Goal: Task Accomplishment & Management: Manage account settings

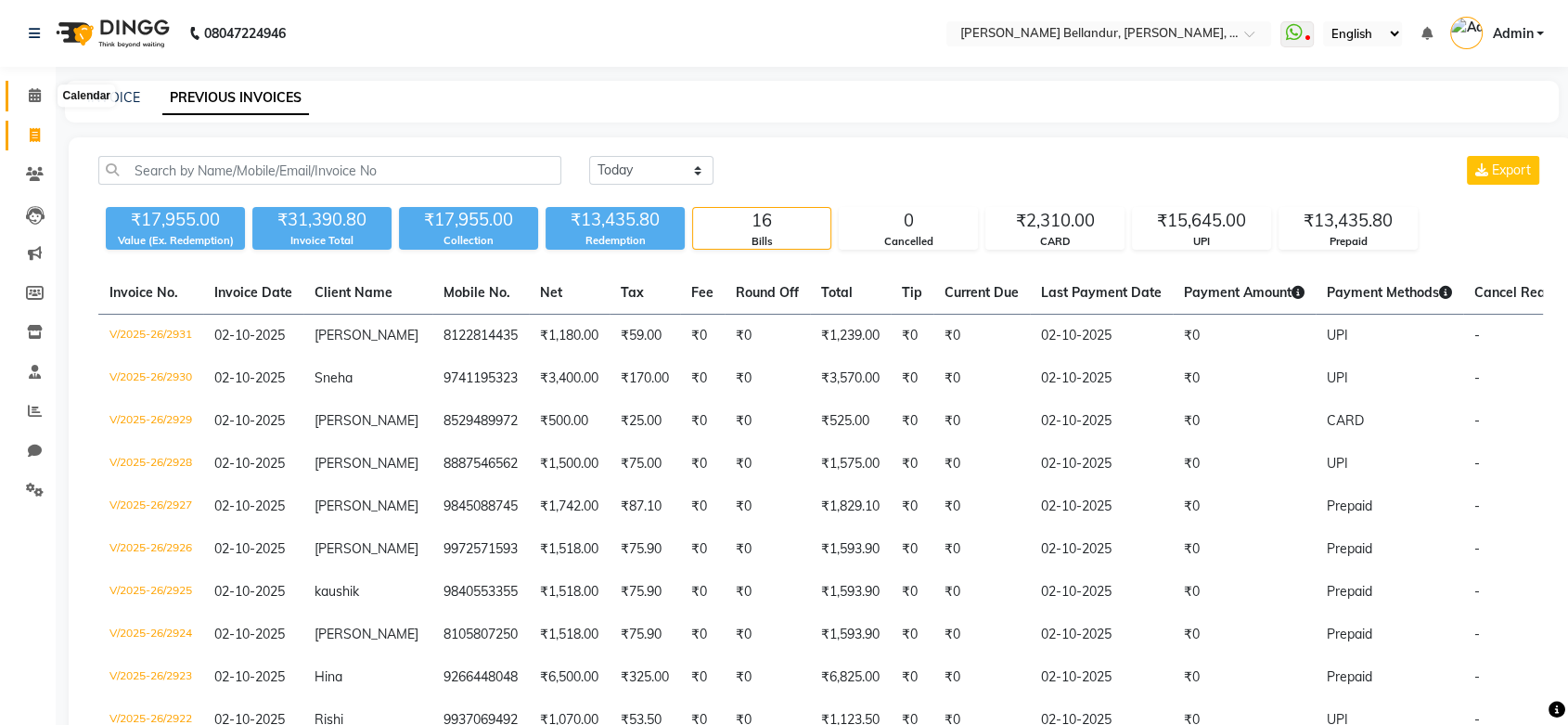
click at [40, 89] on icon at bounding box center [34, 95] width 12 height 14
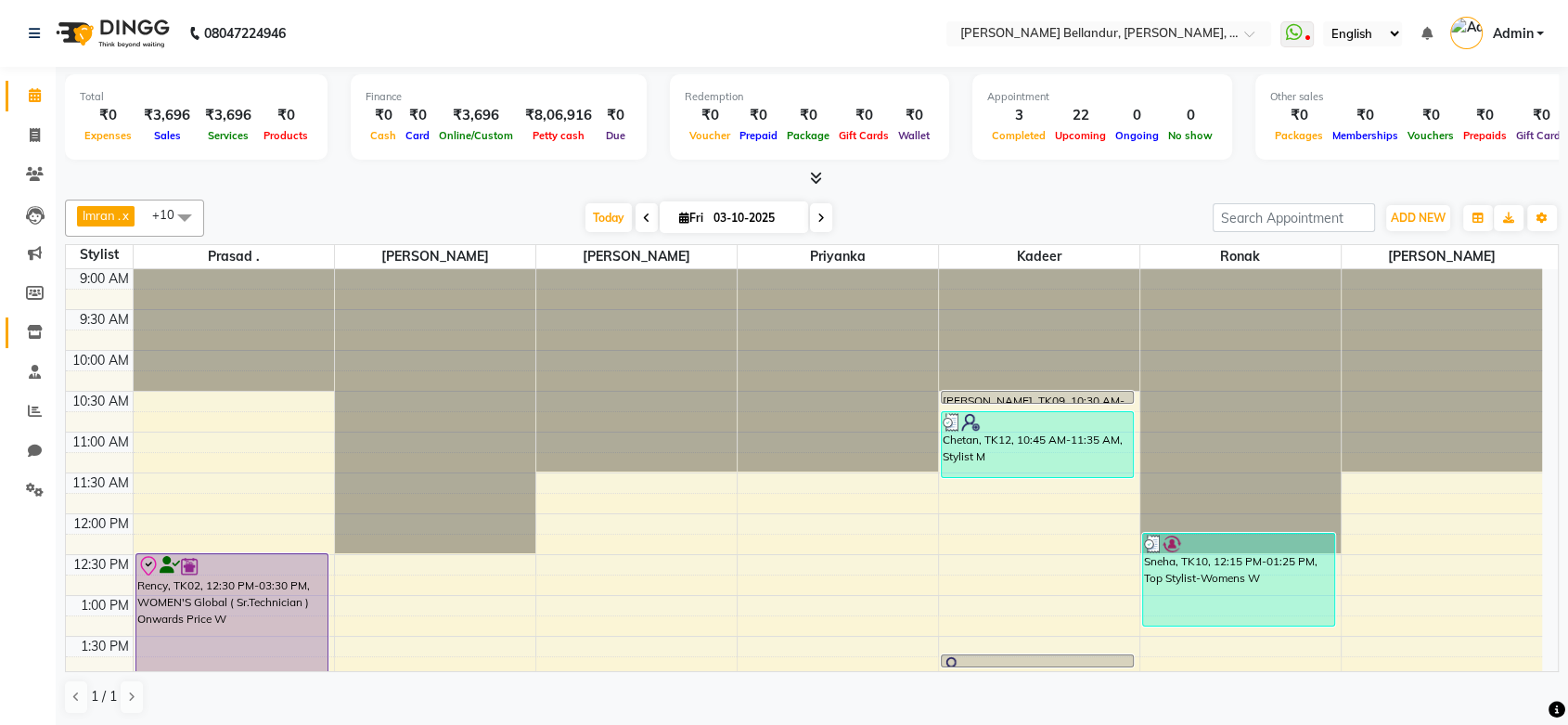
click at [35, 320] on link "Inventory" at bounding box center [28, 332] width 44 height 30
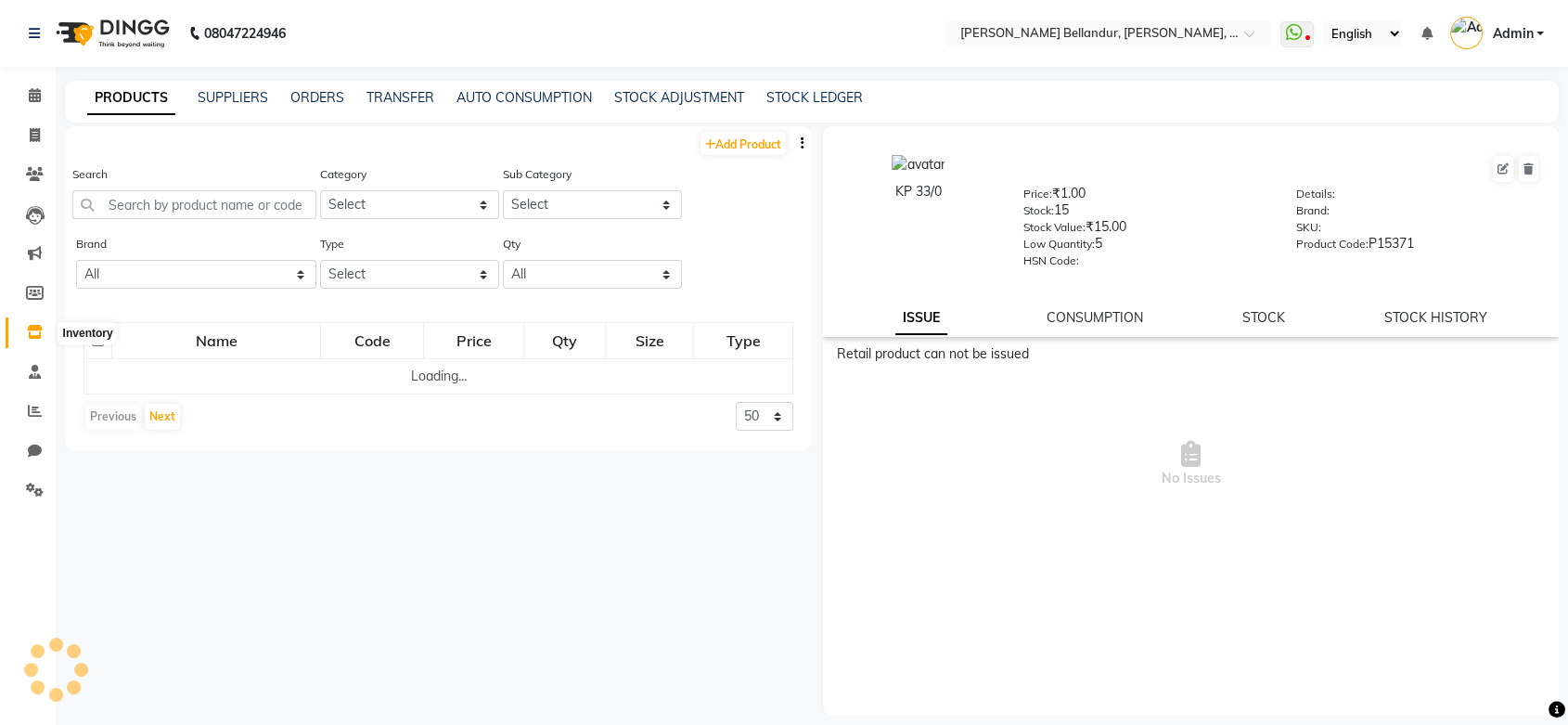
click at [34, 329] on icon at bounding box center [34, 332] width 16 height 14
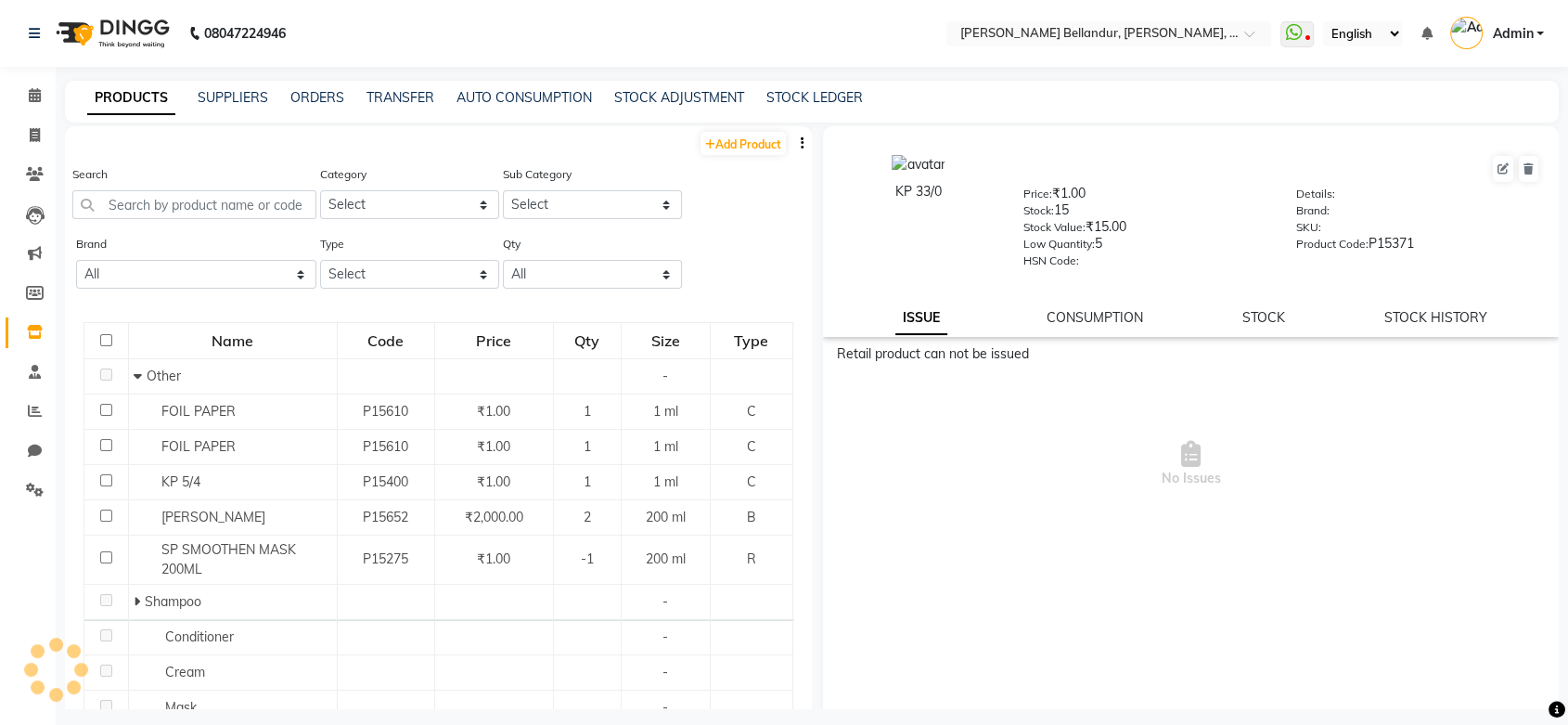
click at [800, 142] on icon "button" at bounding box center [802, 143] width 4 height 13
click at [735, 160] on div "EXPORT" at bounding box center [727, 155] width 60 height 24
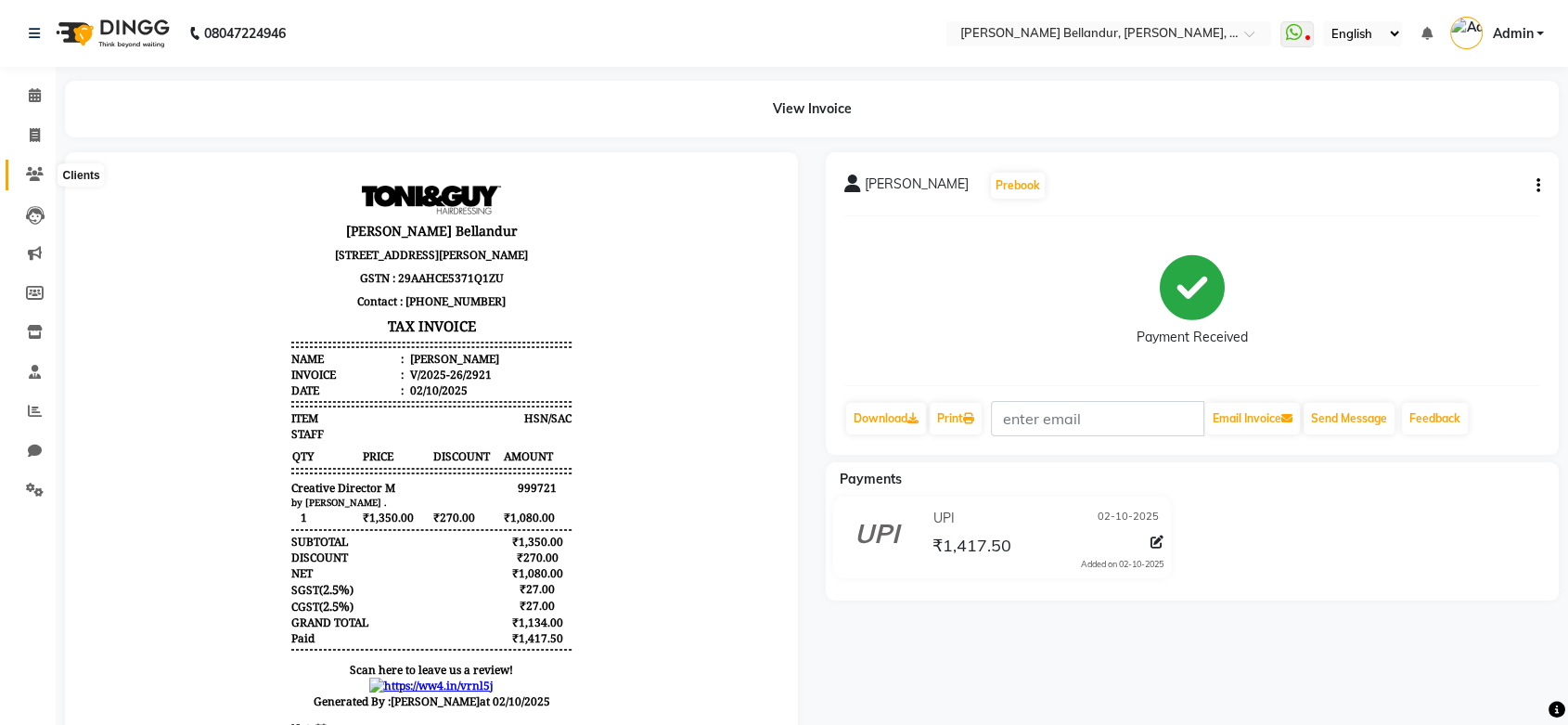
click at [34, 167] on icon at bounding box center [34, 174] width 18 height 14
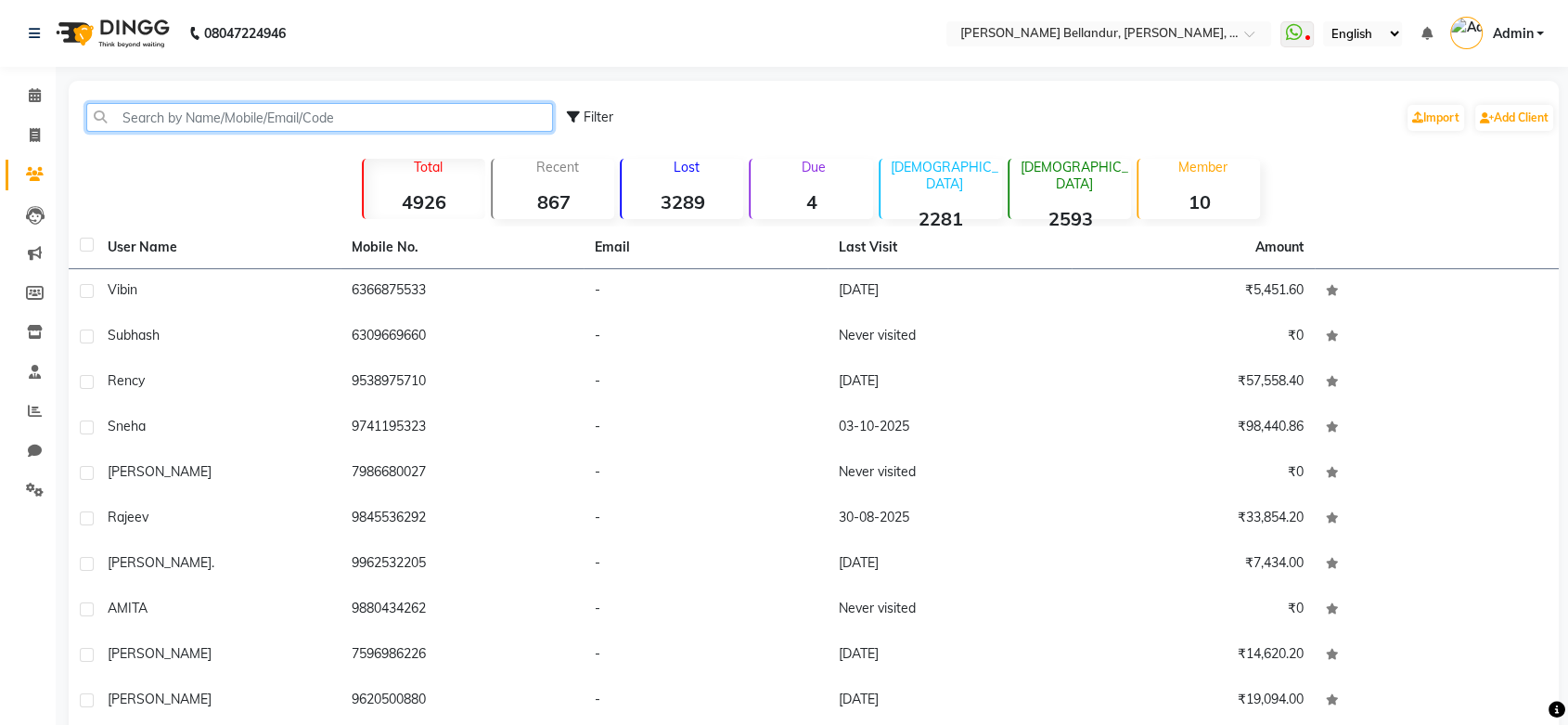
click at [281, 123] on input "text" at bounding box center [319, 117] width 467 height 29
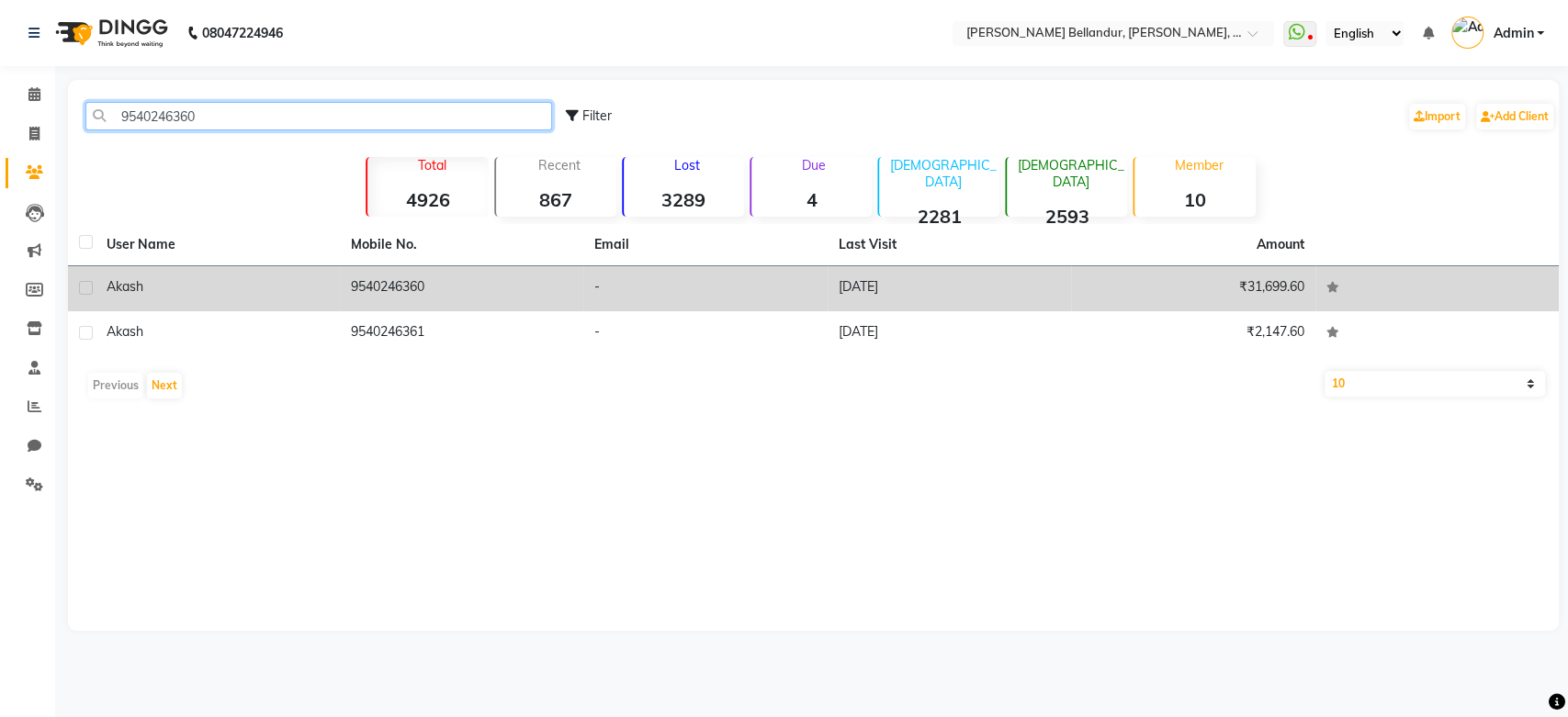
type input "9540246360"
click at [464, 290] on td "9540246360" at bounding box center [461, 289] width 244 height 45
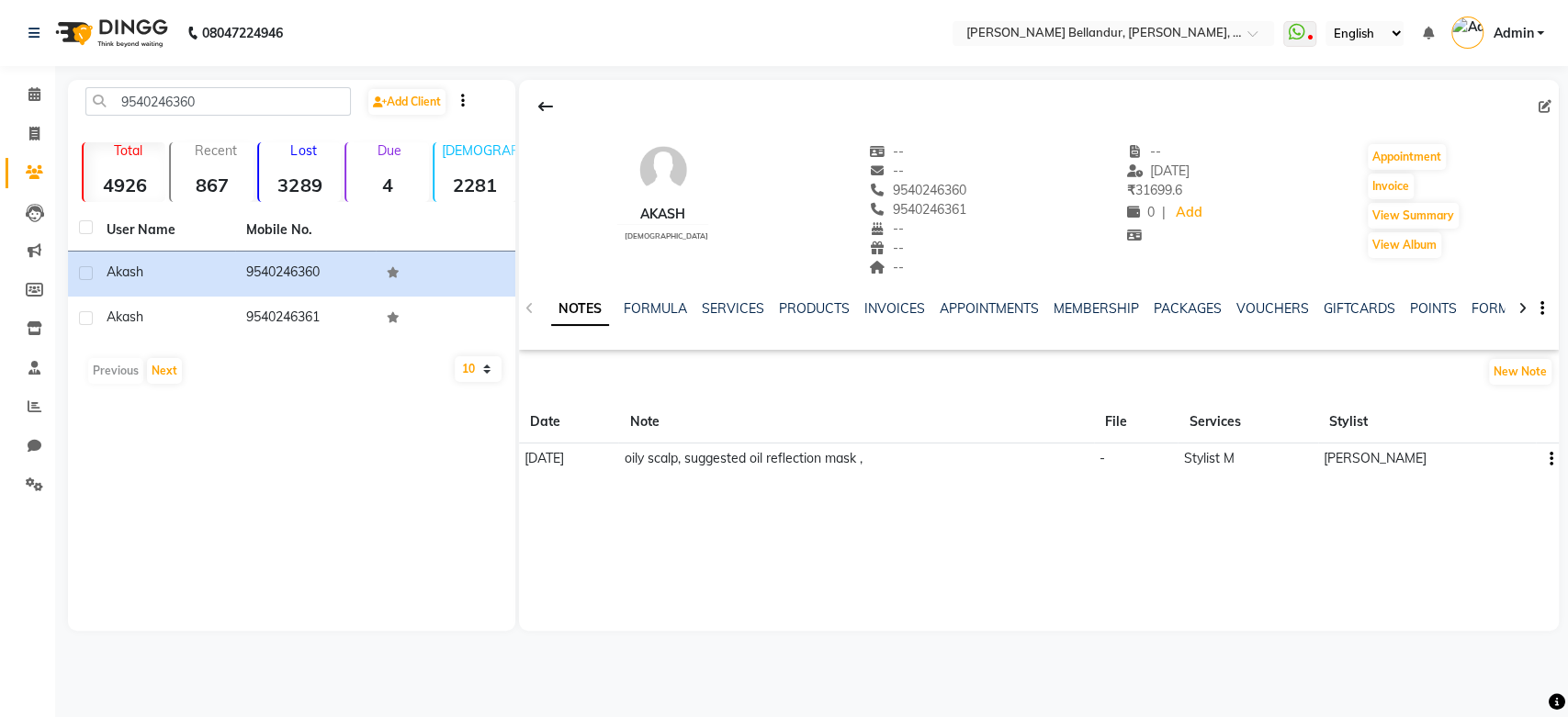
click at [1302, 309] on ul "NOTES FORMULA SERVICES PRODUCTS INVOICES APPOINTMENTS MEMBERSHIP PACKAGES VOUCH…" at bounding box center [1134, 309] width 1166 height 19
click at [1286, 309] on link "VOUCHERS" at bounding box center [1272, 308] width 73 height 17
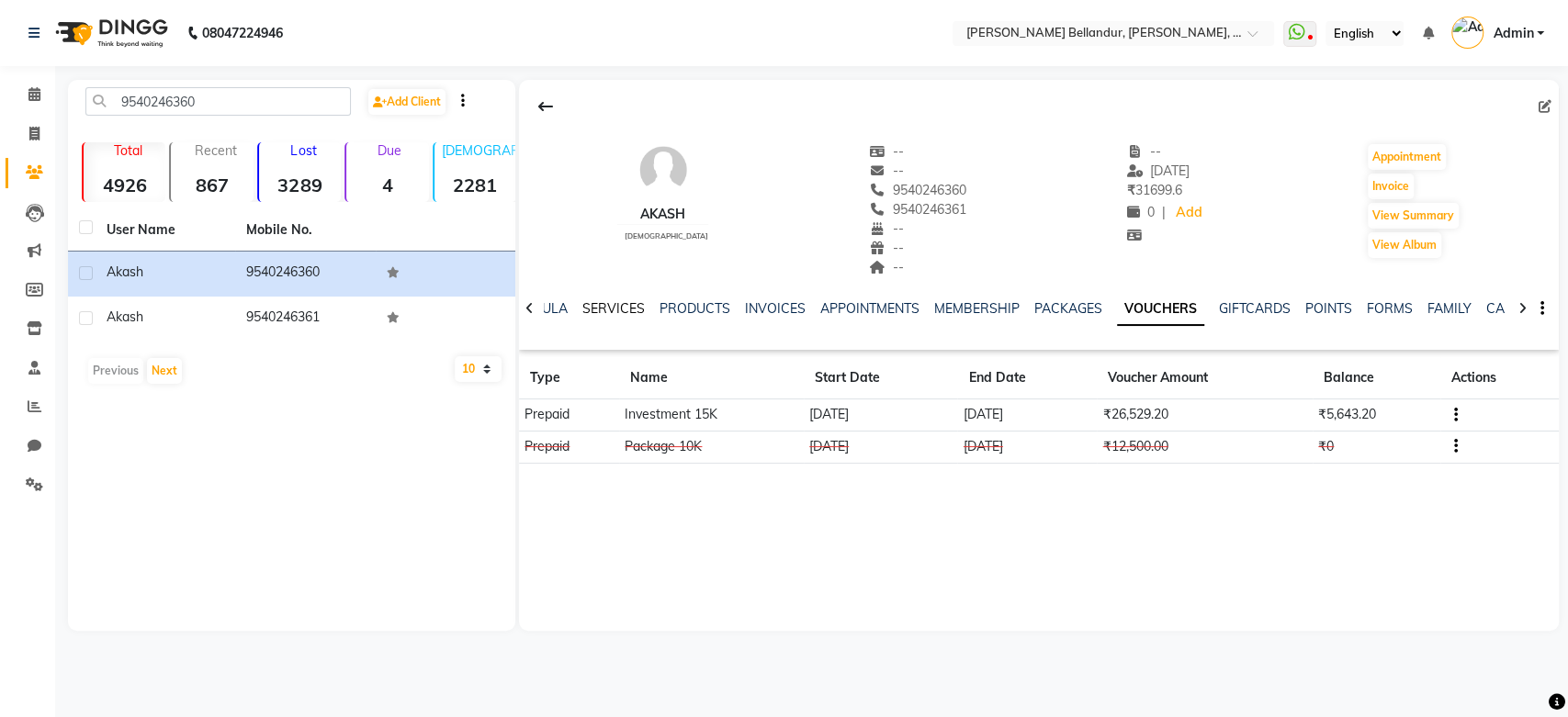
click at [616, 312] on link "SERVICES" at bounding box center [613, 308] width 62 height 17
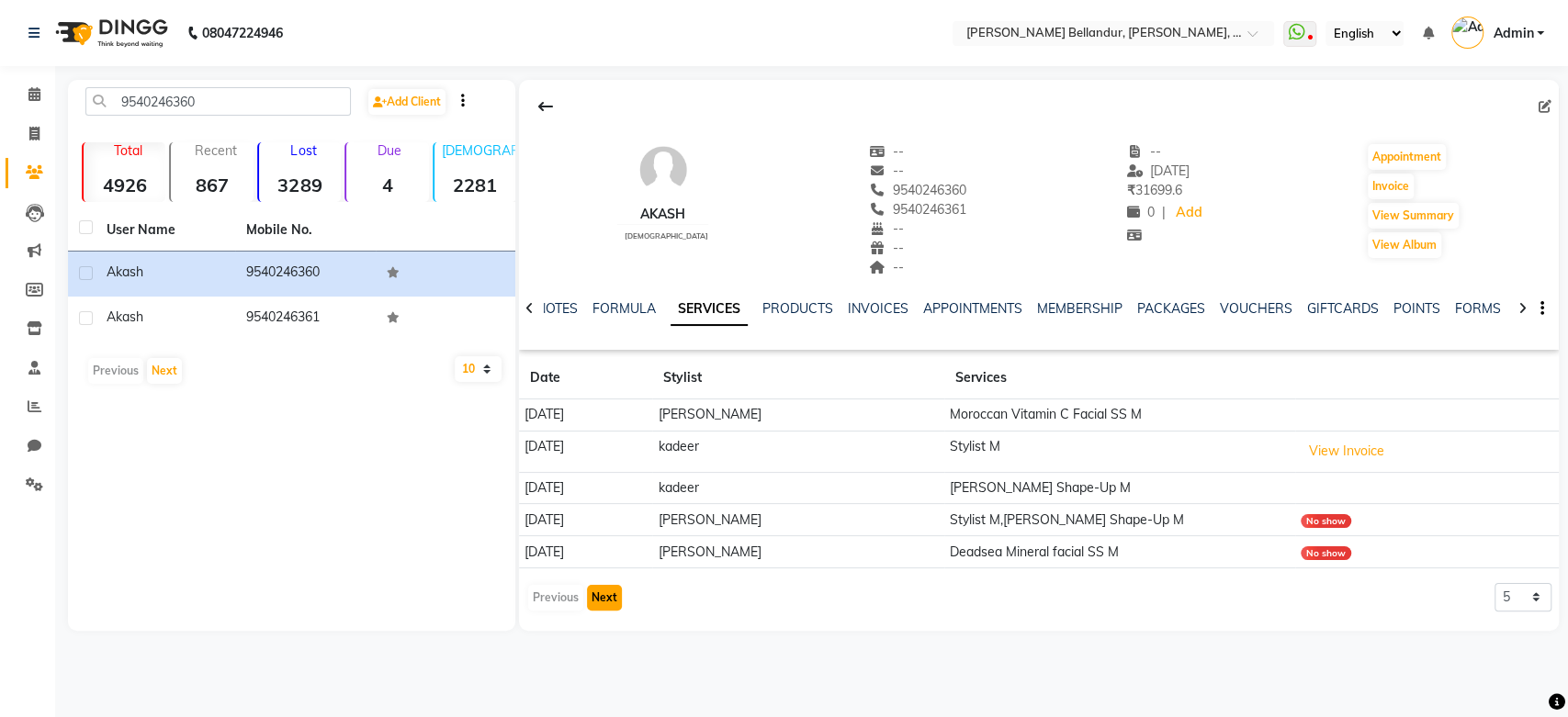
click at [610, 588] on button "Next" at bounding box center [604, 597] width 35 height 25
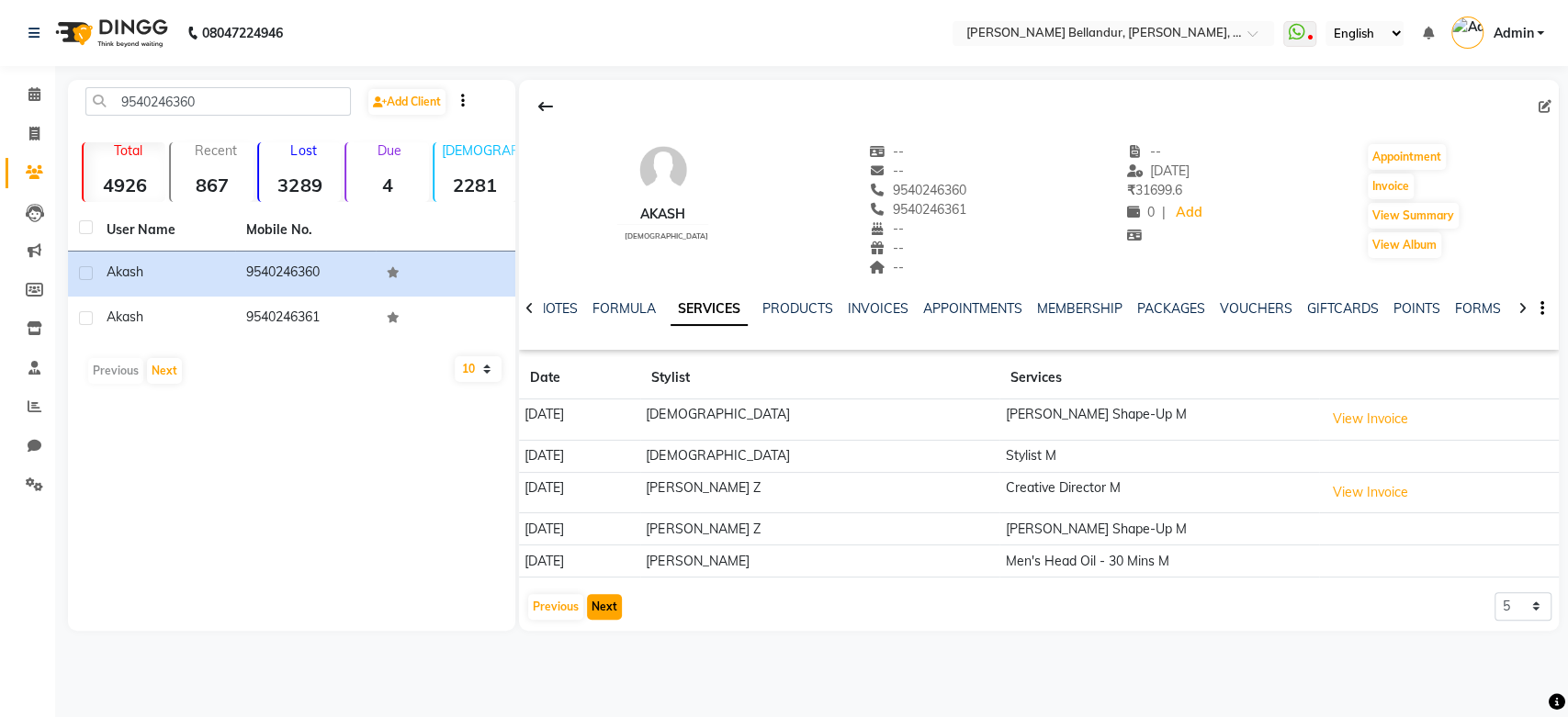
click at [604, 605] on button "Next" at bounding box center [604, 606] width 35 height 25
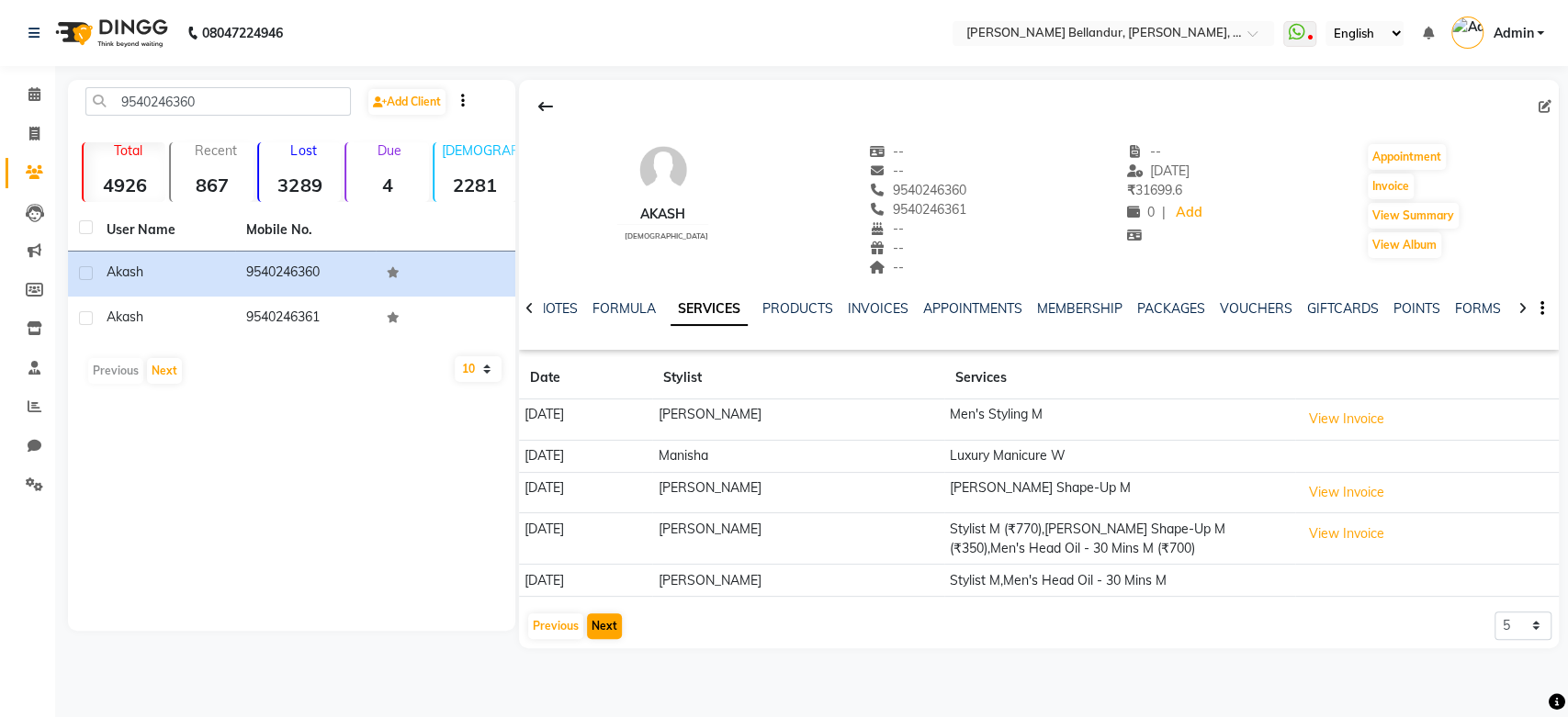
click at [604, 605] on app-client-history "Date Stylist Services 30-11-2024 Sumalatha Men's Styling M View Invoice 13-10-2…" at bounding box center [1039, 499] width 1039 height 284
click at [603, 627] on button "Next" at bounding box center [604, 626] width 35 height 25
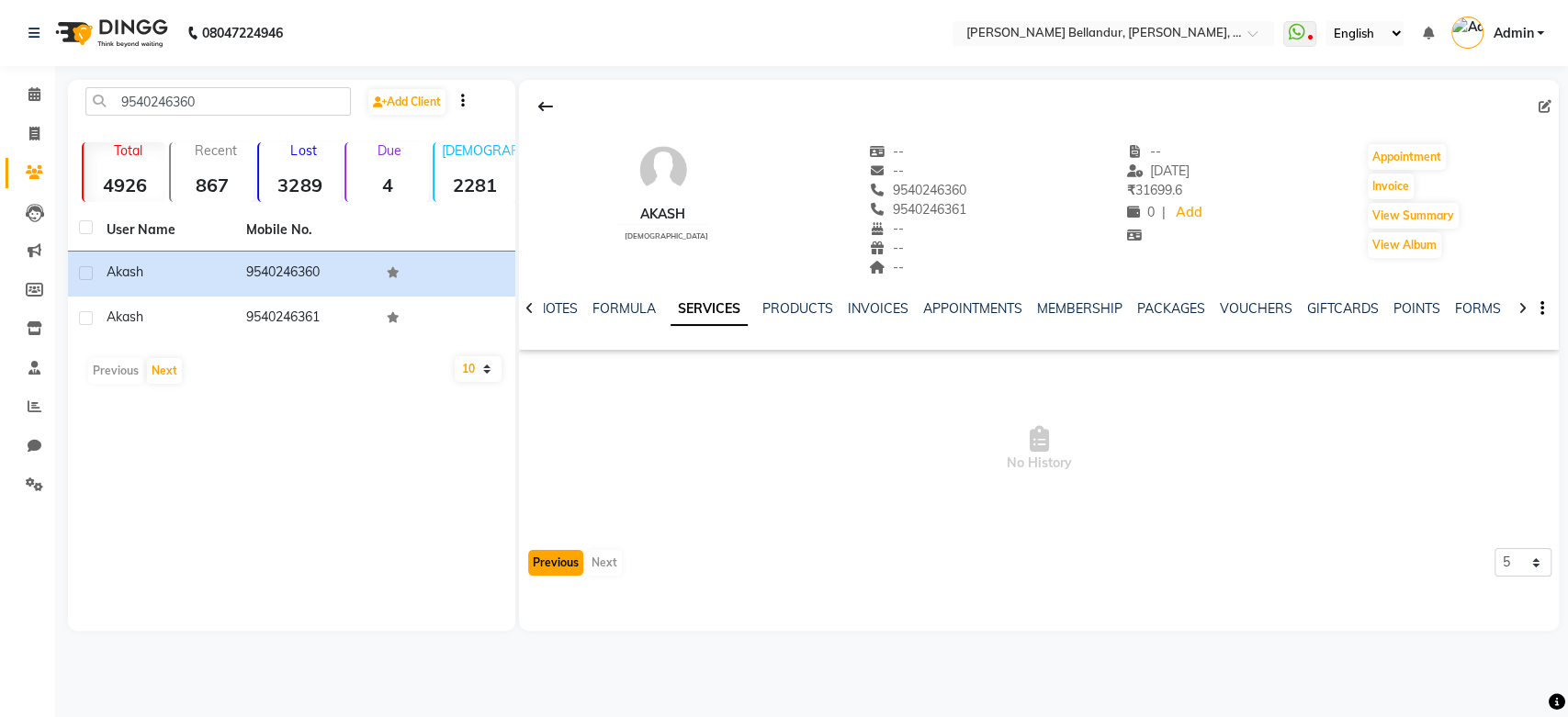
click at [562, 566] on button "Previous" at bounding box center [556, 562] width 55 height 25
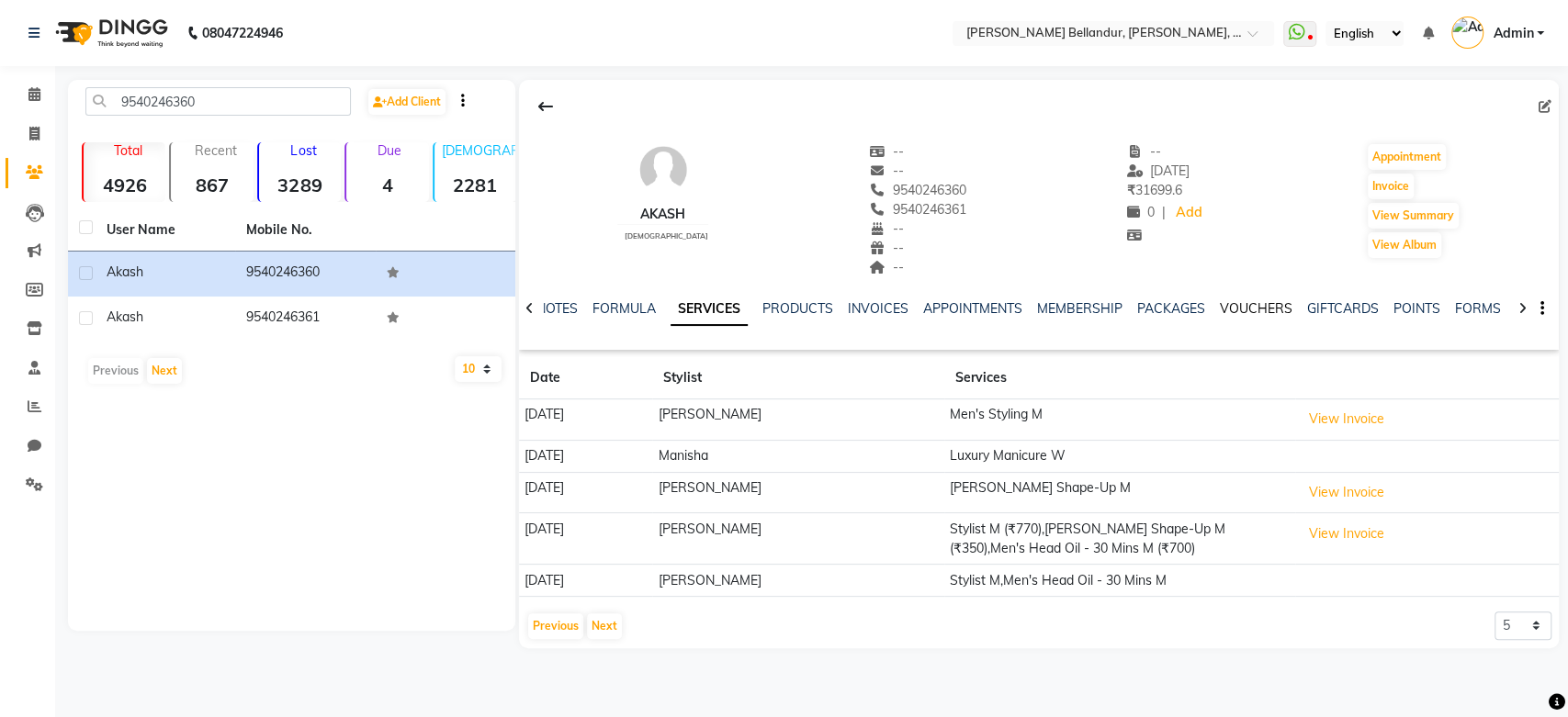
click at [1260, 305] on link "VOUCHERS" at bounding box center [1256, 308] width 73 height 17
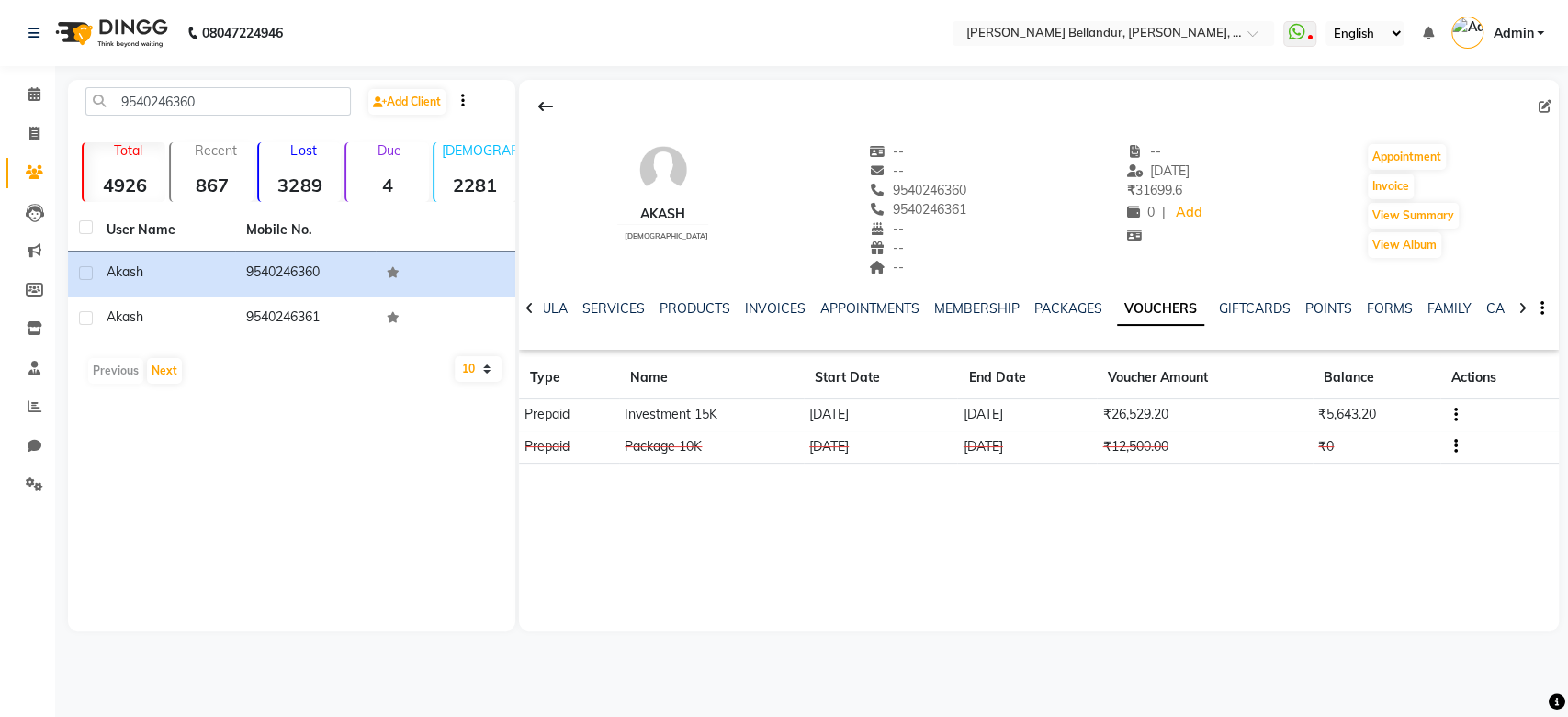
click at [1455, 412] on td at bounding box center [1500, 414] width 119 height 32
click at [1455, 414] on icon "button" at bounding box center [1456, 414] width 4 height 1
click at [1389, 413] on div "Edit" at bounding box center [1368, 413] width 115 height 23
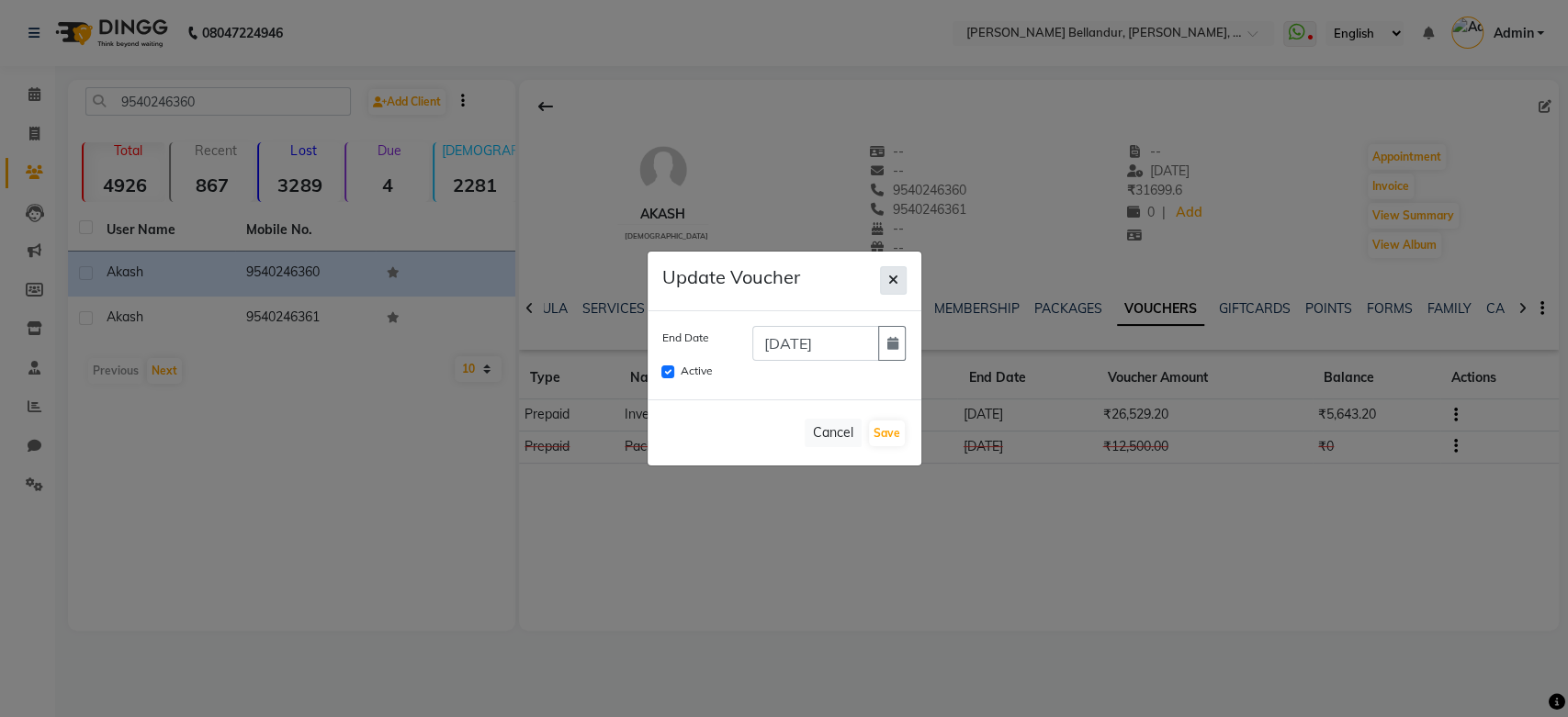
click at [894, 289] on button "button" at bounding box center [893, 280] width 26 height 28
checkbox input "false"
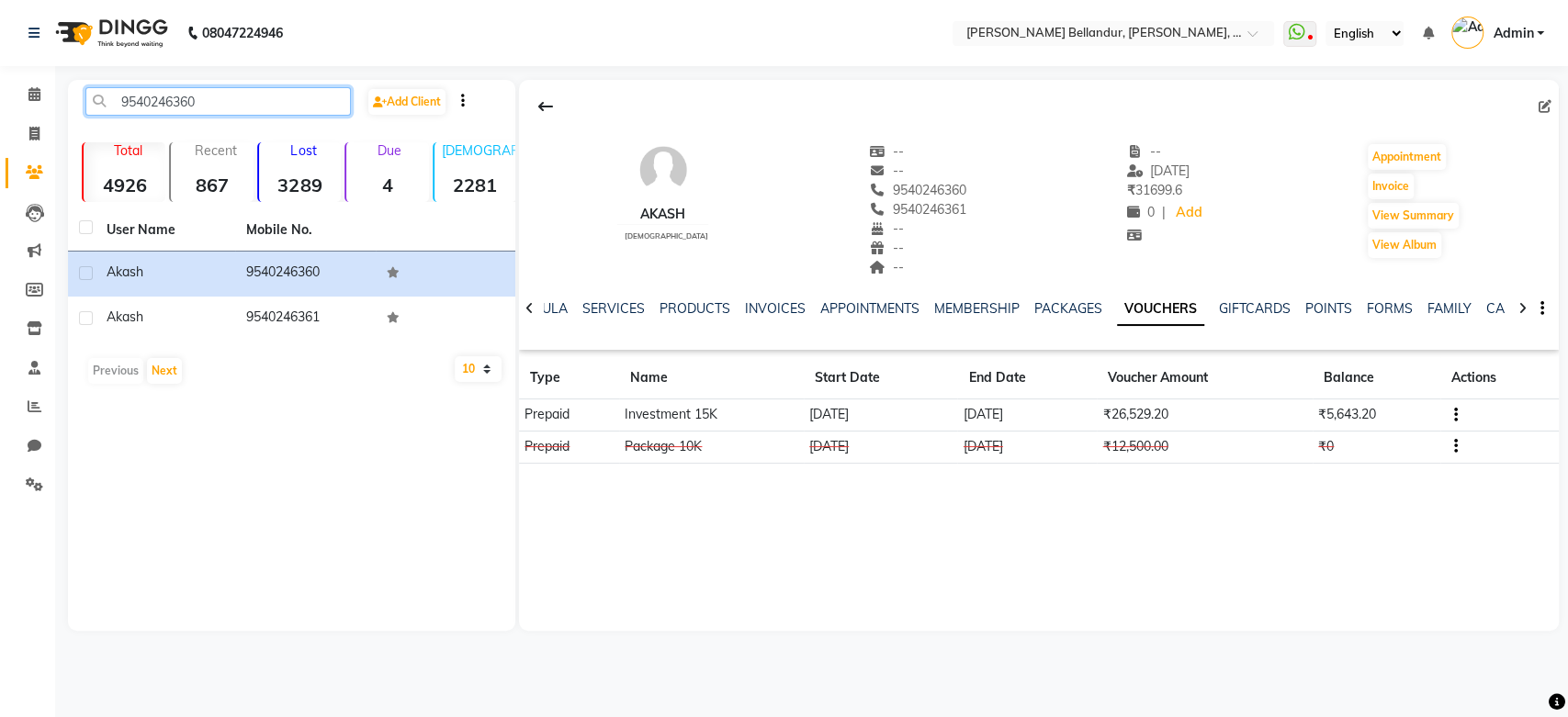
click at [217, 106] on input "9540246360" at bounding box center [218, 101] width 266 height 28
type input "9"
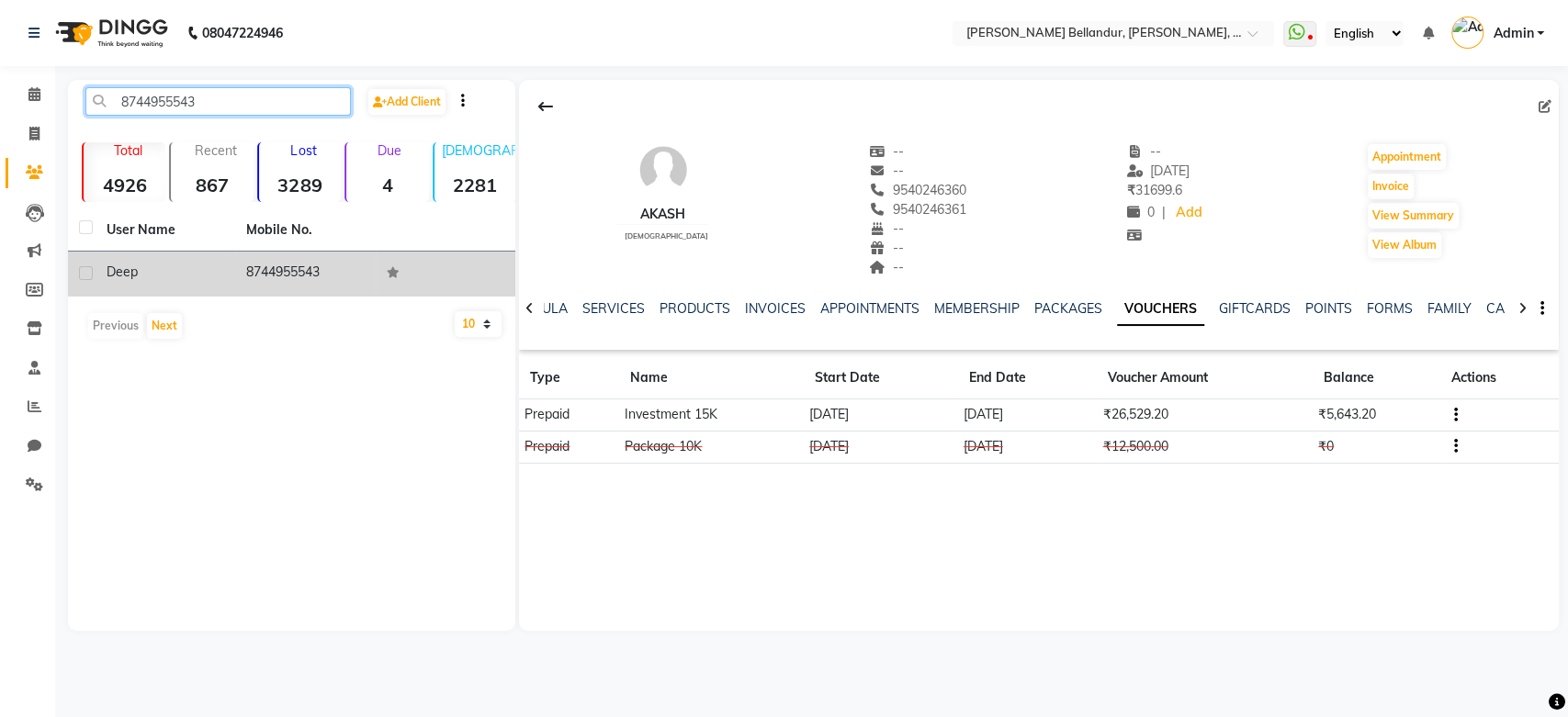
type input "8744955543"
click at [243, 263] on td "8744955543" at bounding box center [305, 274] width 139 height 45
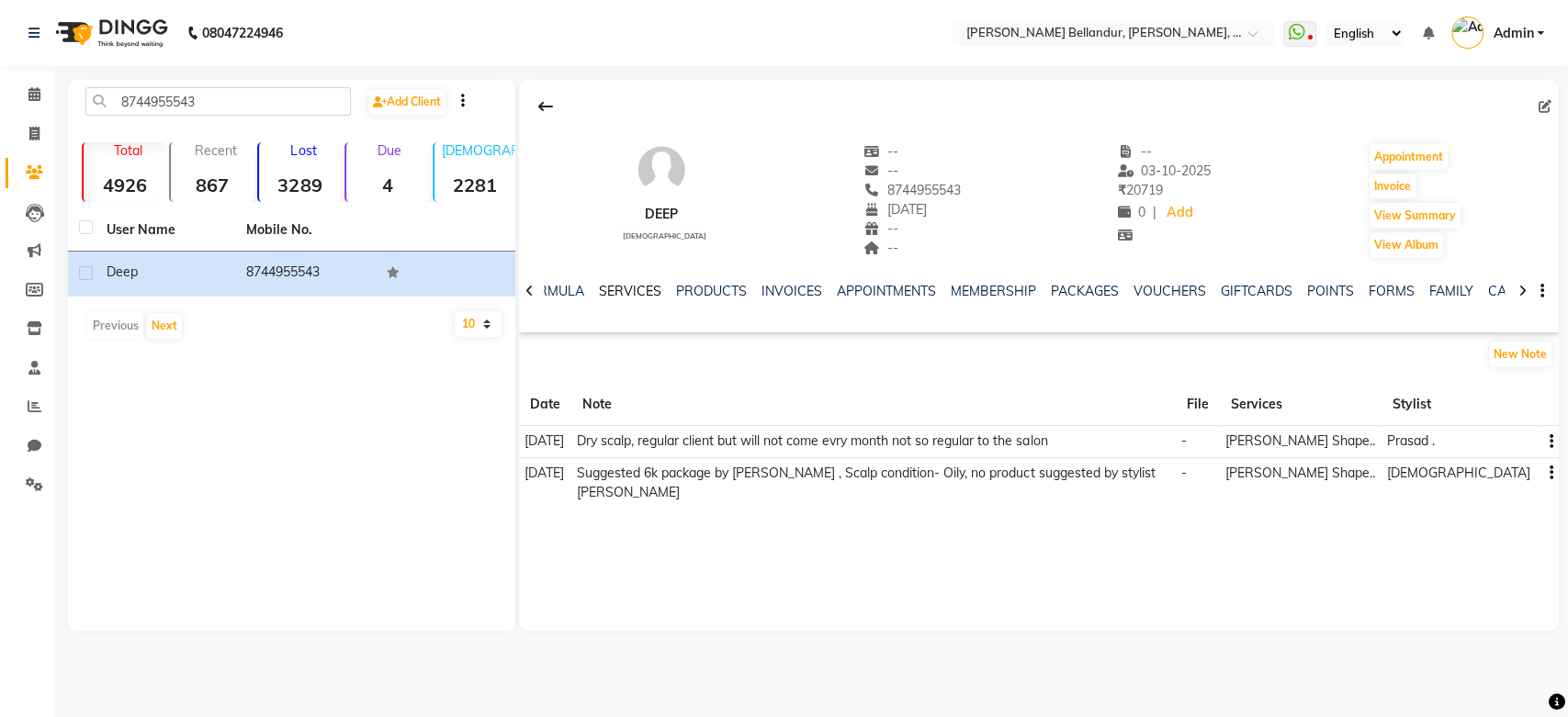
click at [630, 291] on link "SERVICES" at bounding box center [630, 291] width 62 height 17
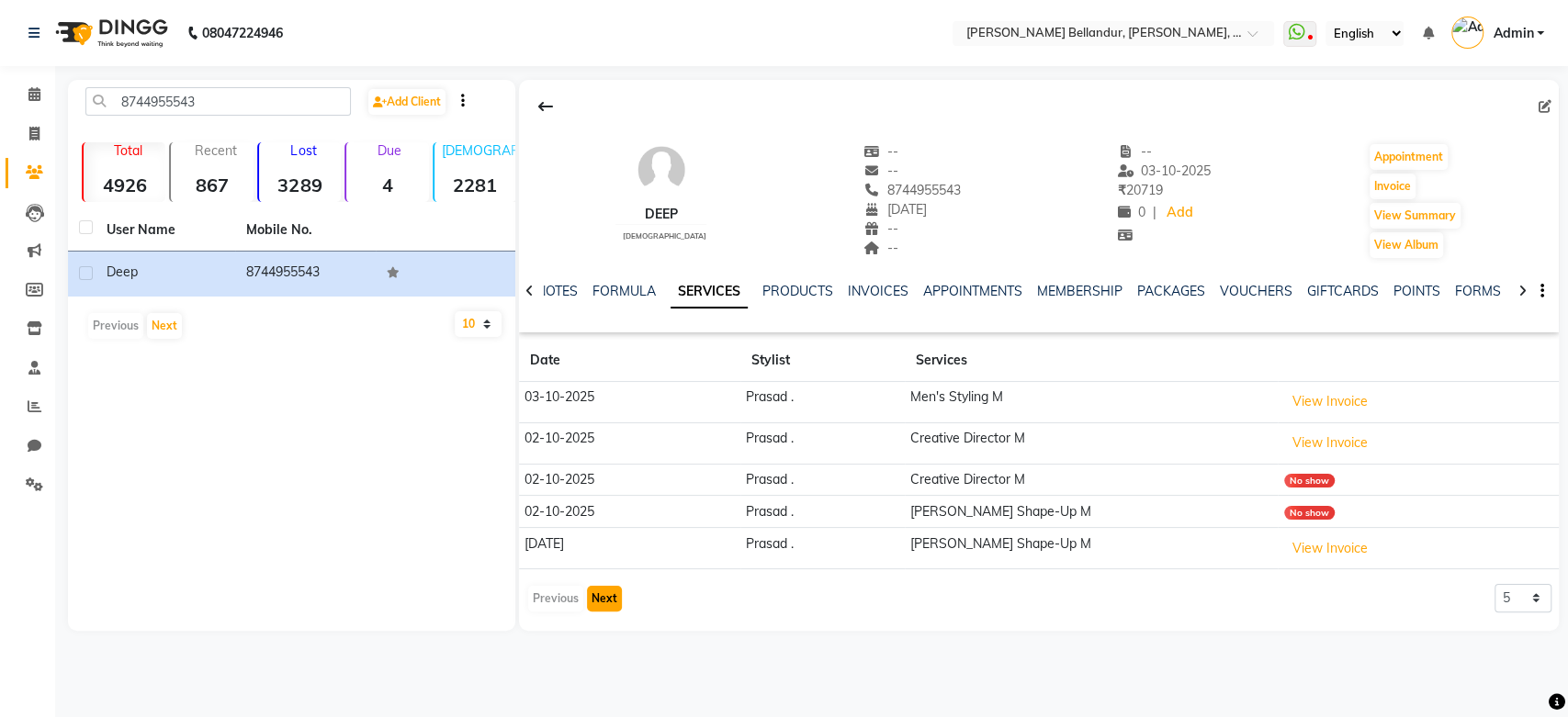
click at [606, 600] on button "Next" at bounding box center [604, 598] width 35 height 25
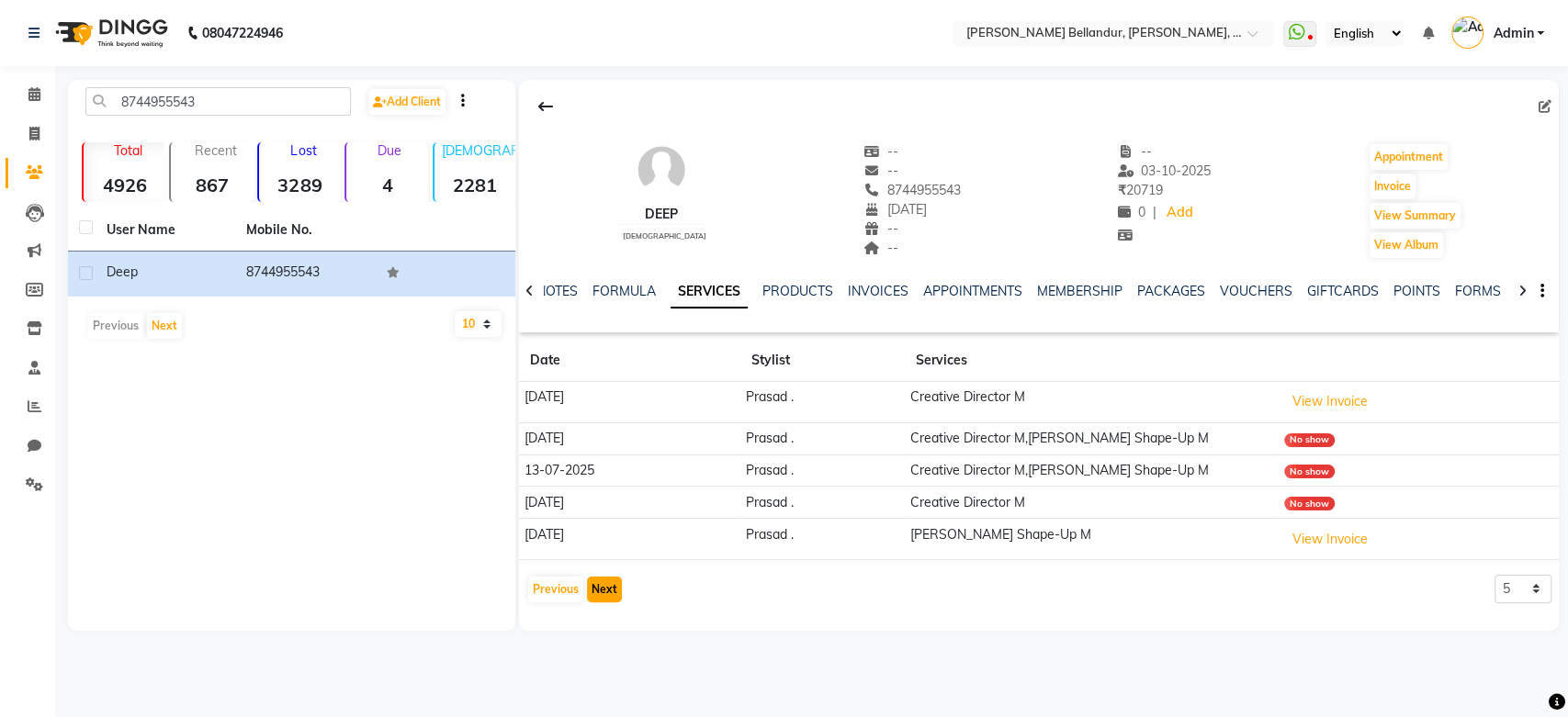
click at [606, 600] on button "Next" at bounding box center [604, 590] width 35 height 25
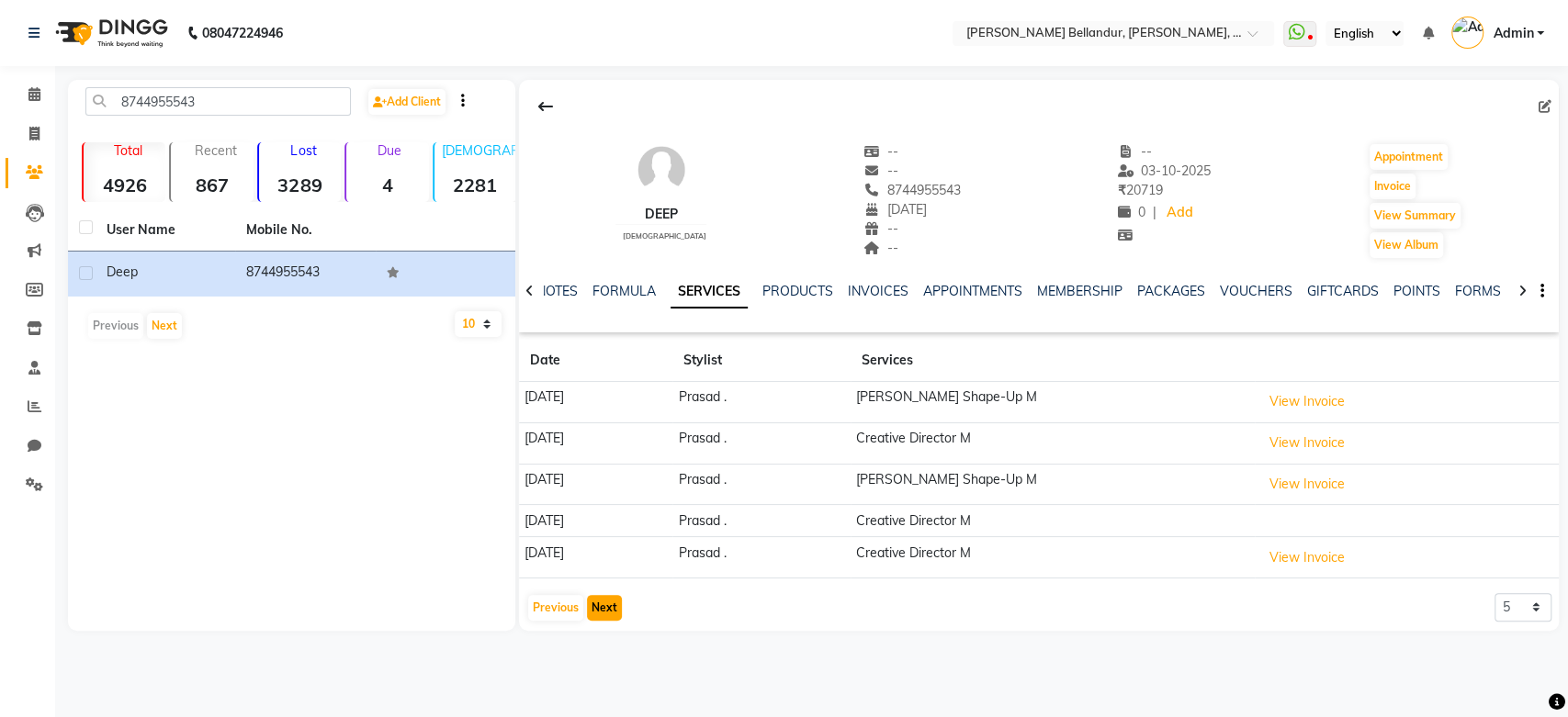
click at [606, 600] on button "Next" at bounding box center [604, 607] width 35 height 25
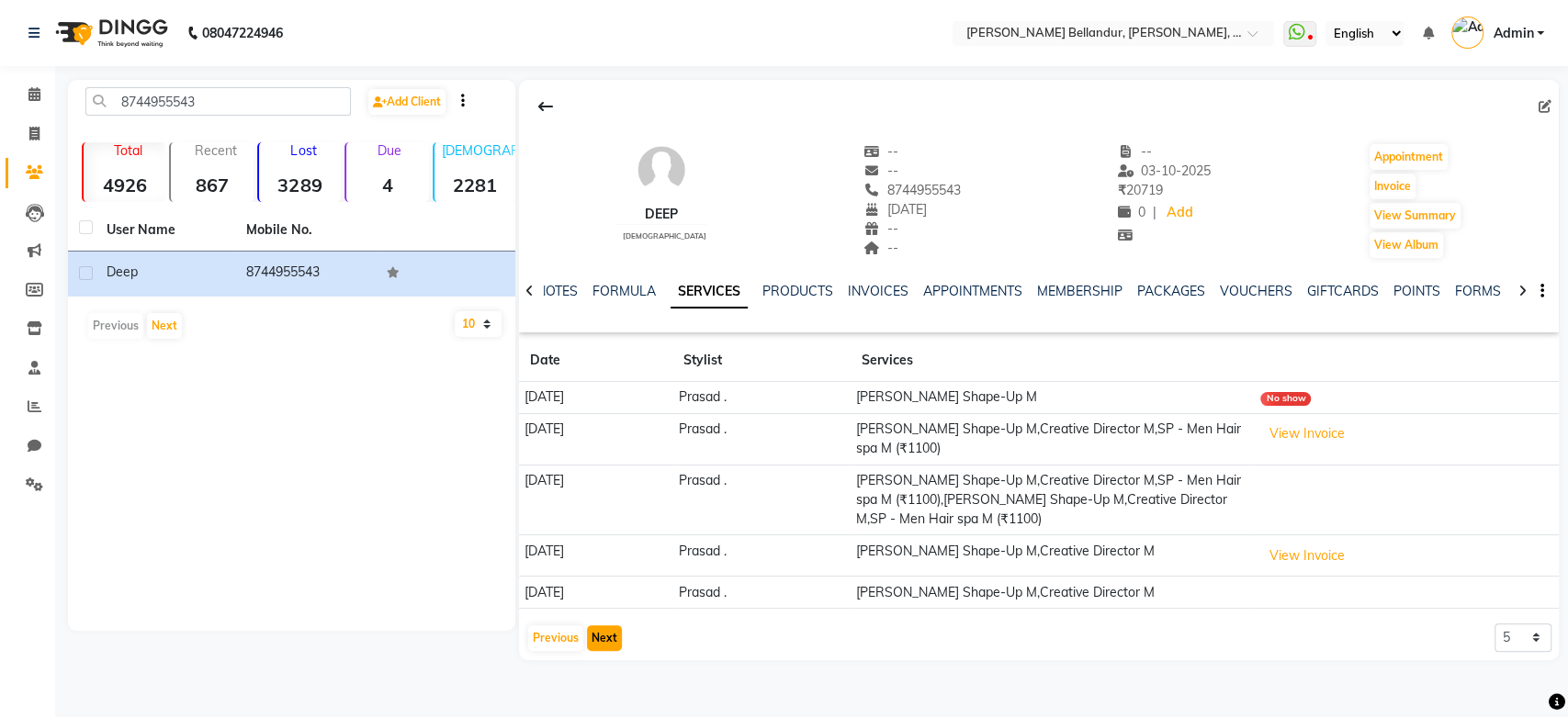
click at [606, 644] on button "Next" at bounding box center [604, 638] width 35 height 25
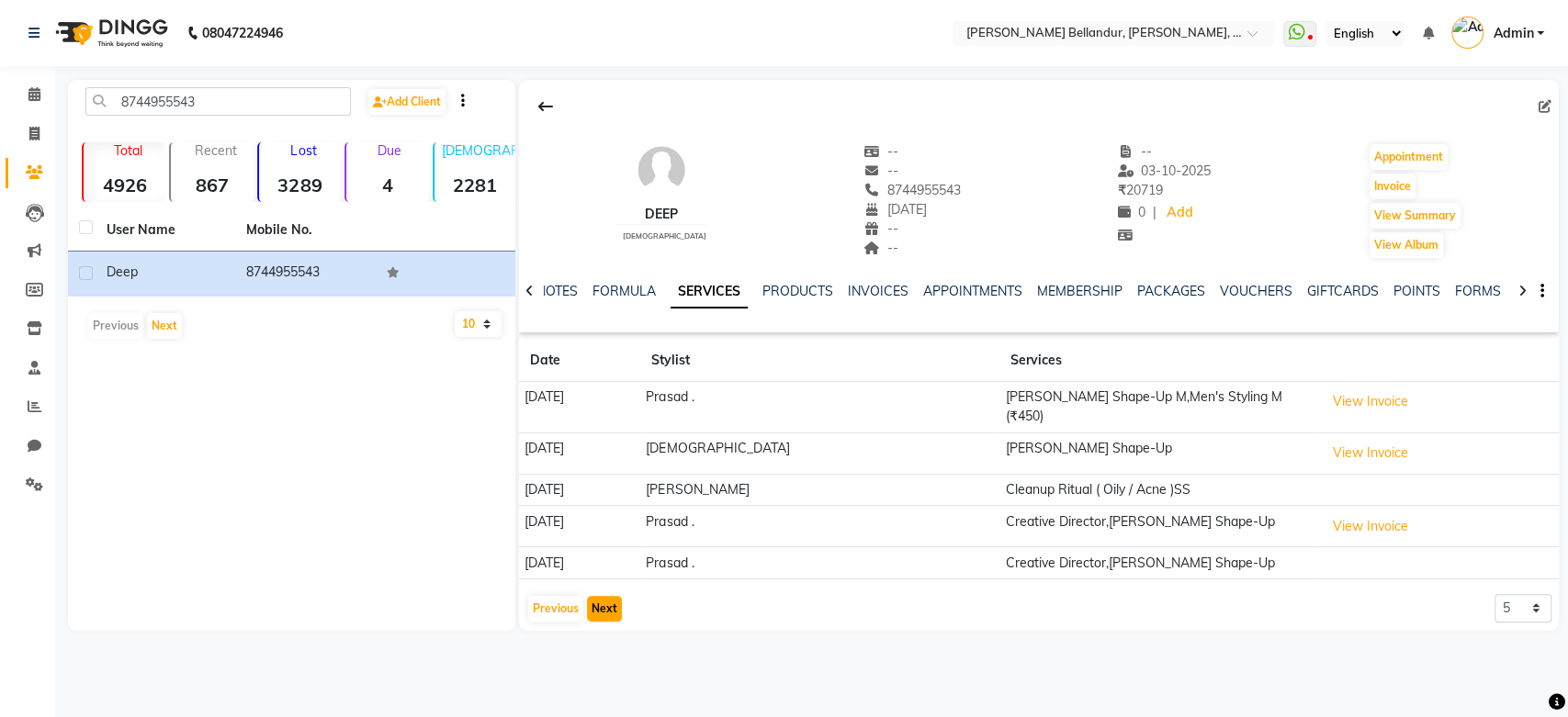
click at [608, 608] on button "Next" at bounding box center [604, 608] width 35 height 25
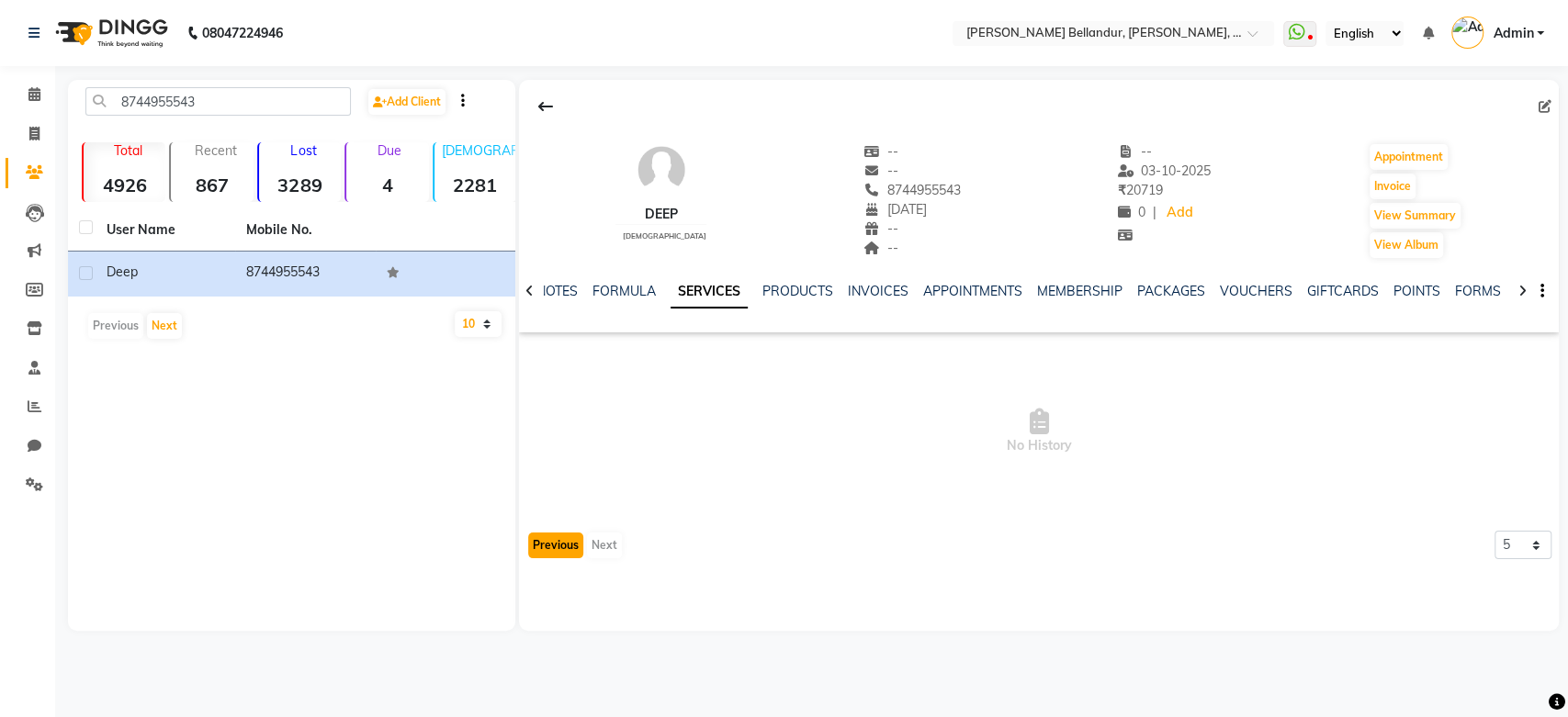
click at [563, 544] on button "Previous" at bounding box center [556, 545] width 55 height 25
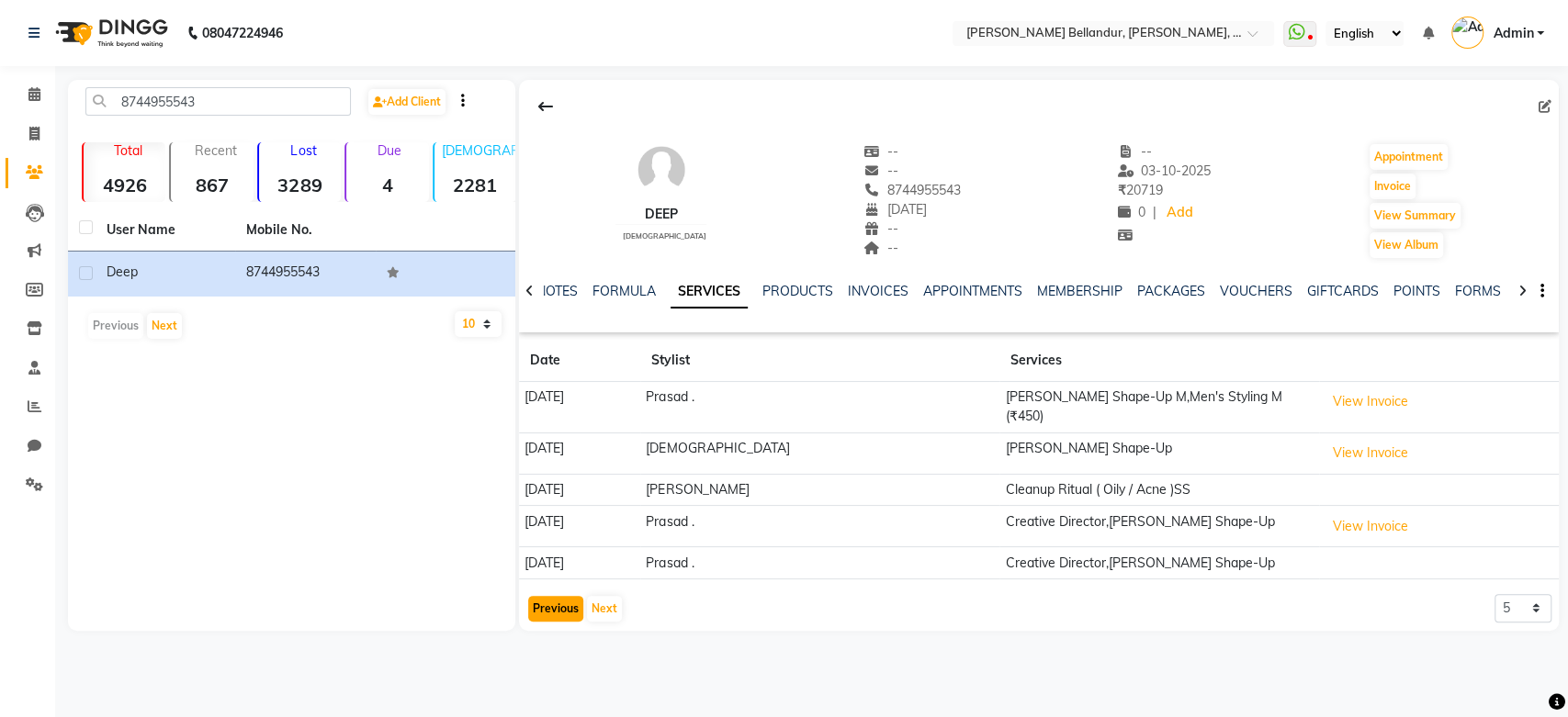
click at [559, 606] on button "Previous" at bounding box center [556, 608] width 55 height 25
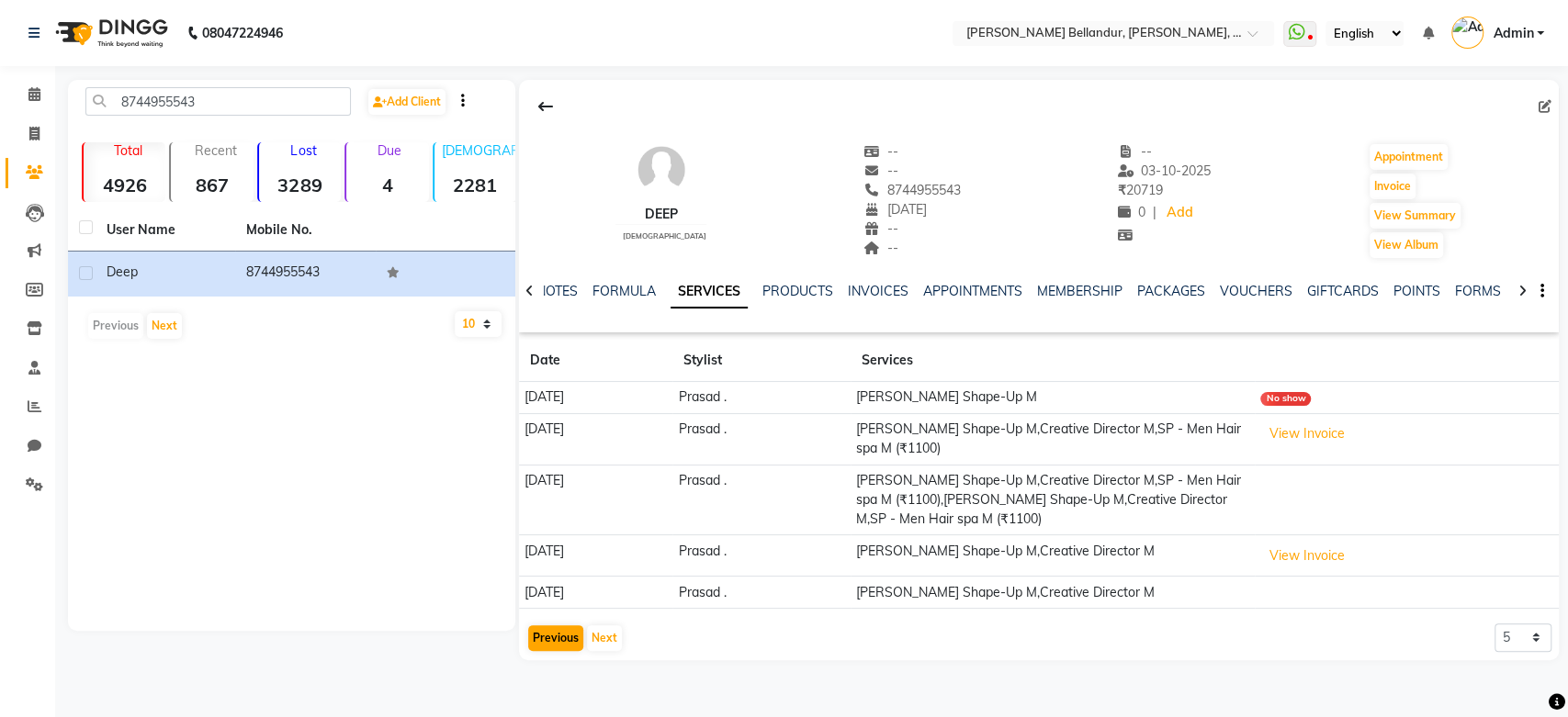
click at [559, 606] on td "11-09-2024" at bounding box center [596, 592] width 154 height 32
click at [556, 636] on button "Previous" at bounding box center [556, 638] width 55 height 25
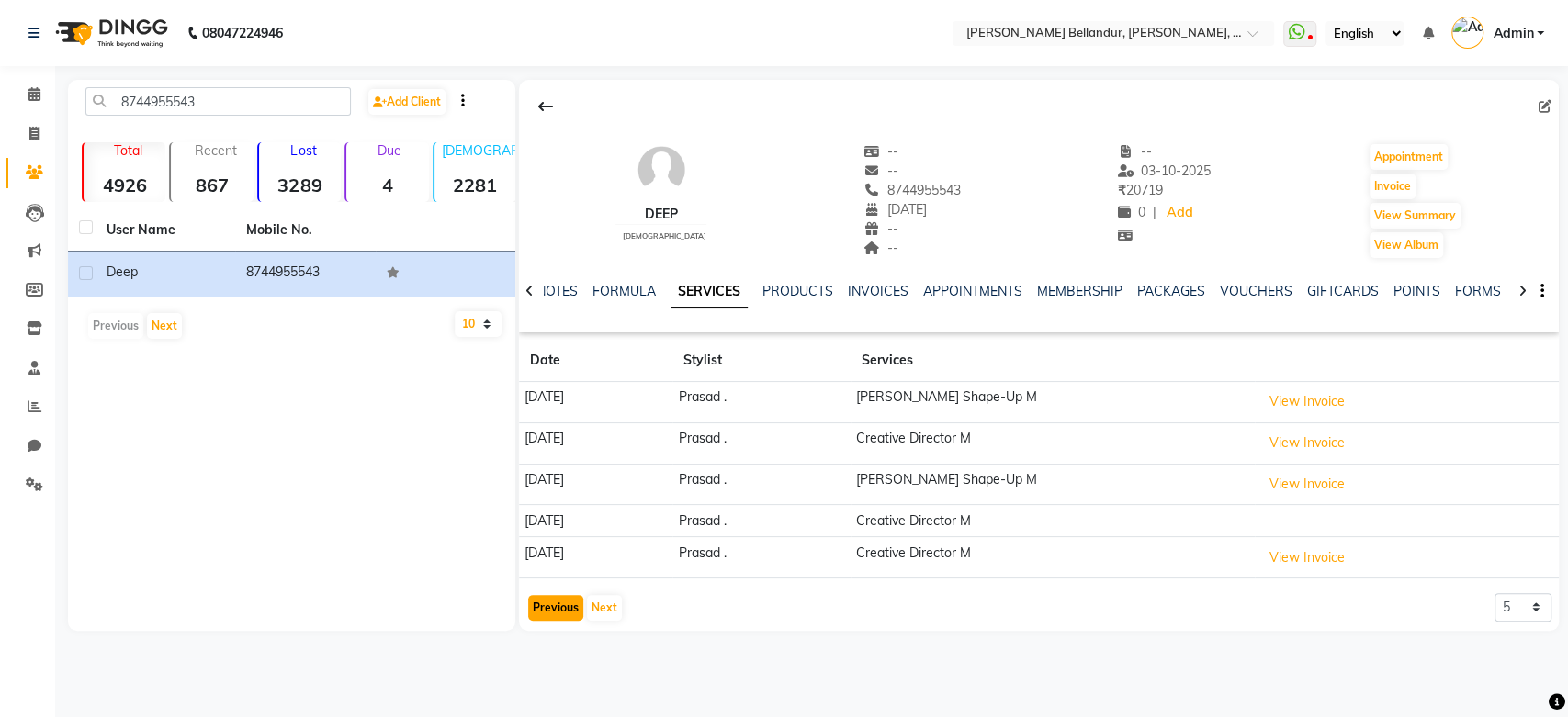
click at [565, 615] on button "Previous" at bounding box center [556, 607] width 55 height 25
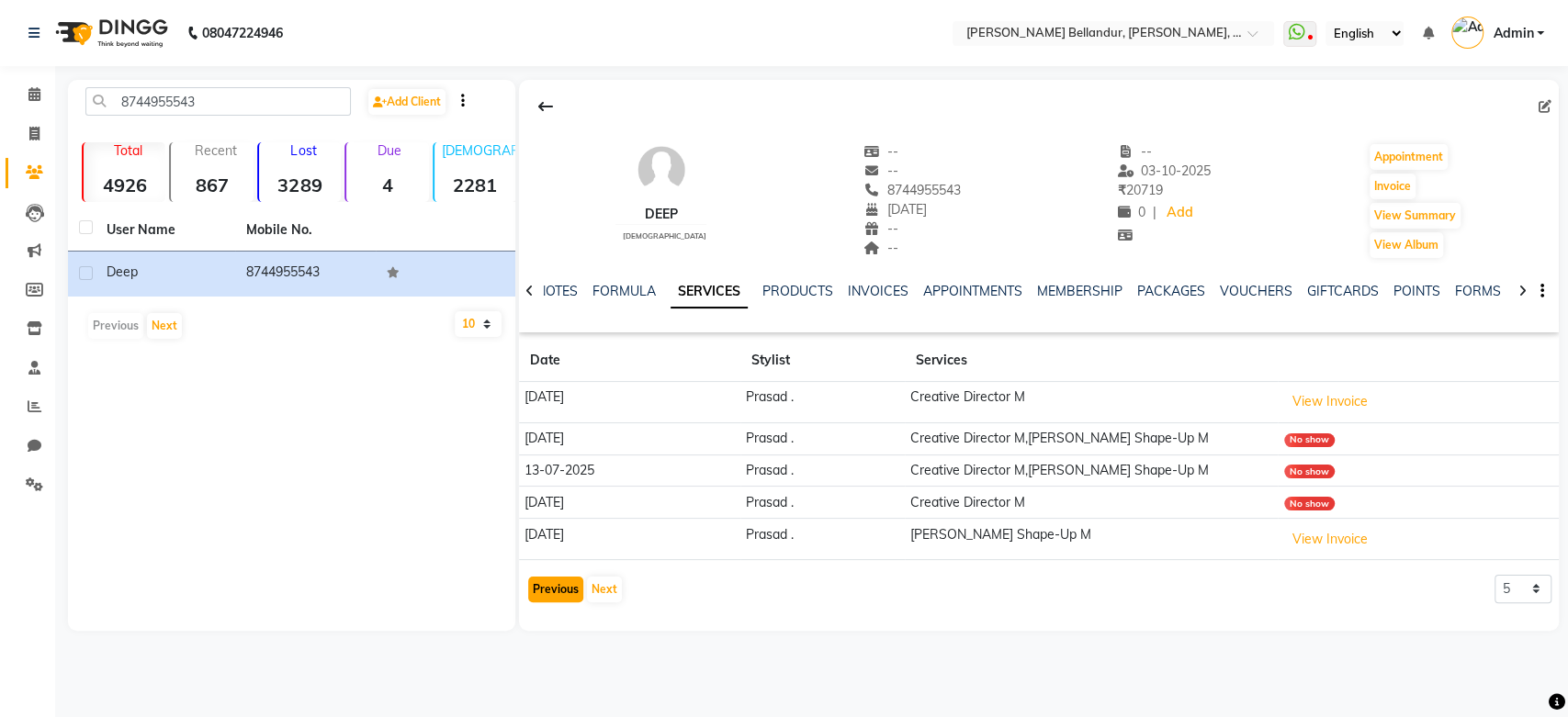
click at [571, 597] on button "Previous" at bounding box center [556, 590] width 55 height 25
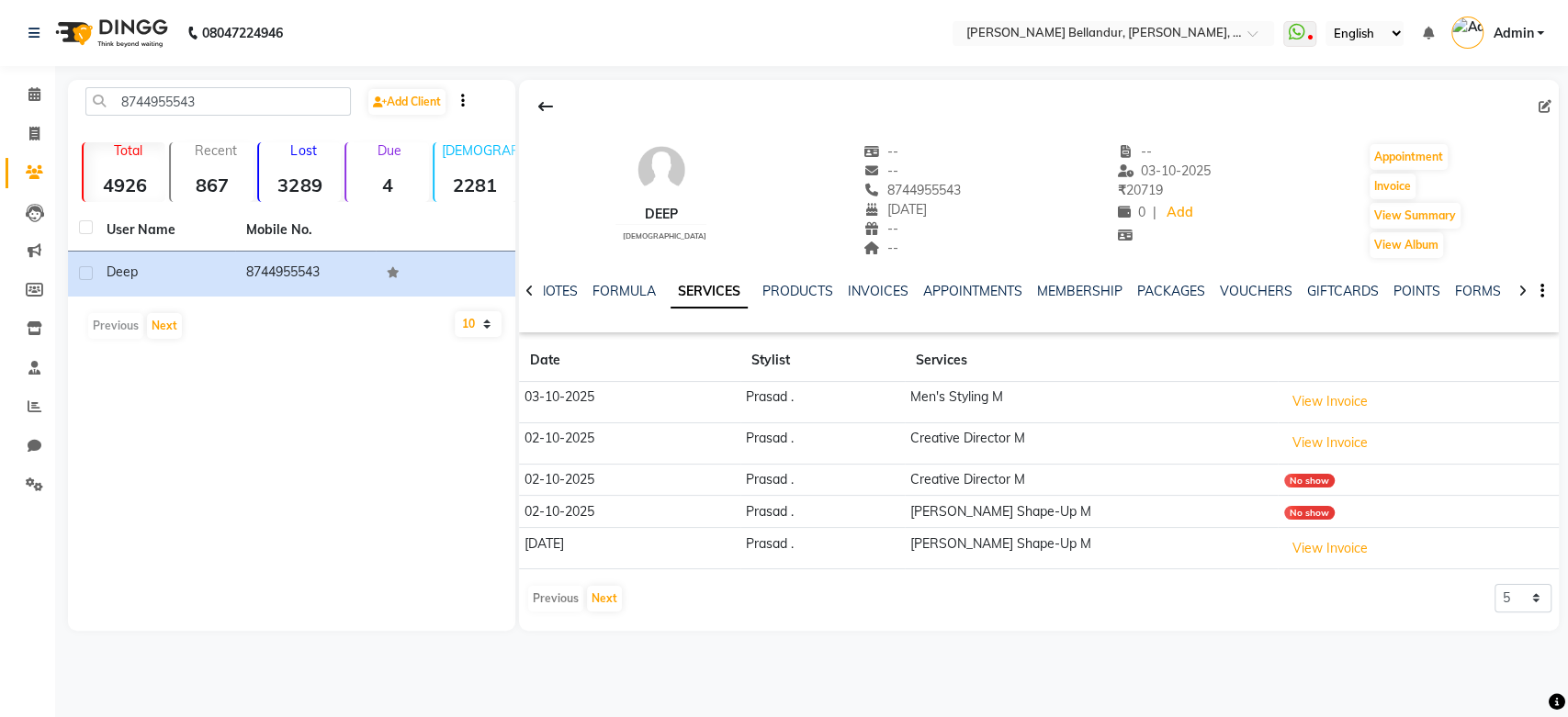
click at [571, 597] on div "Previous Next" at bounding box center [575, 598] width 97 height 29
click at [1259, 285] on link "VOUCHERS" at bounding box center [1256, 291] width 73 height 17
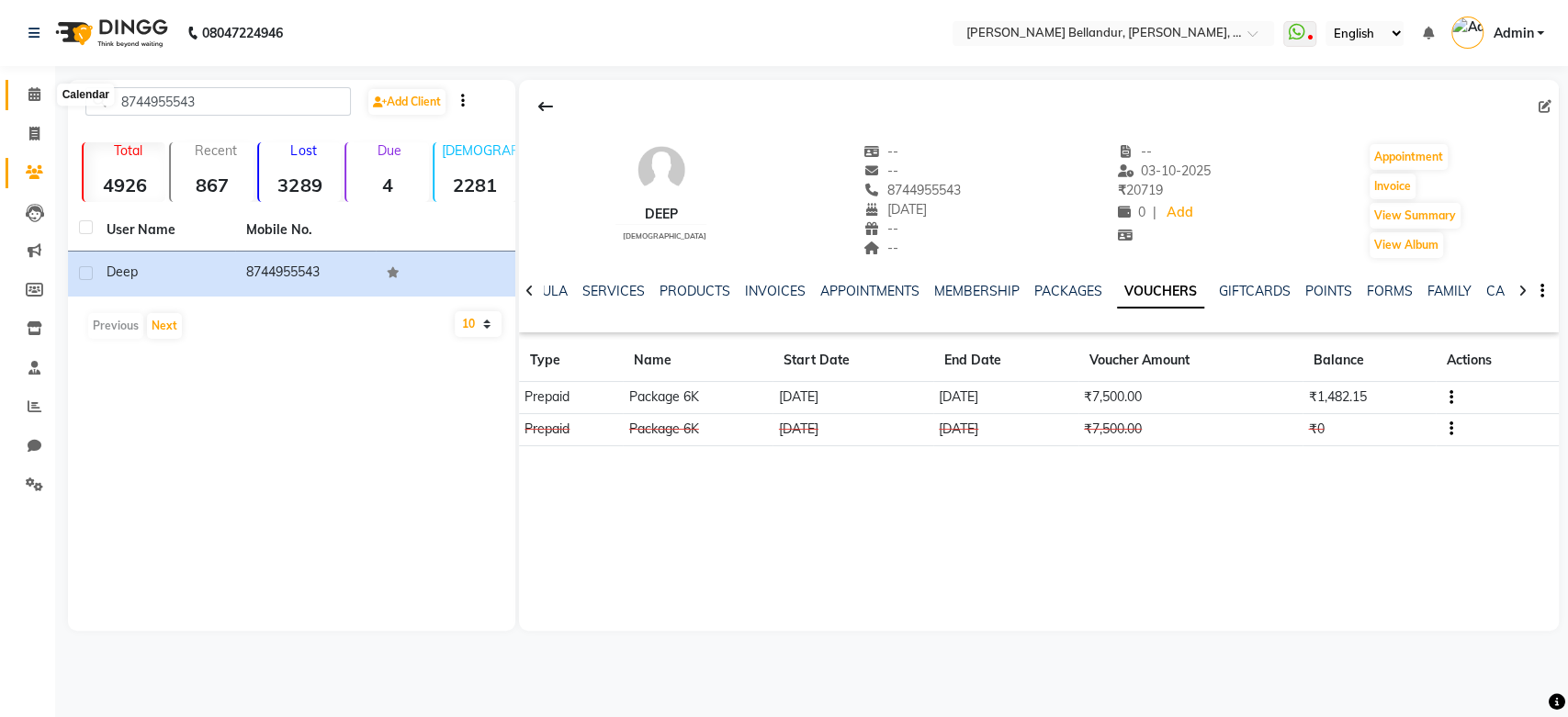
click at [41, 98] on span at bounding box center [34, 95] width 32 height 21
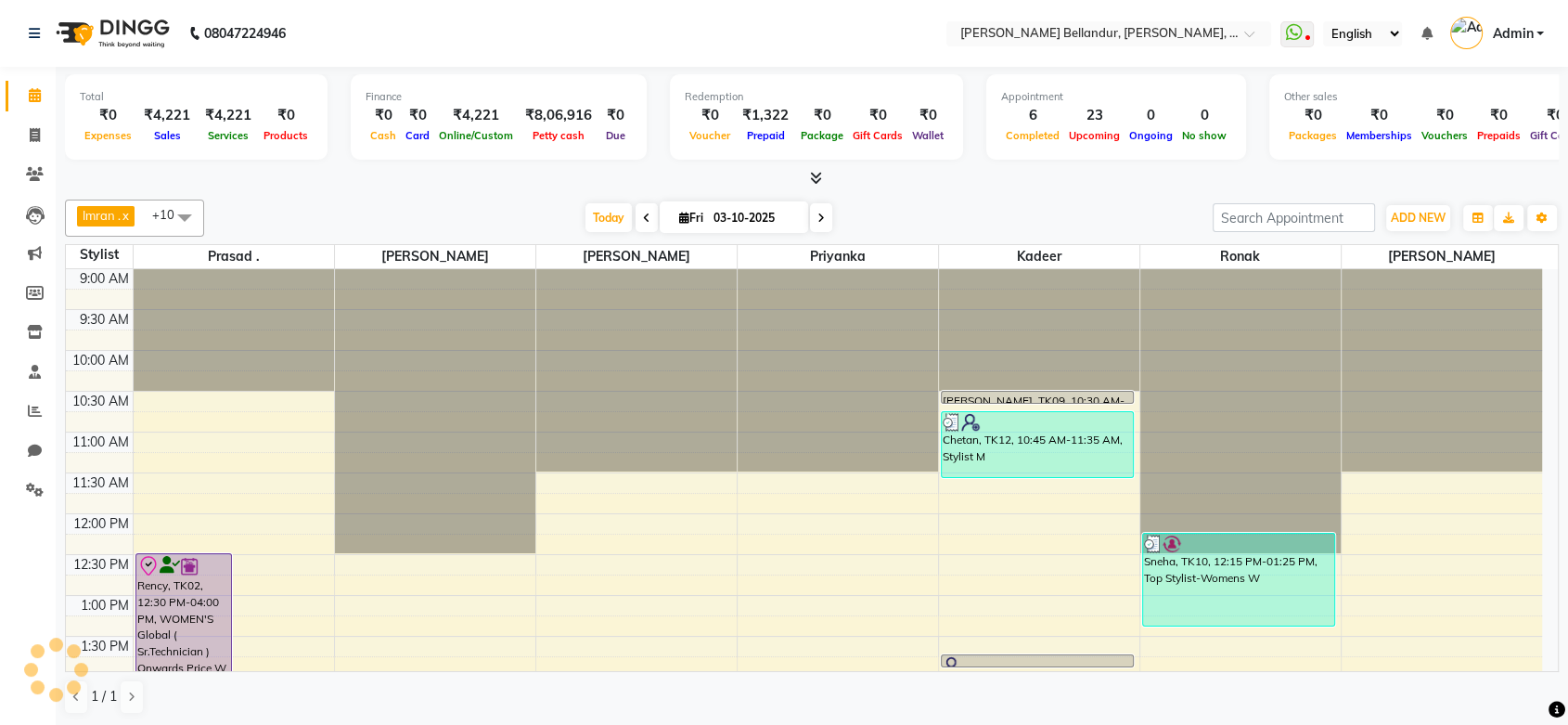
scroll to position [488, 0]
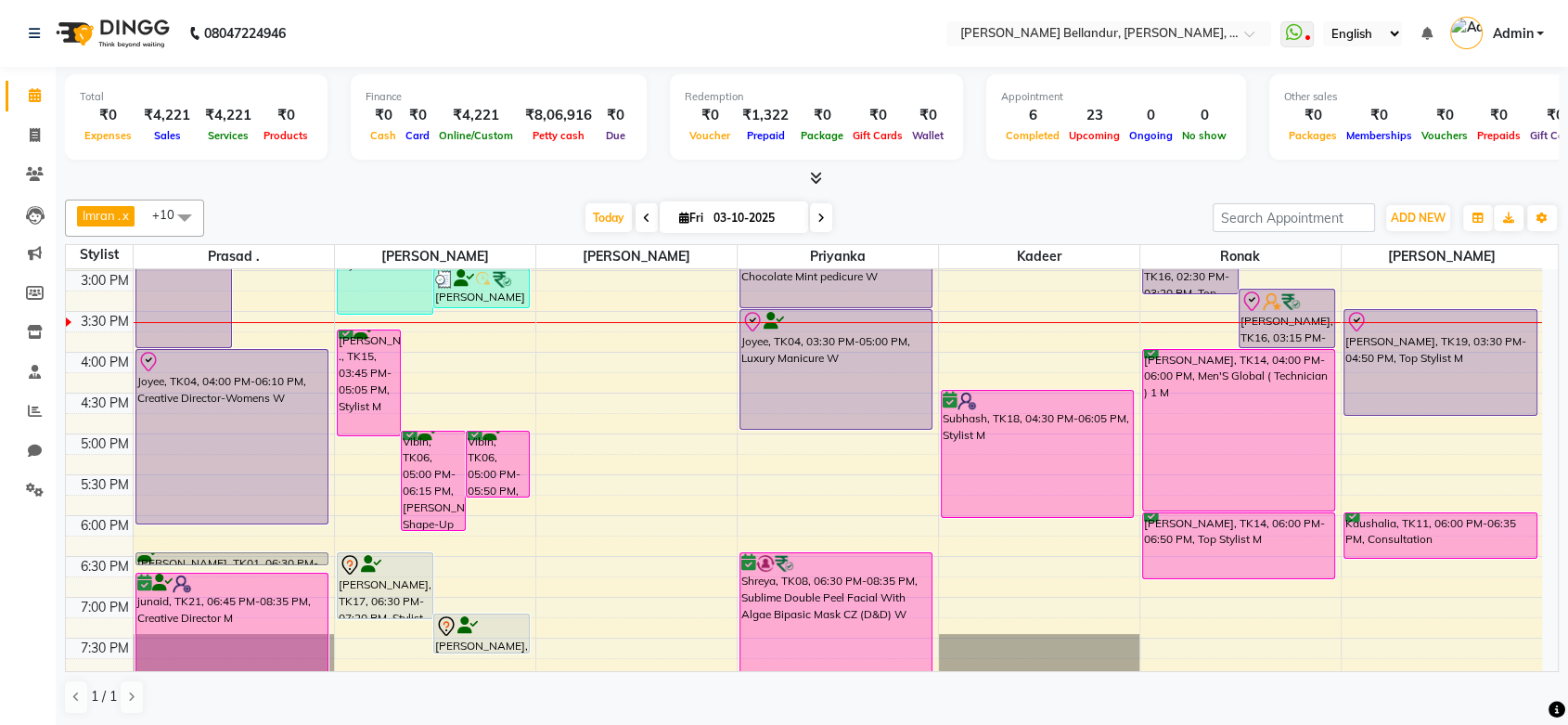
click at [196, 222] on span at bounding box center [185, 217] width 37 height 35
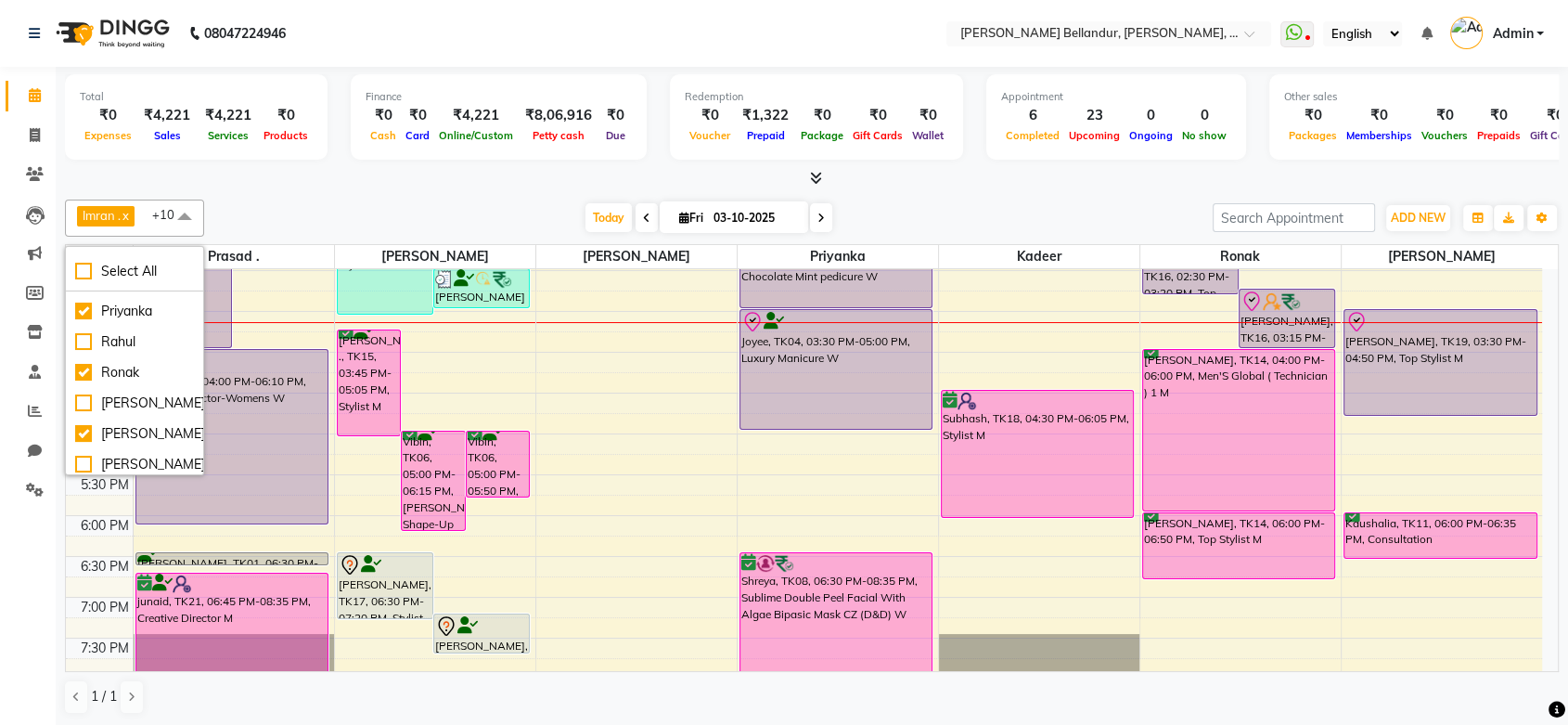
scroll to position [194, 0]
click at [82, 418] on div "[PERSON_NAME]" at bounding box center [134, 428] width 119 height 20
checkbox input "false"
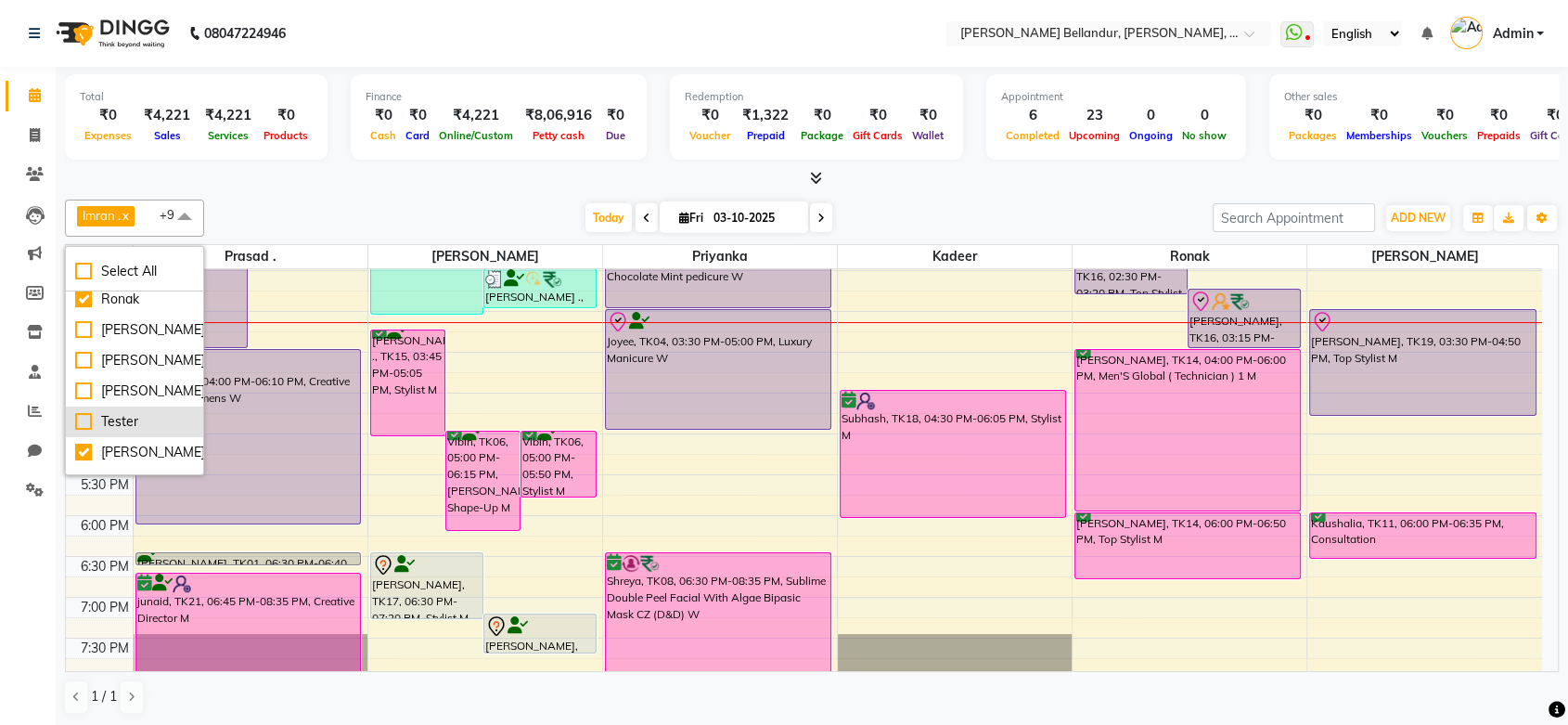
scroll to position [262, 0]
click at [82, 381] on div "[PERSON_NAME]" at bounding box center [134, 391] width 119 height 20
checkbox input "true"
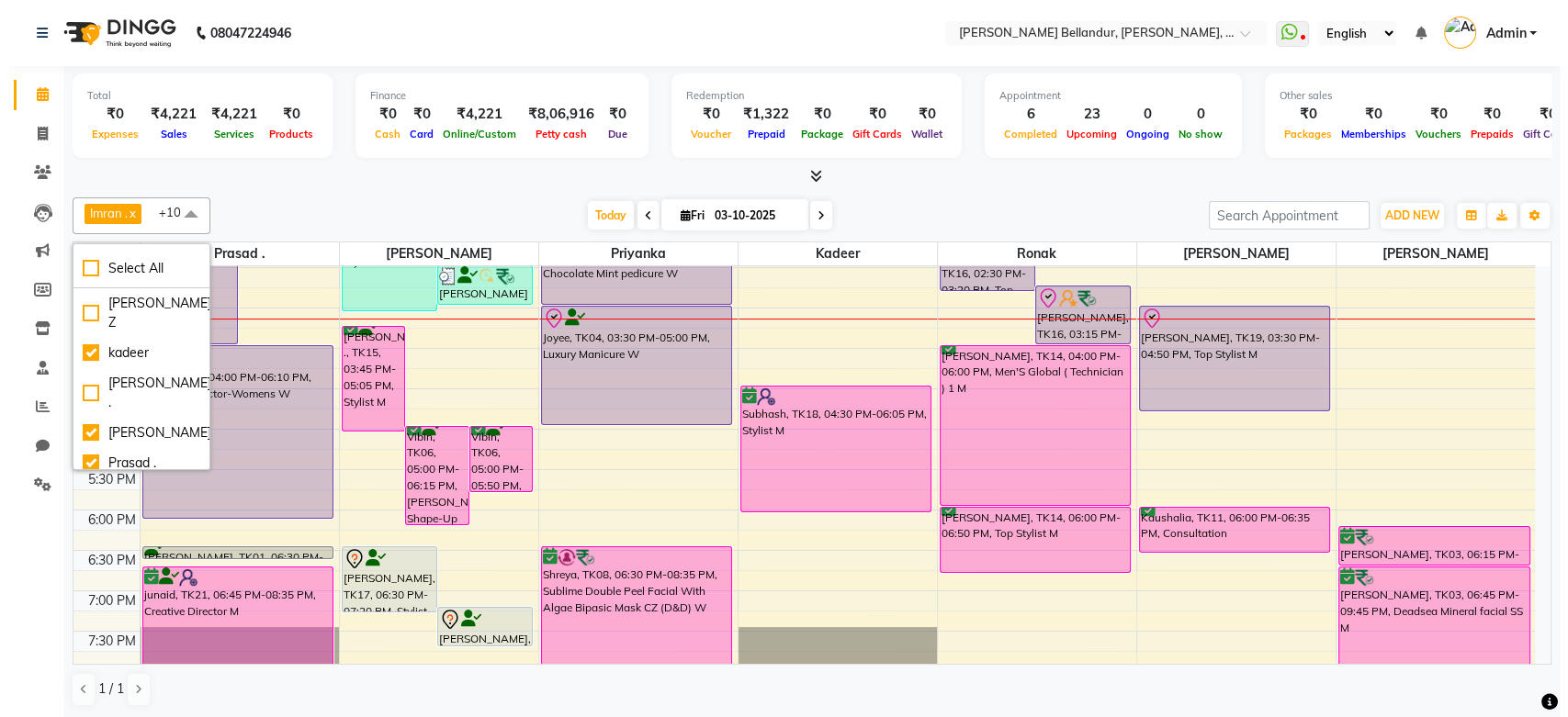
scroll to position [0, 0]
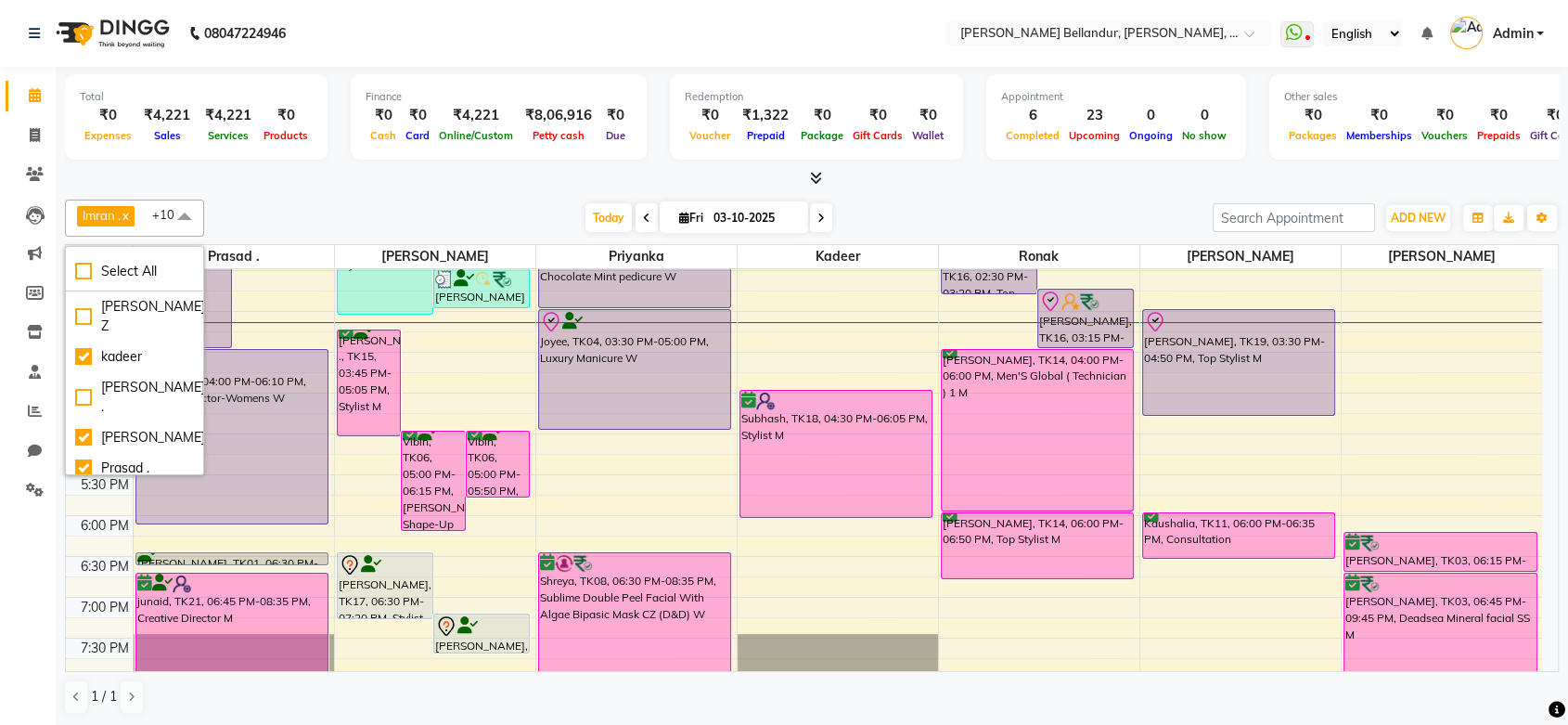
click at [341, 211] on div "Today Fri 03-10-2025" at bounding box center [708, 218] width 990 height 28
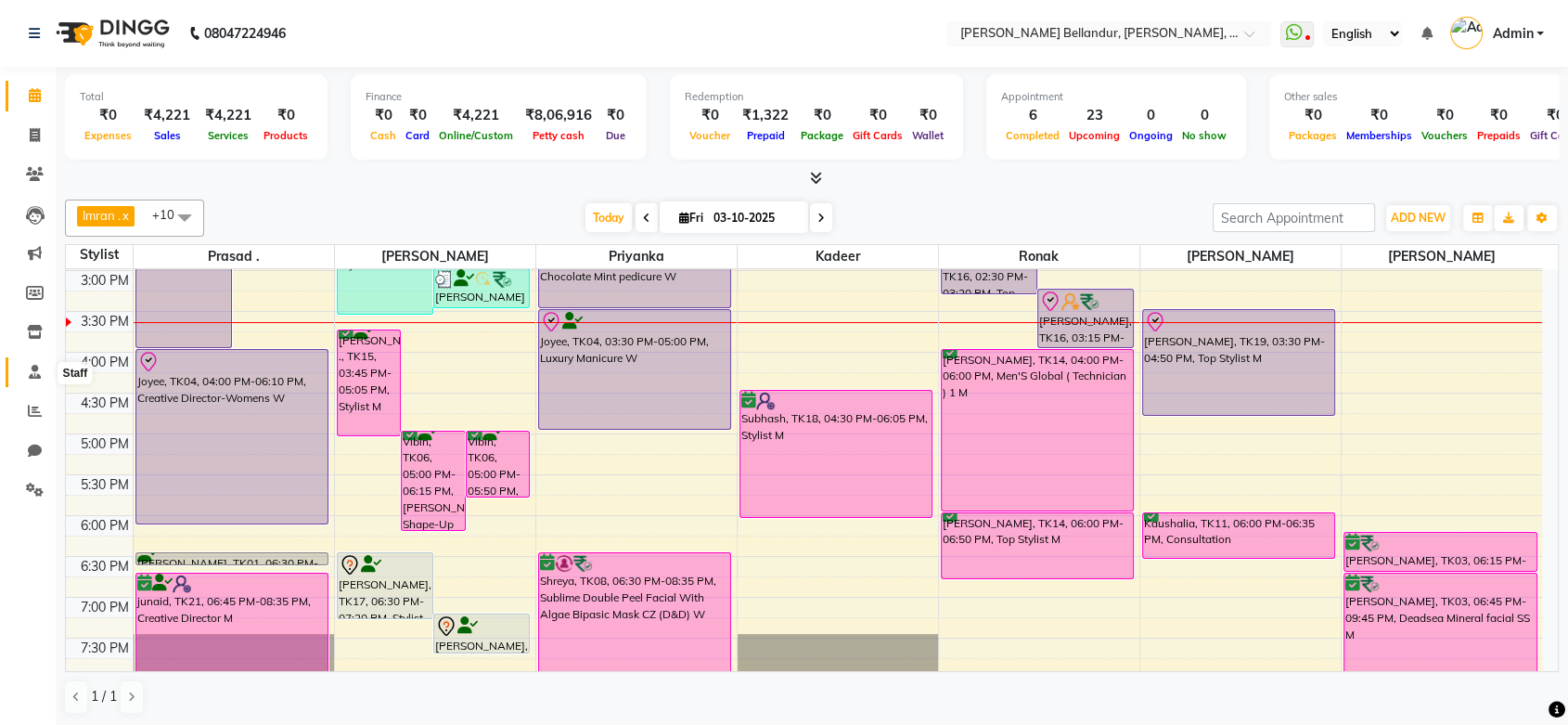
click at [27, 376] on span at bounding box center [34, 373] width 32 height 22
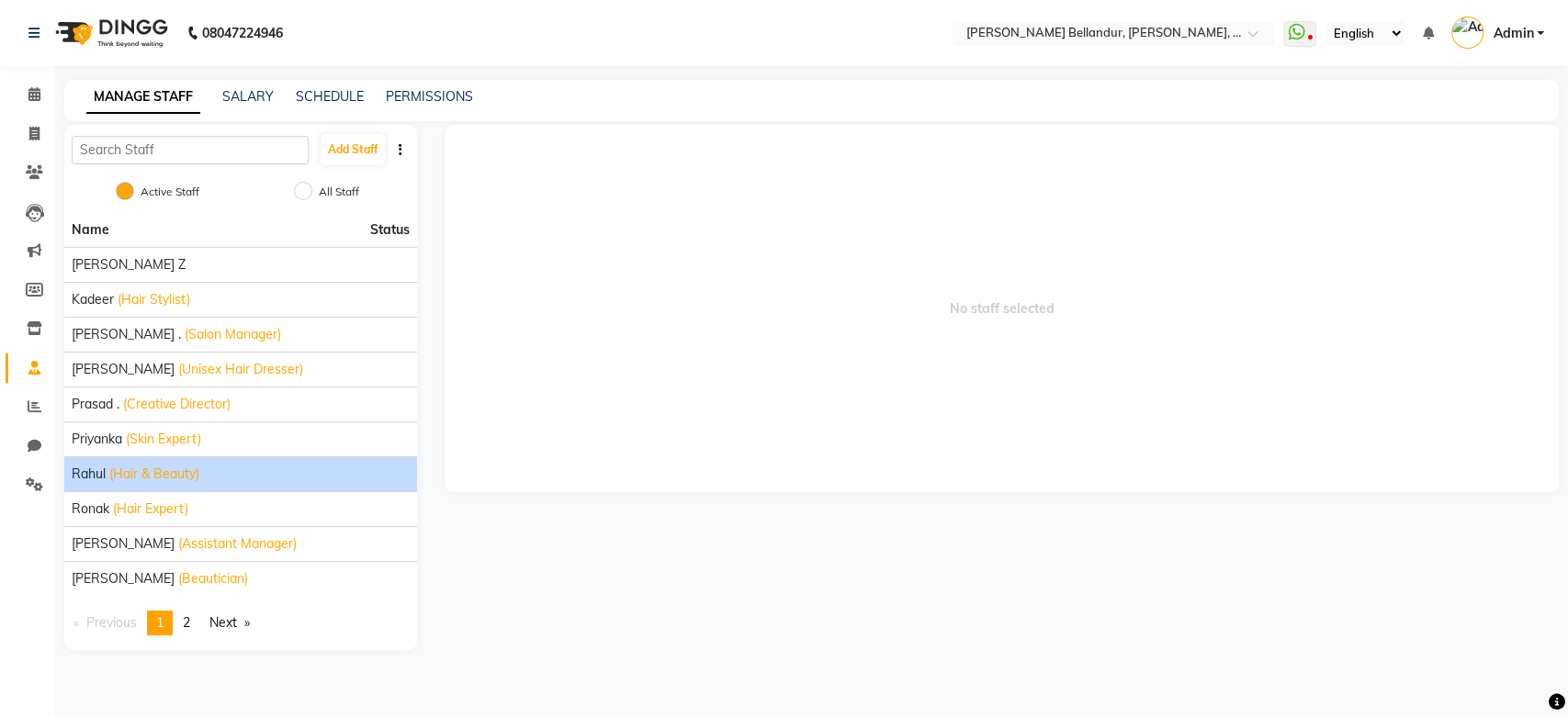
click at [173, 474] on span "(Hair & Beauty)" at bounding box center [154, 474] width 90 height 19
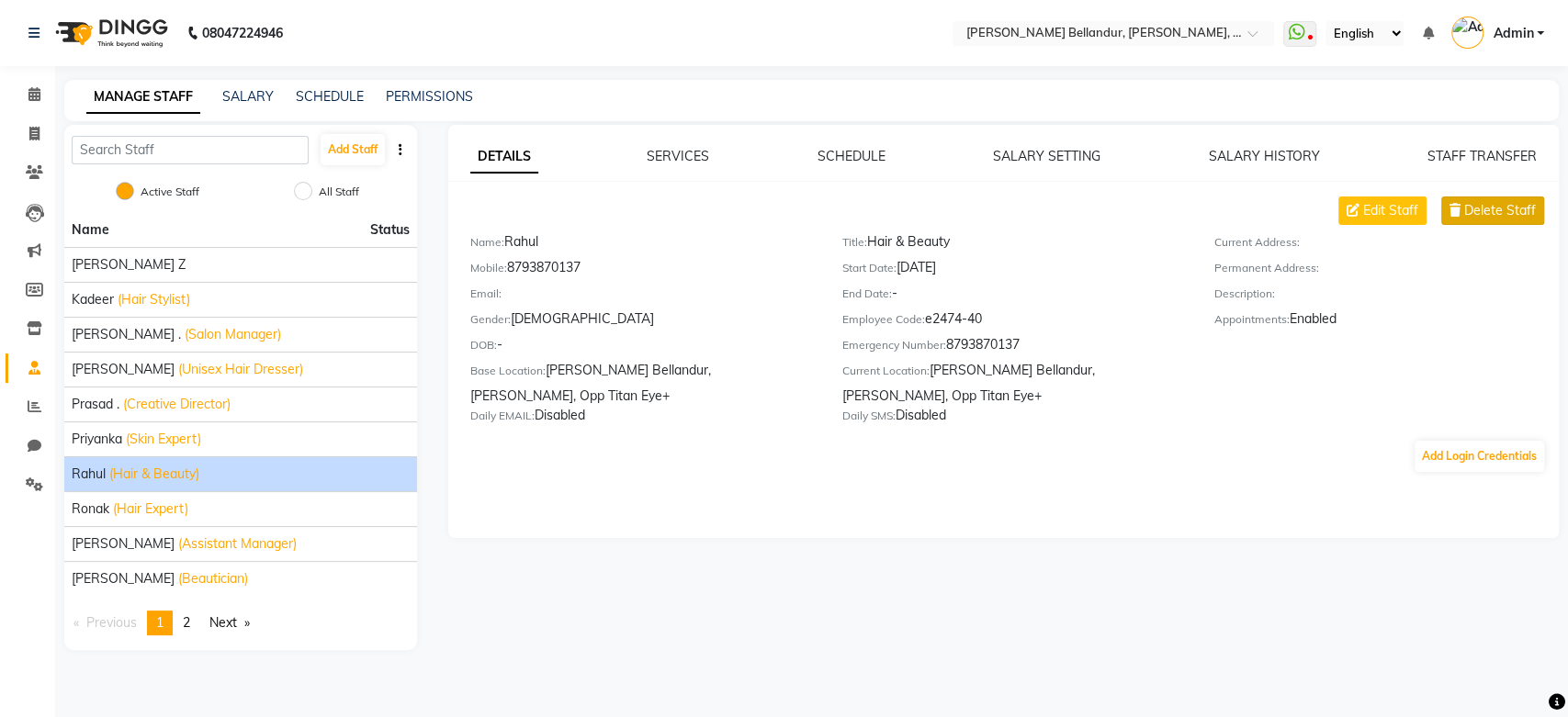
click at [1466, 214] on span "Delete Staff" at bounding box center [1500, 211] width 72 height 19
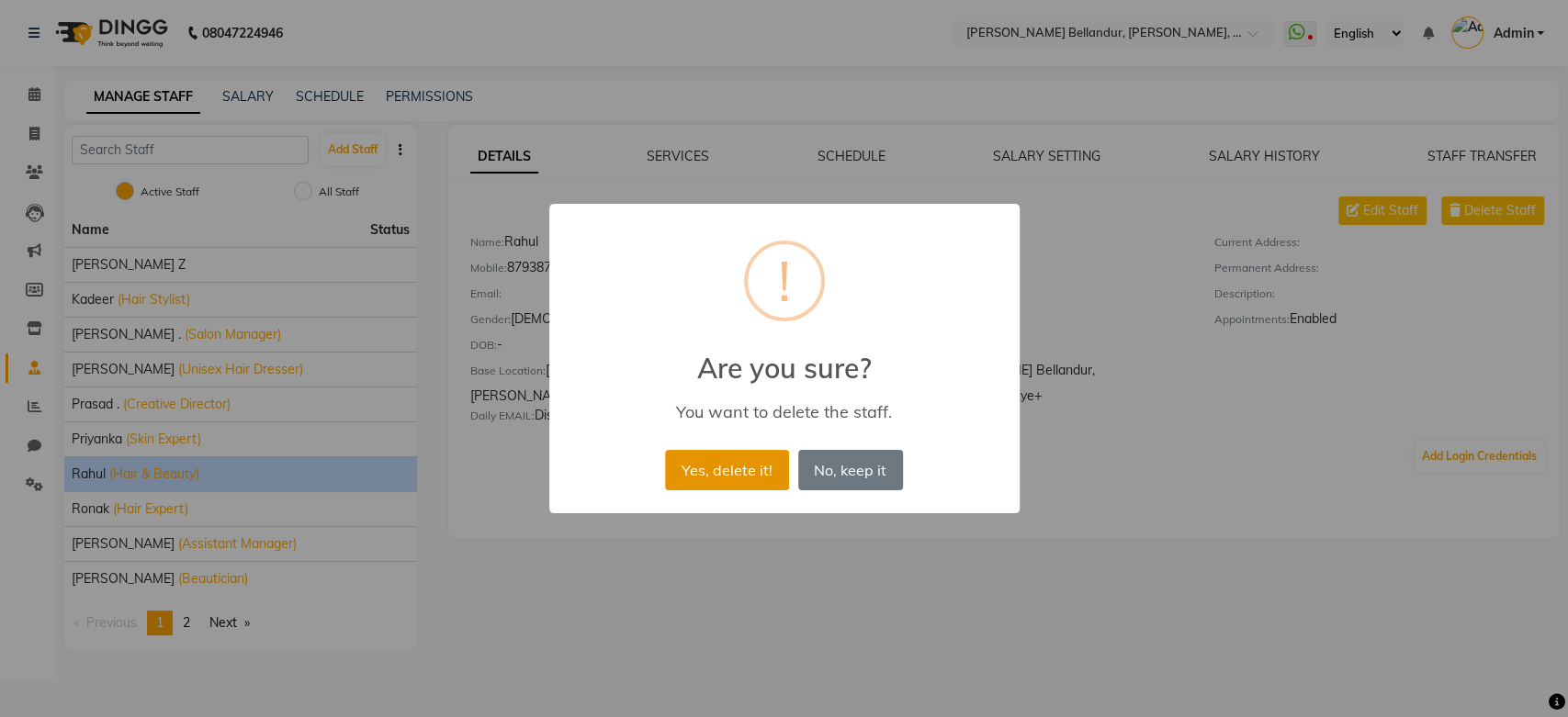
click at [734, 470] on button "Yes, delete it!" at bounding box center [726, 470] width 123 height 41
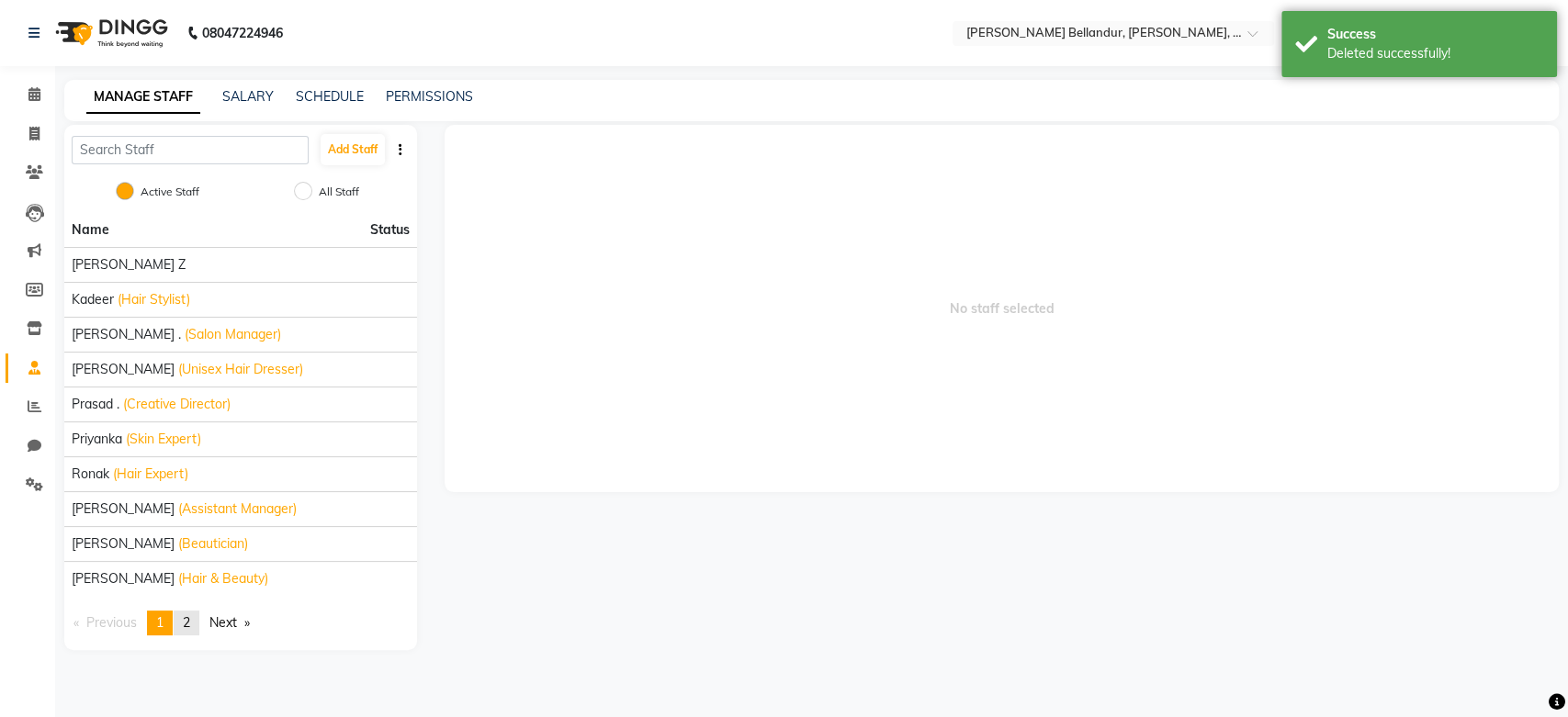
click at [187, 617] on span "2" at bounding box center [187, 622] width 8 height 17
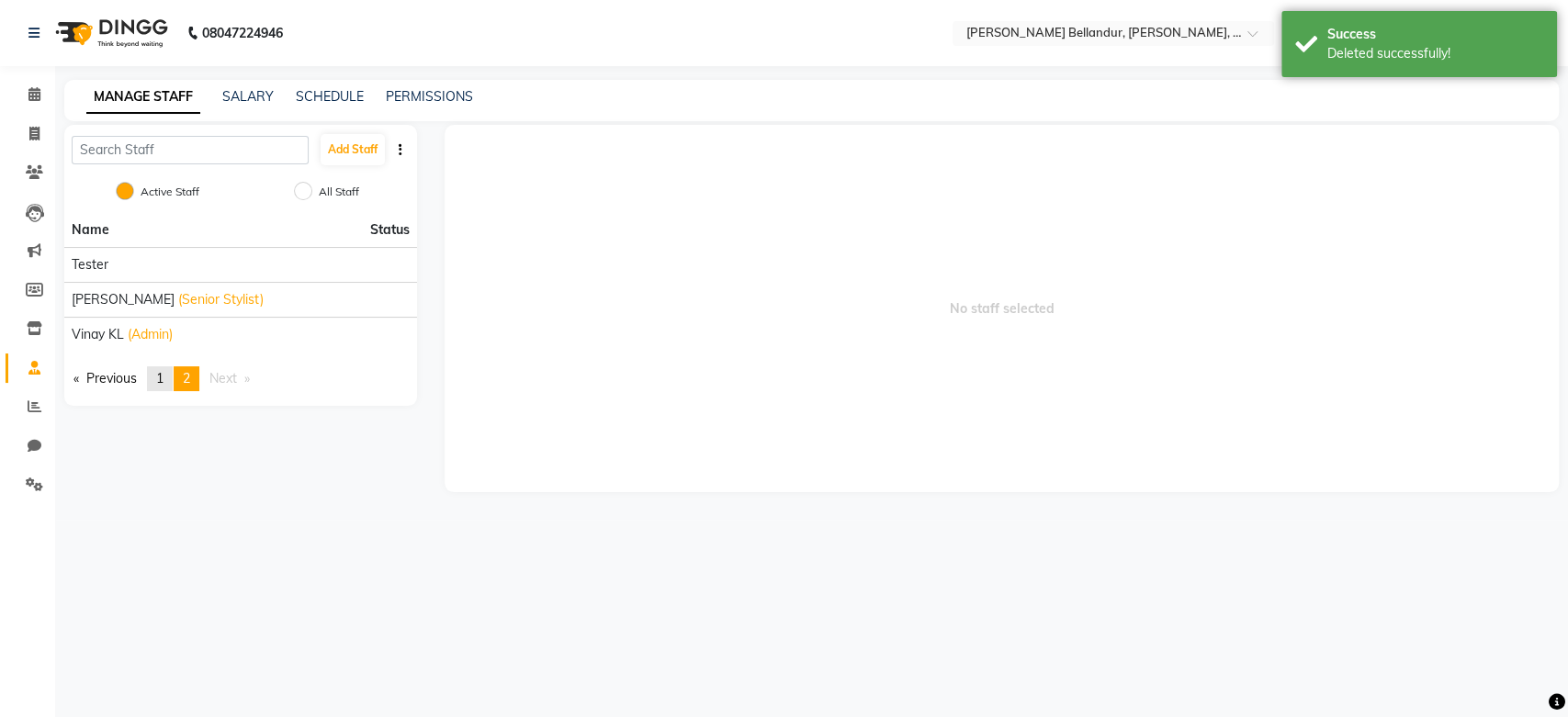
click at [169, 376] on link "page 1" at bounding box center [160, 377] width 25 height 24
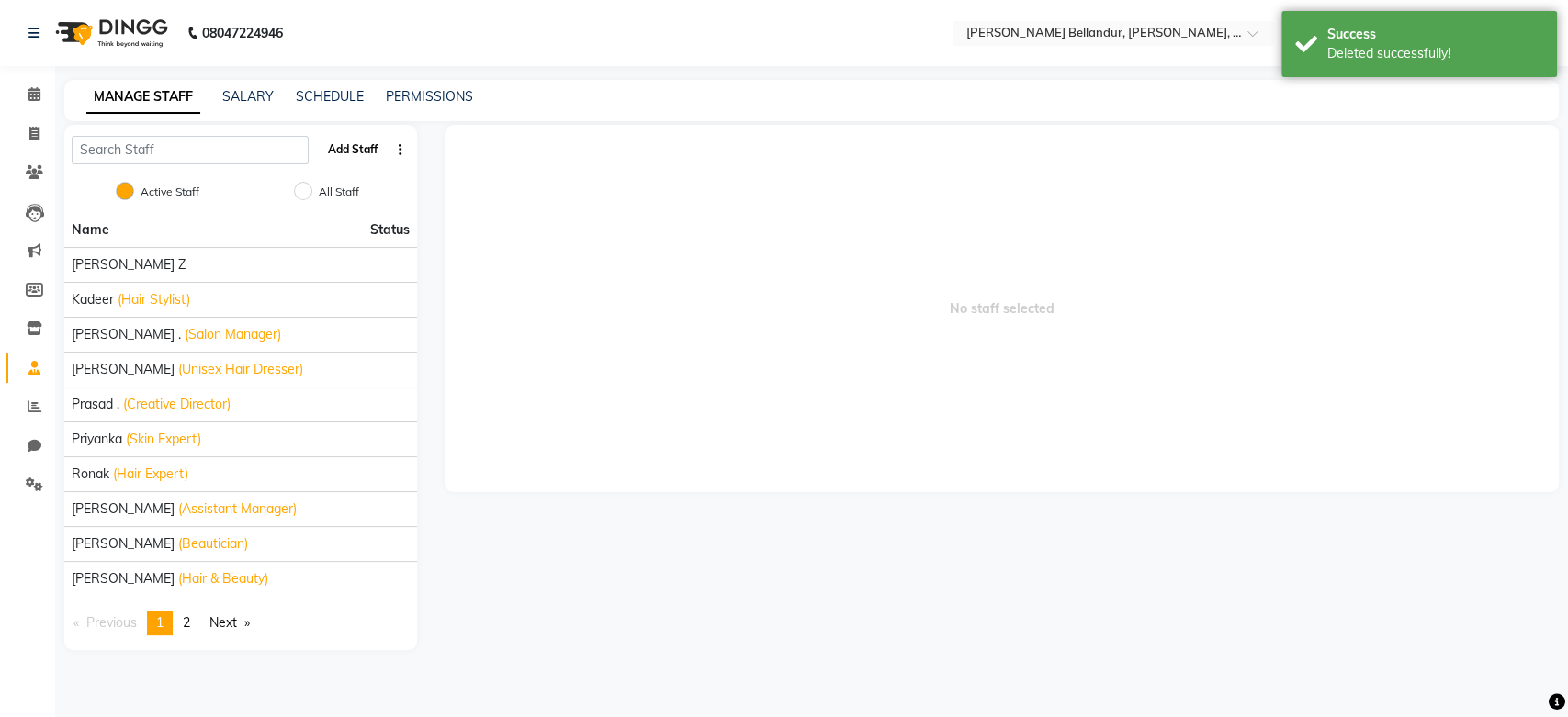
click at [377, 154] on button "Add Staff" at bounding box center [352, 150] width 64 height 31
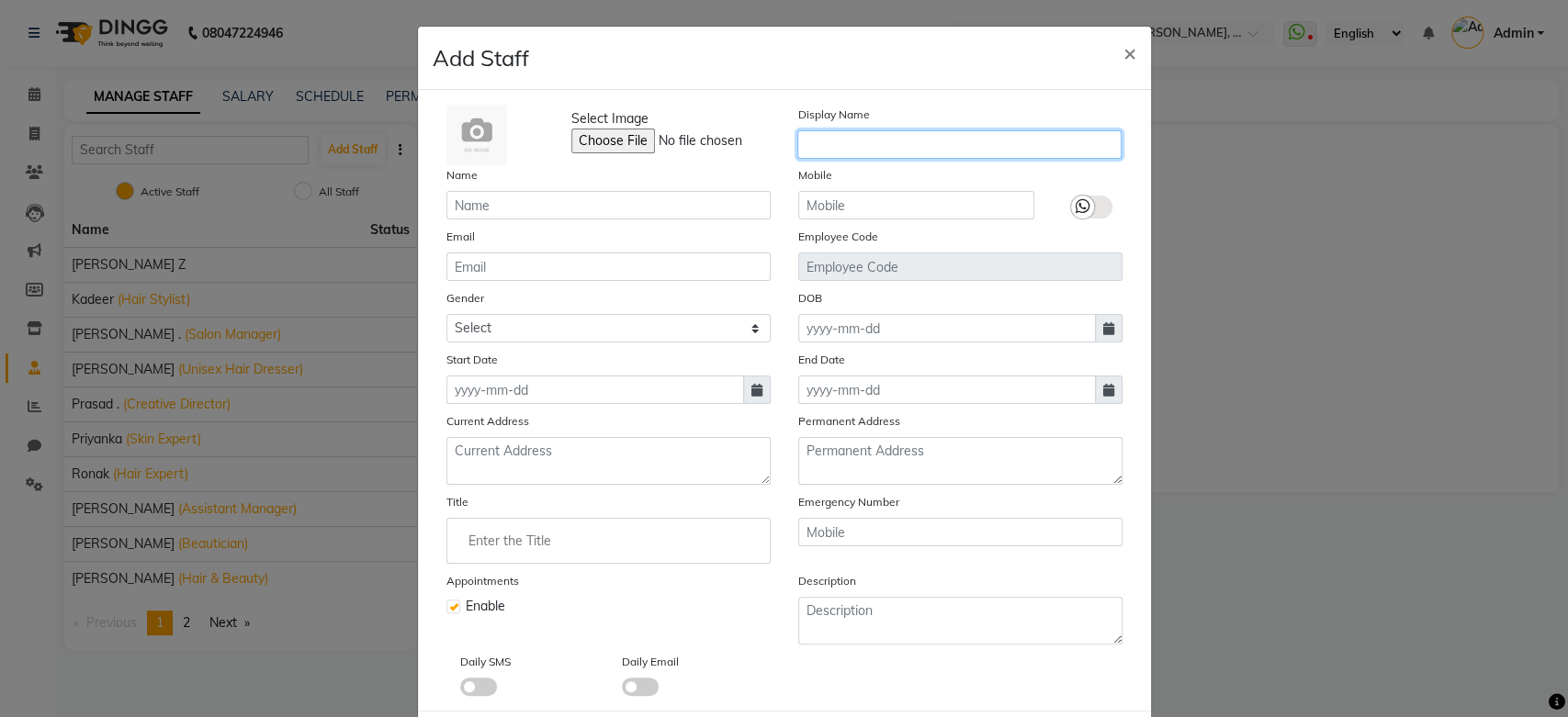
click at [887, 153] on input "text" at bounding box center [959, 144] width 324 height 28
type input "Imran"
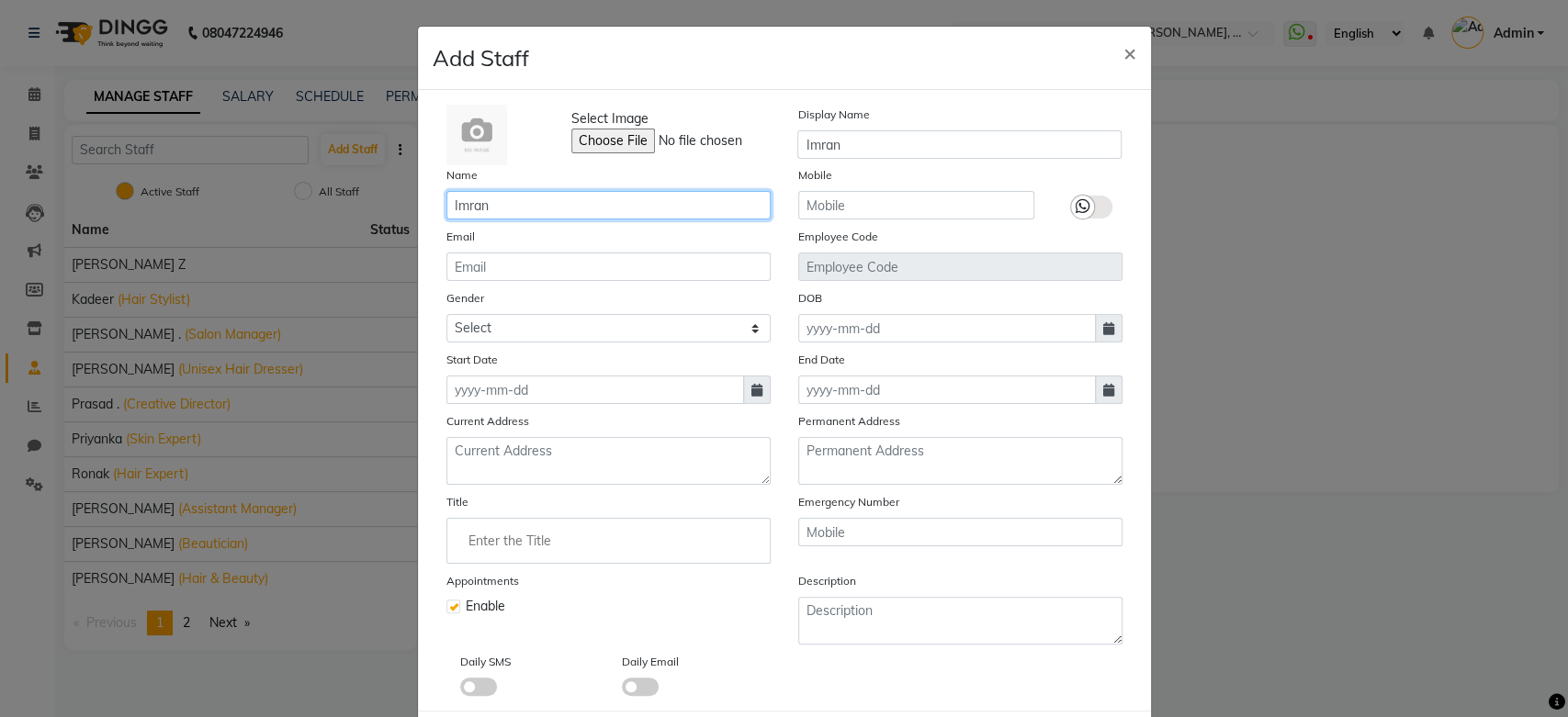
type input "Imran"
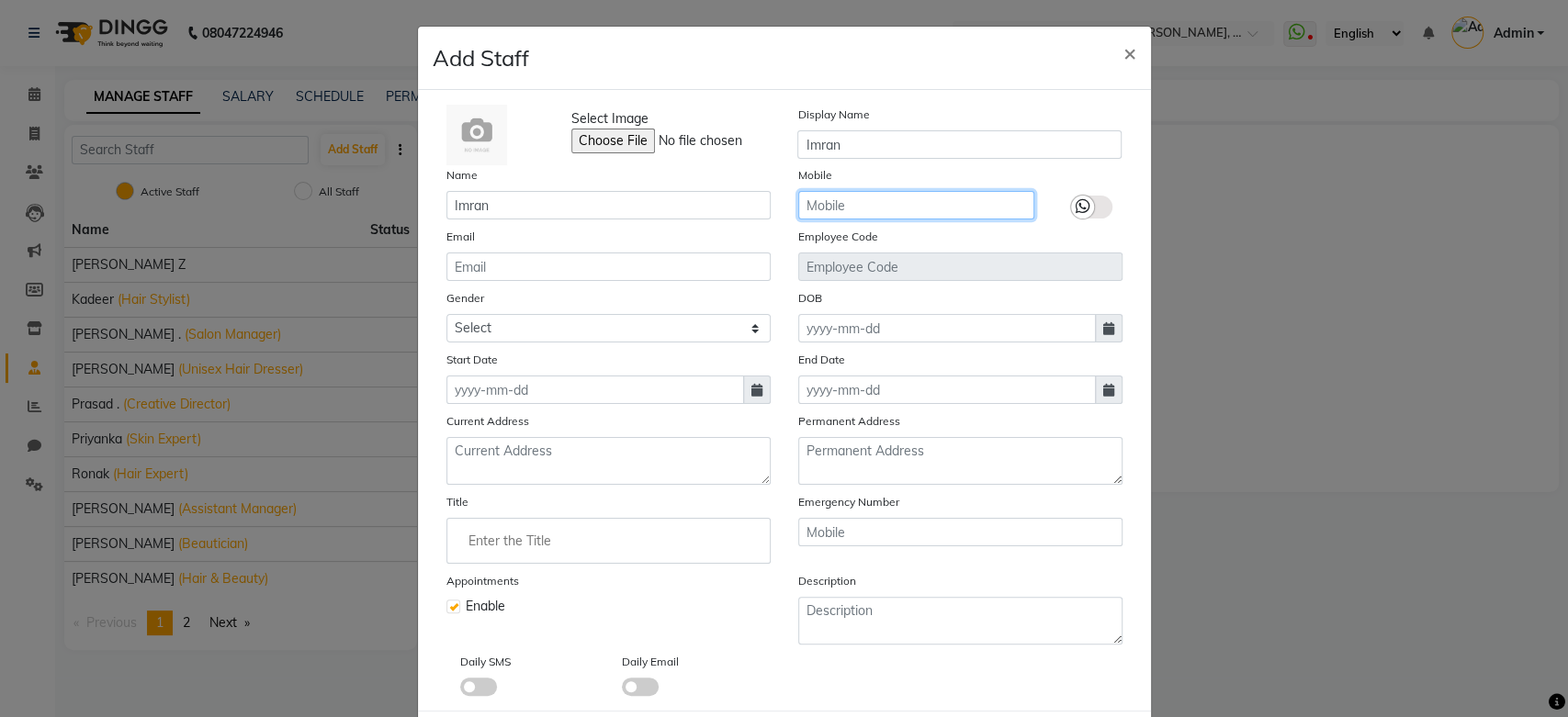
click at [897, 206] on input "text" at bounding box center [916, 204] width 236 height 28
type input "7676413723"
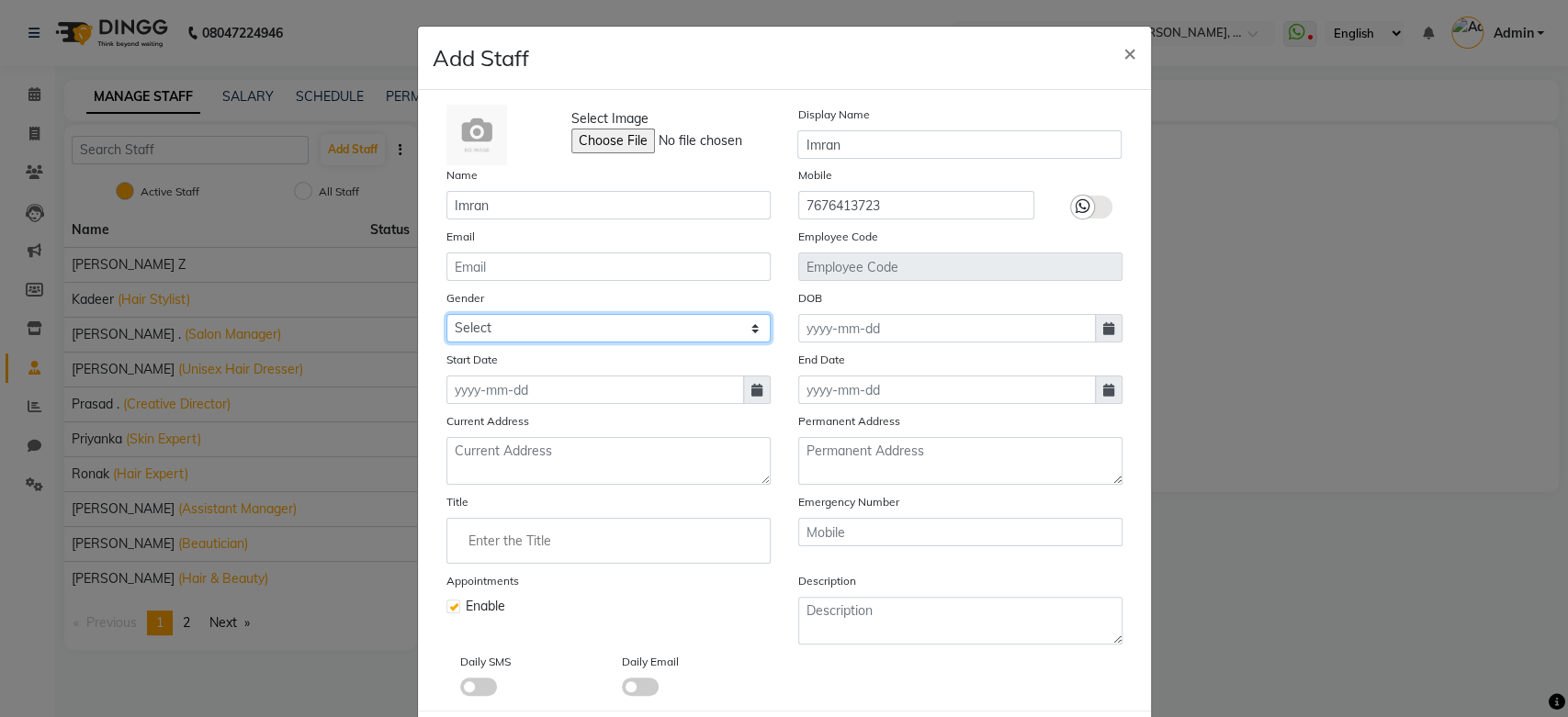
click at [634, 331] on select "Select Male Female Other Prefer Not To Say" at bounding box center [608, 328] width 324 height 28
select select "male"
click at [447, 314] on select "Select Male Female Other Prefer Not To Say" at bounding box center [608, 328] width 324 height 28
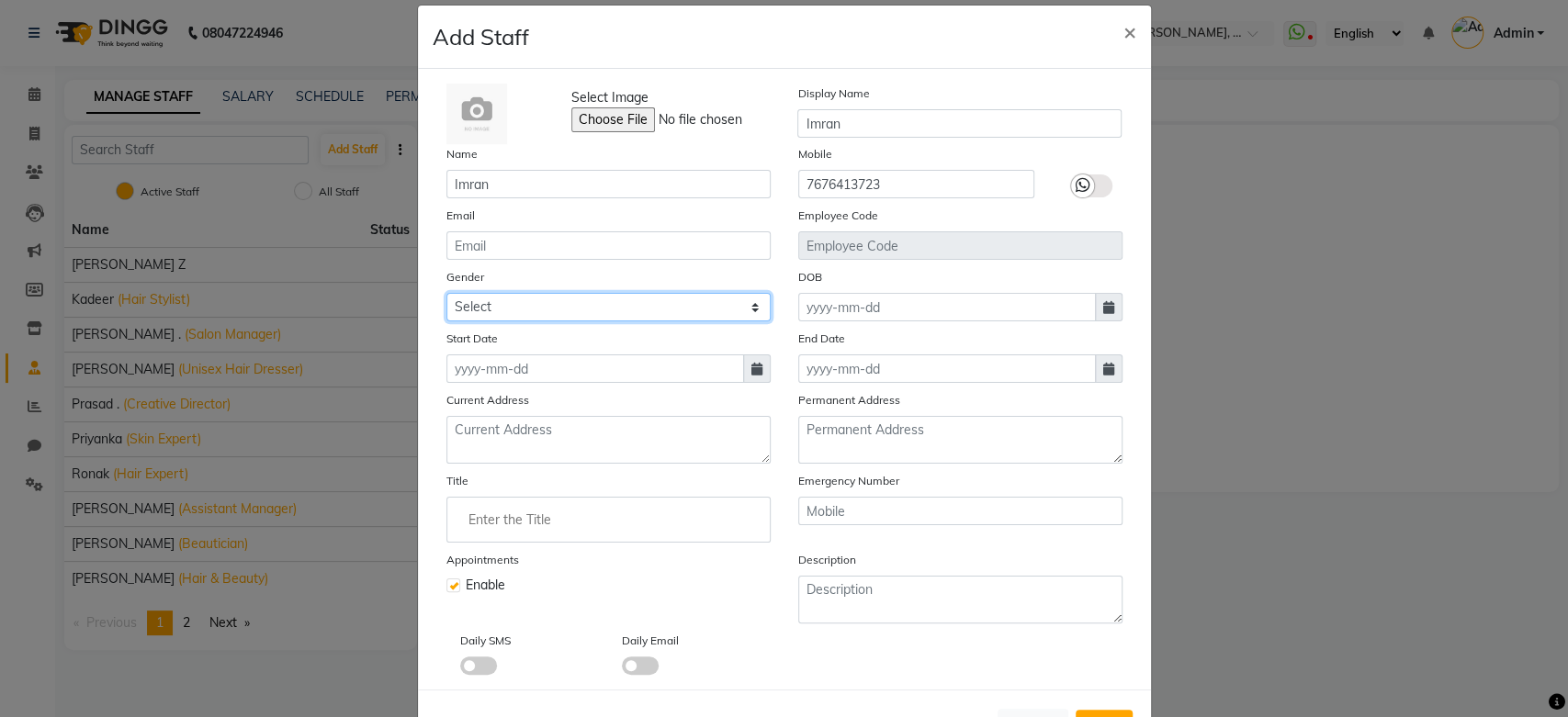
scroll to position [31, 0]
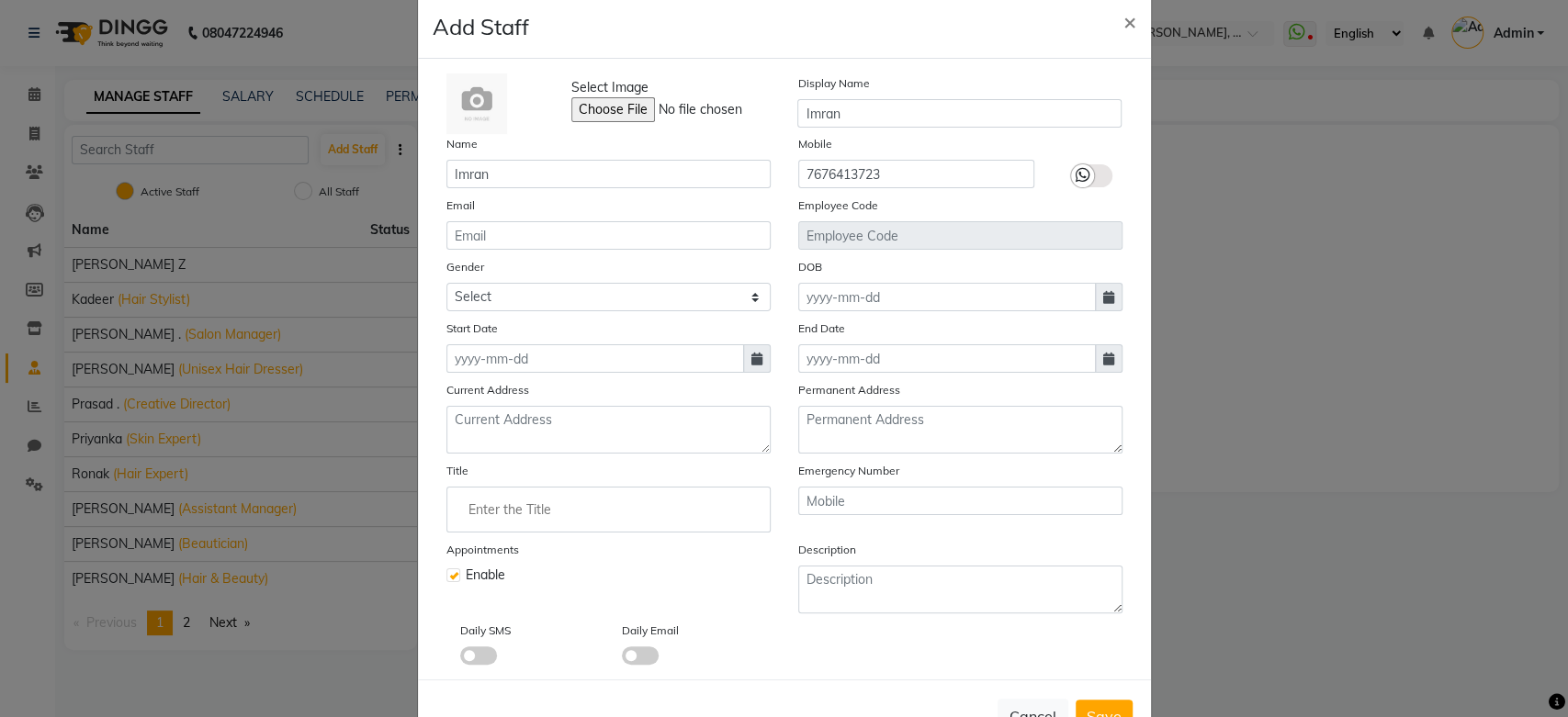
click at [751, 355] on icon at bounding box center [756, 358] width 11 height 13
select select "10"
select select "2025"
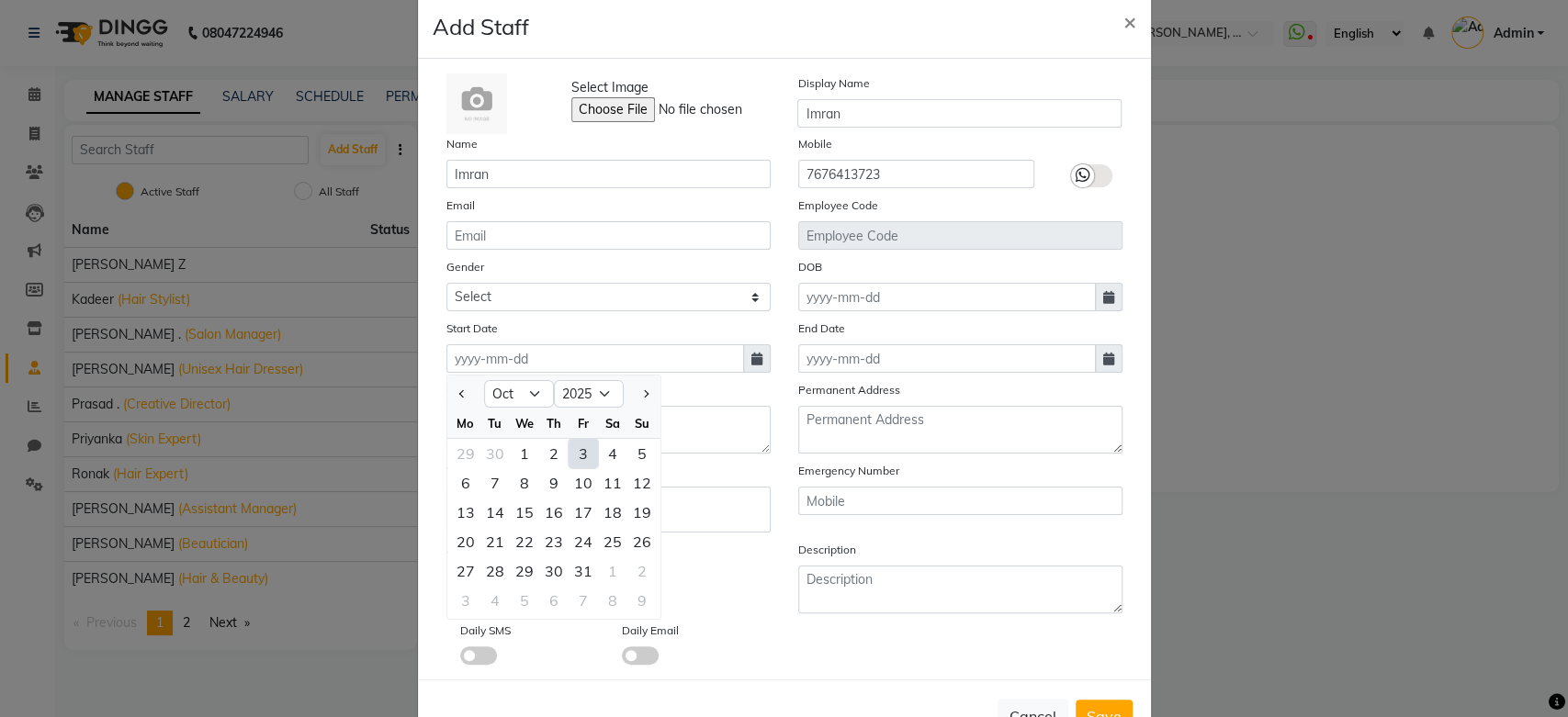
click at [572, 457] on div "3" at bounding box center [583, 453] width 29 height 29
type input "03-10-2025"
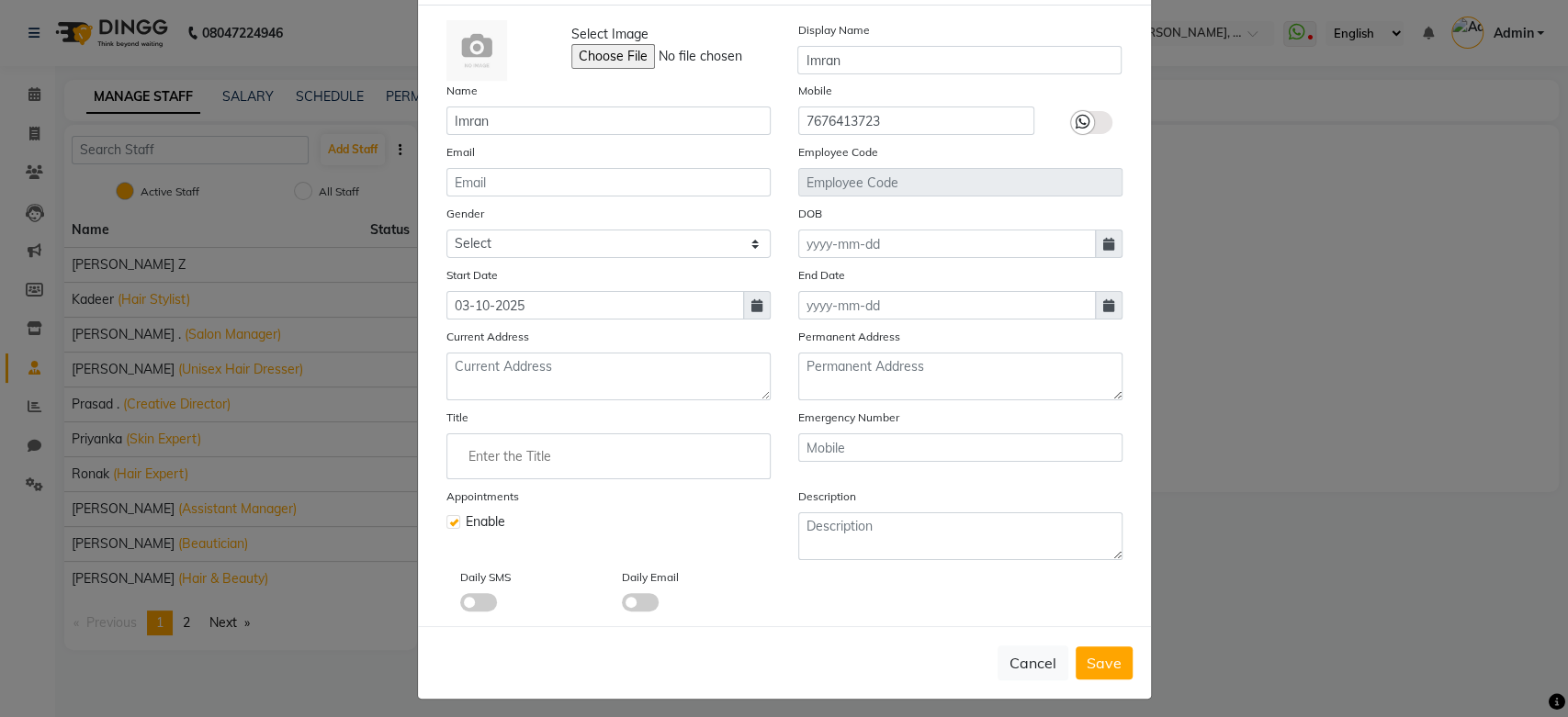
scroll to position [90, 0]
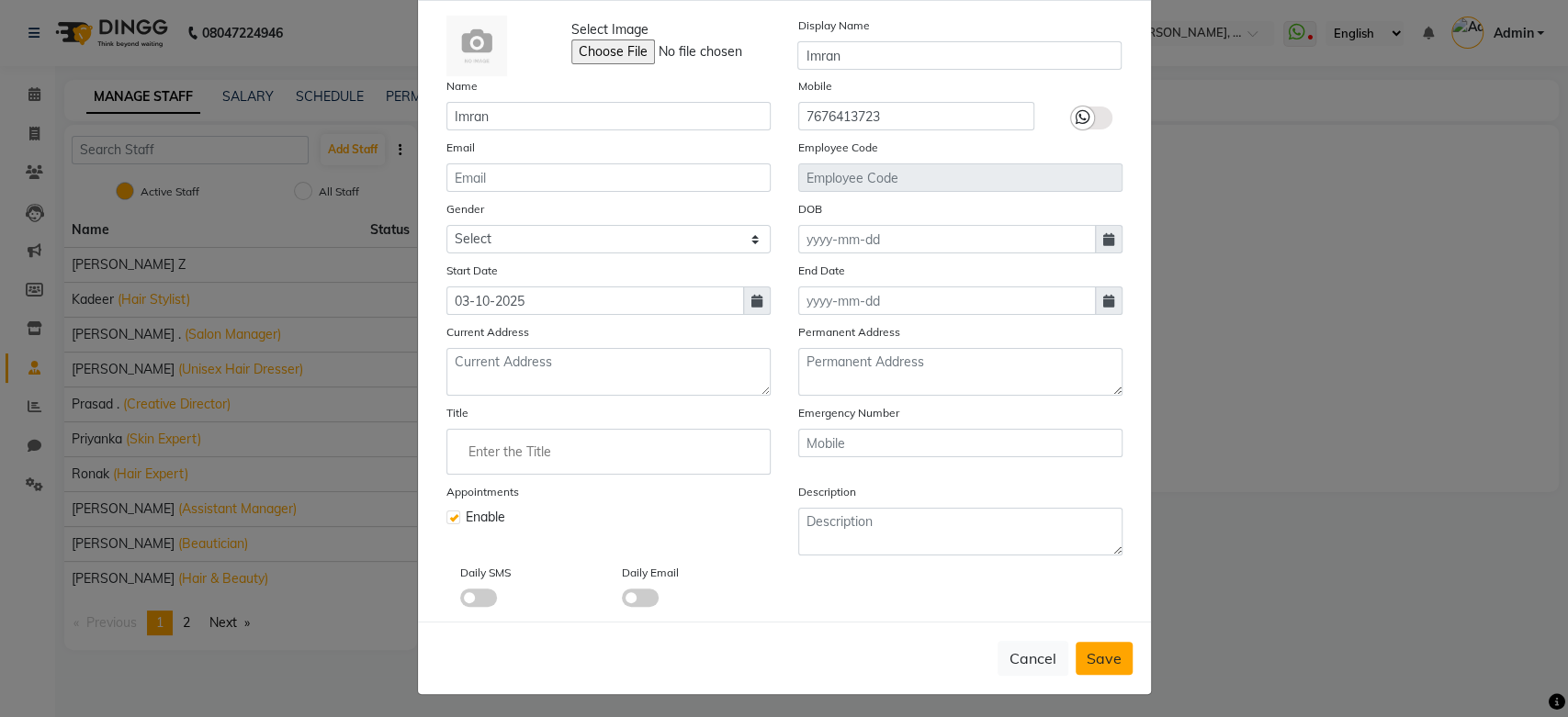
click at [1101, 652] on span "Save" at bounding box center [1104, 658] width 35 height 18
select select
checkbox input "false"
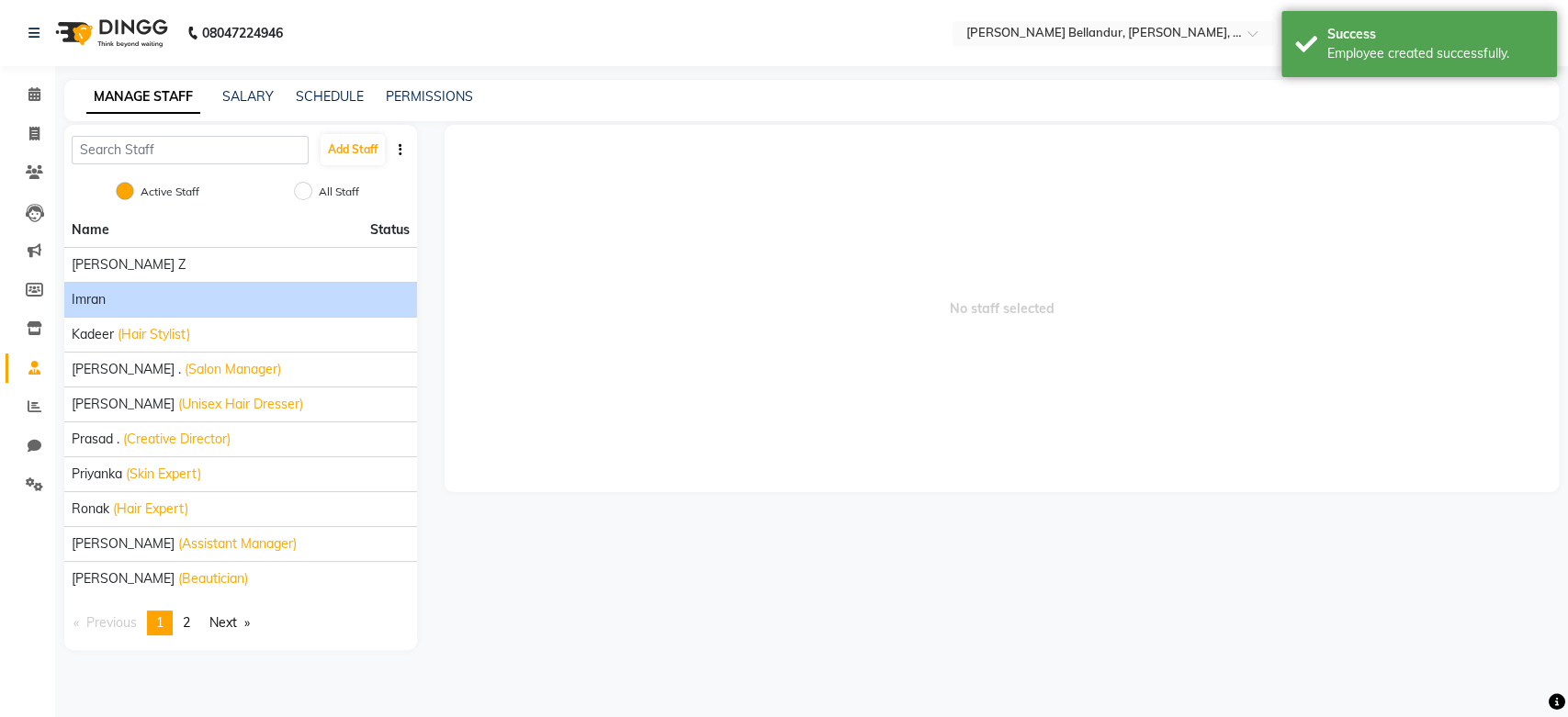
click at [171, 298] on div "Imran" at bounding box center [240, 300] width 338 height 19
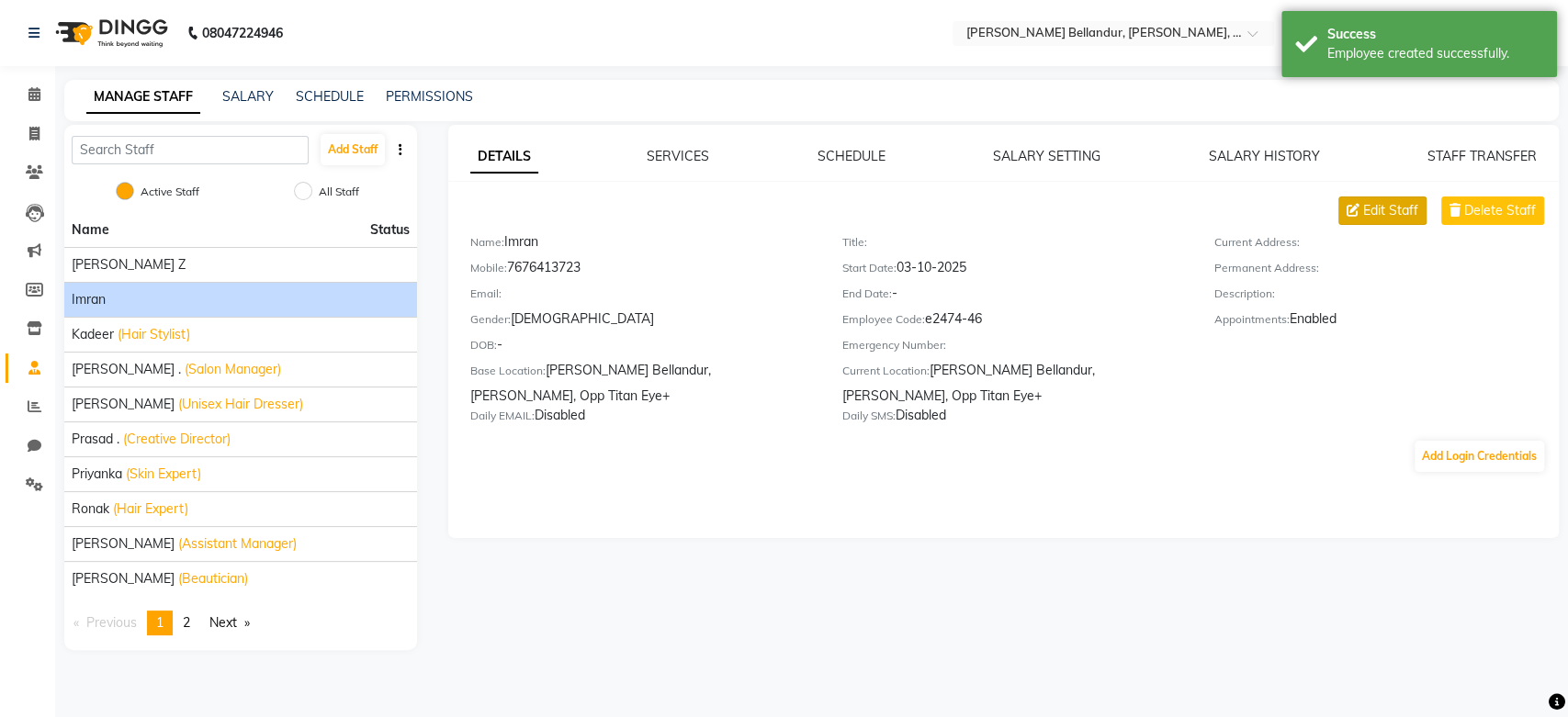
click at [1381, 217] on span "Edit Staff" at bounding box center [1390, 211] width 55 height 19
select select "male"
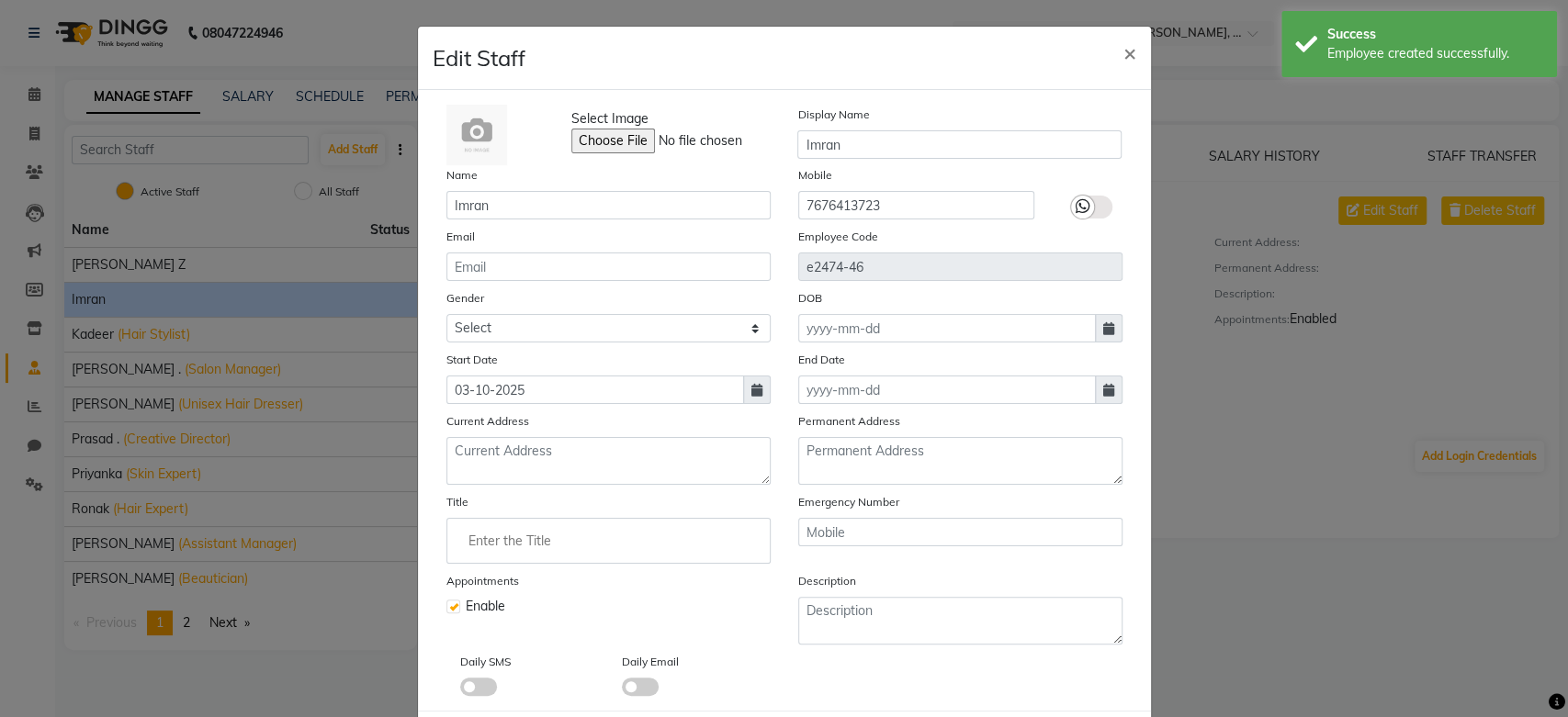
click at [624, 532] on input "Enter the Title" at bounding box center [608, 541] width 308 height 37
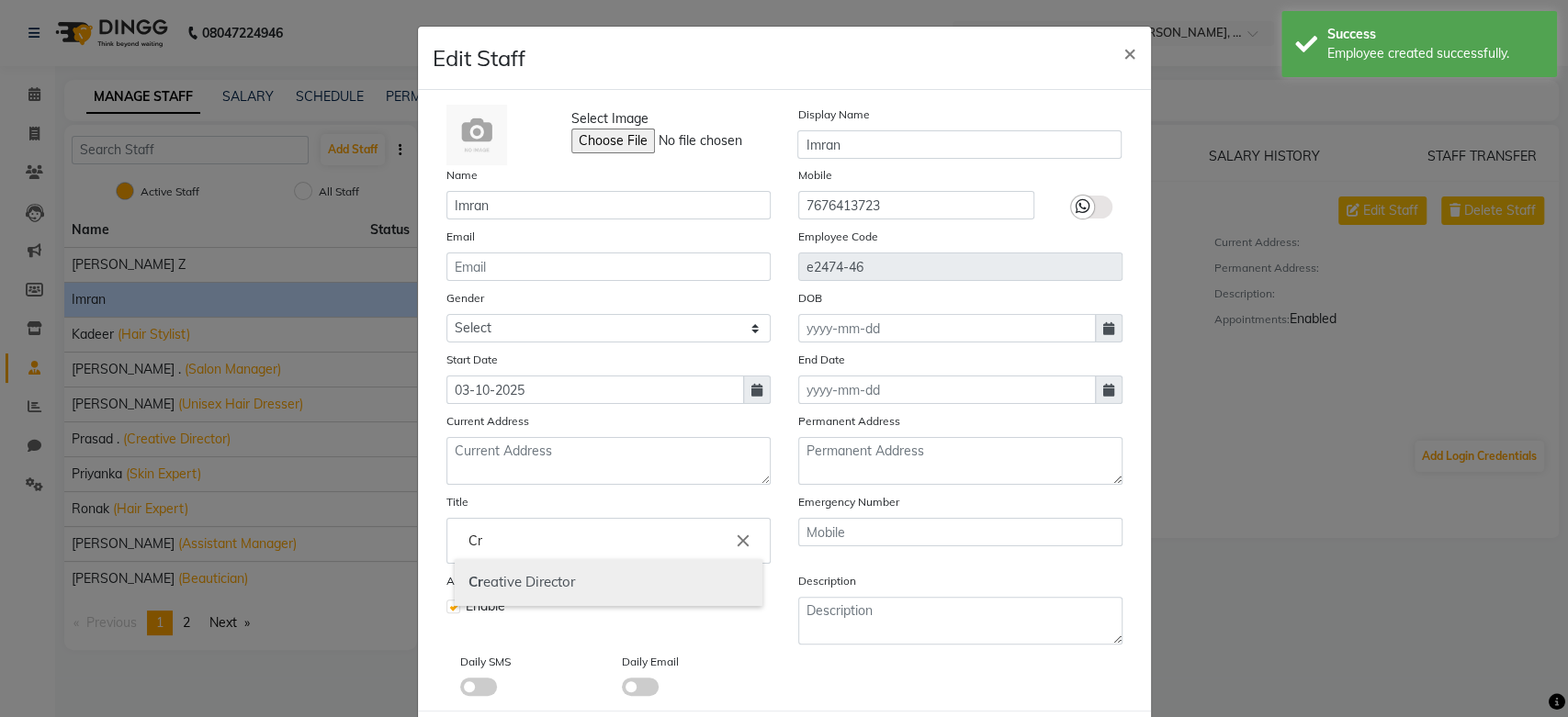
click at [563, 569] on link "Cr eative Director" at bounding box center [608, 583] width 308 height 47
type input "Creative Director"
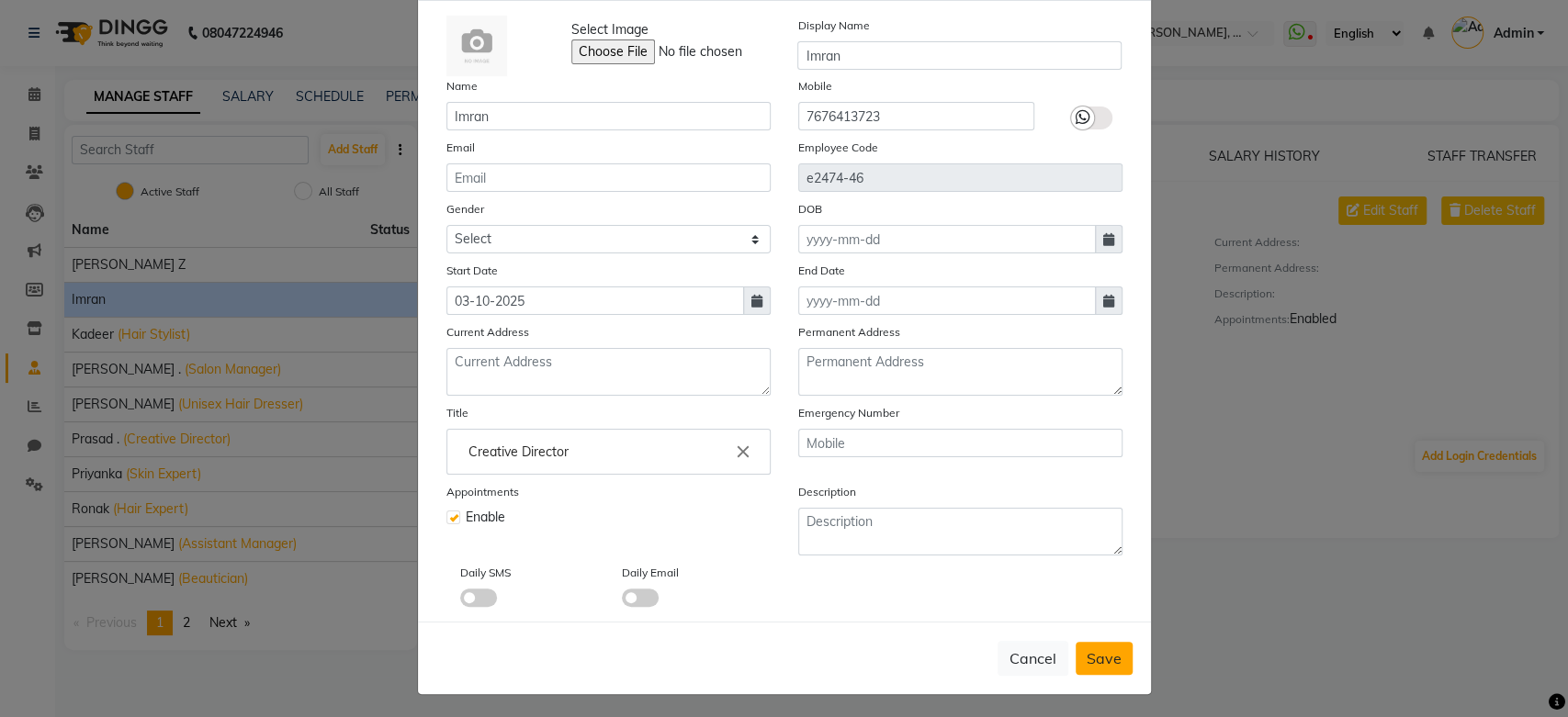
click at [1092, 649] on span "Save" at bounding box center [1104, 658] width 35 height 18
select select
checkbox input "false"
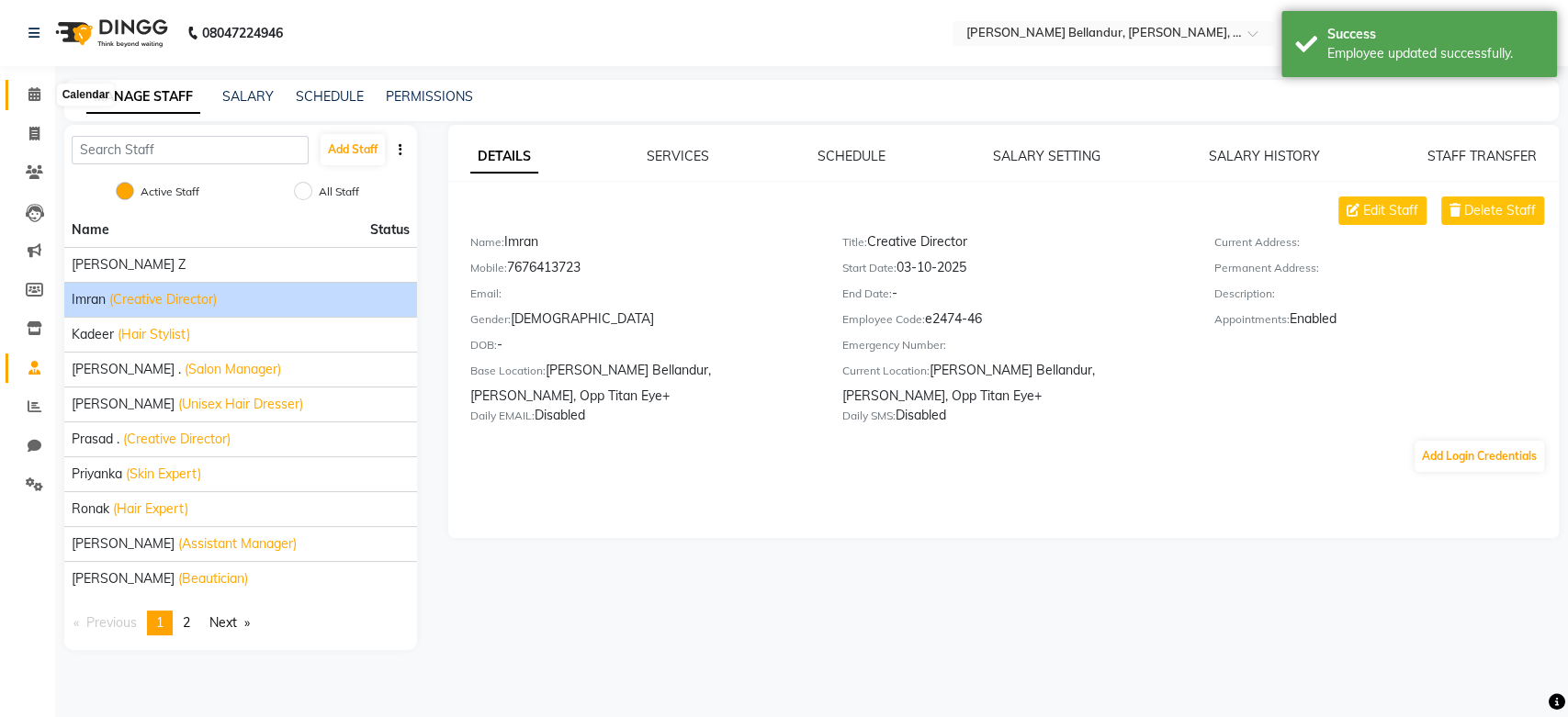
click at [29, 96] on icon at bounding box center [34, 94] width 12 height 14
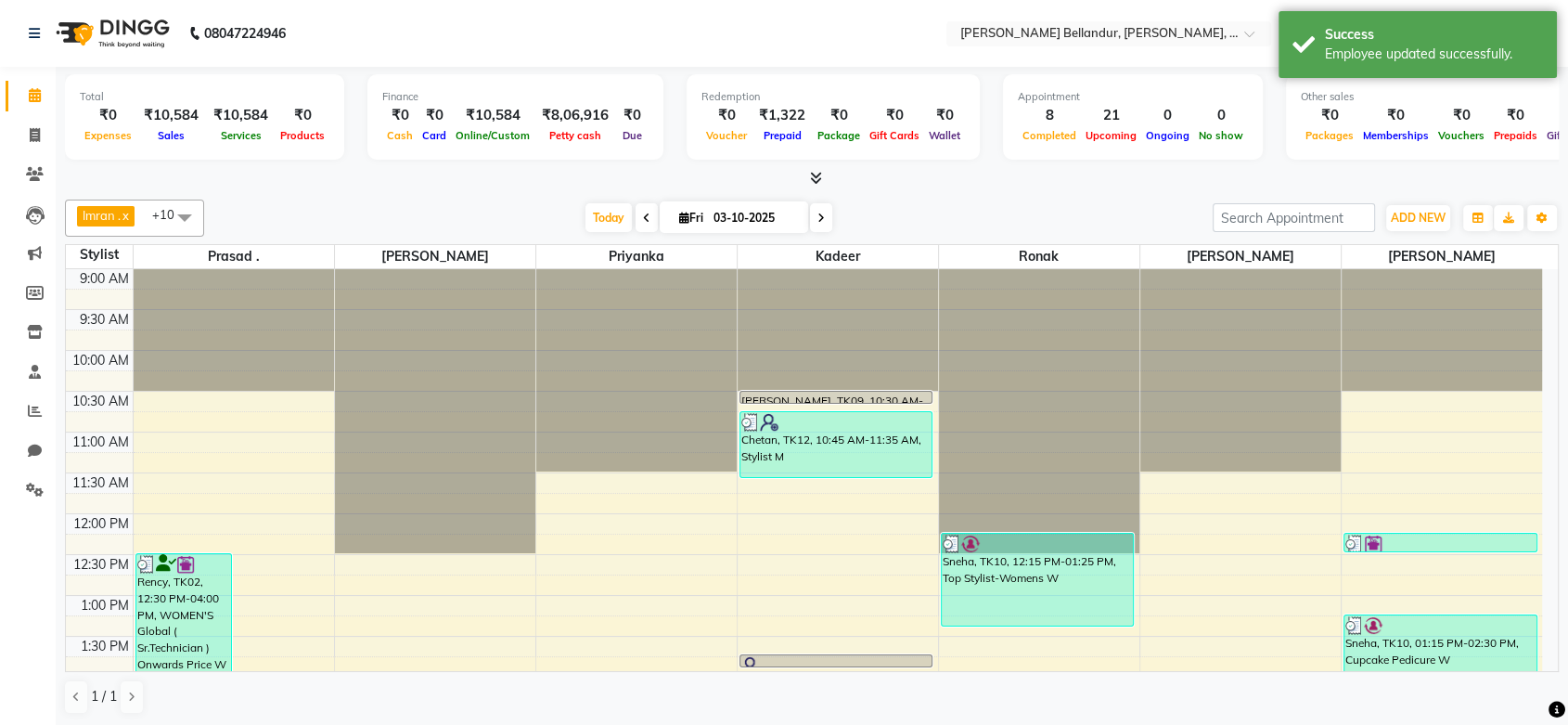
click at [176, 220] on span at bounding box center [185, 217] width 37 height 35
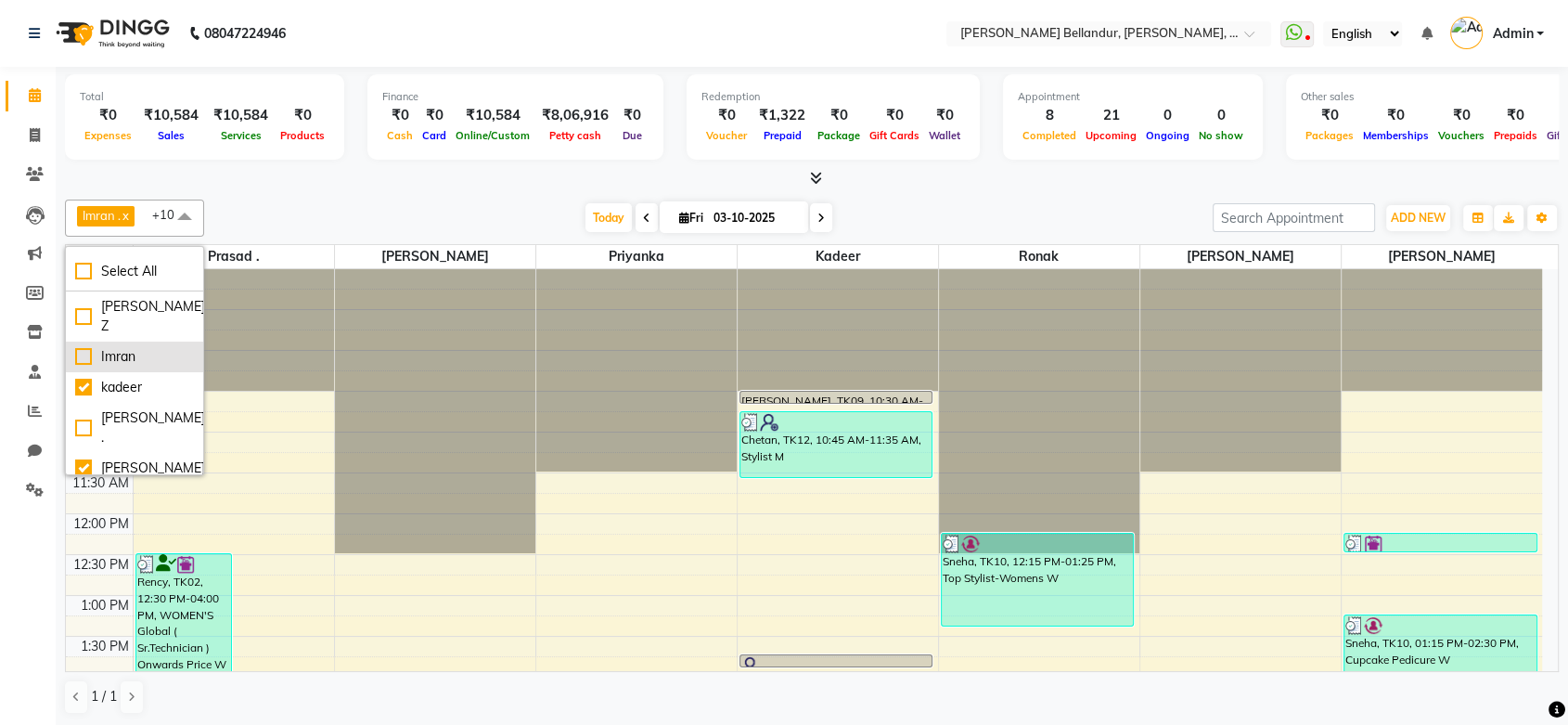
click at [86, 347] on div "Imran" at bounding box center [134, 357] width 119 height 20
checkbox input "true"
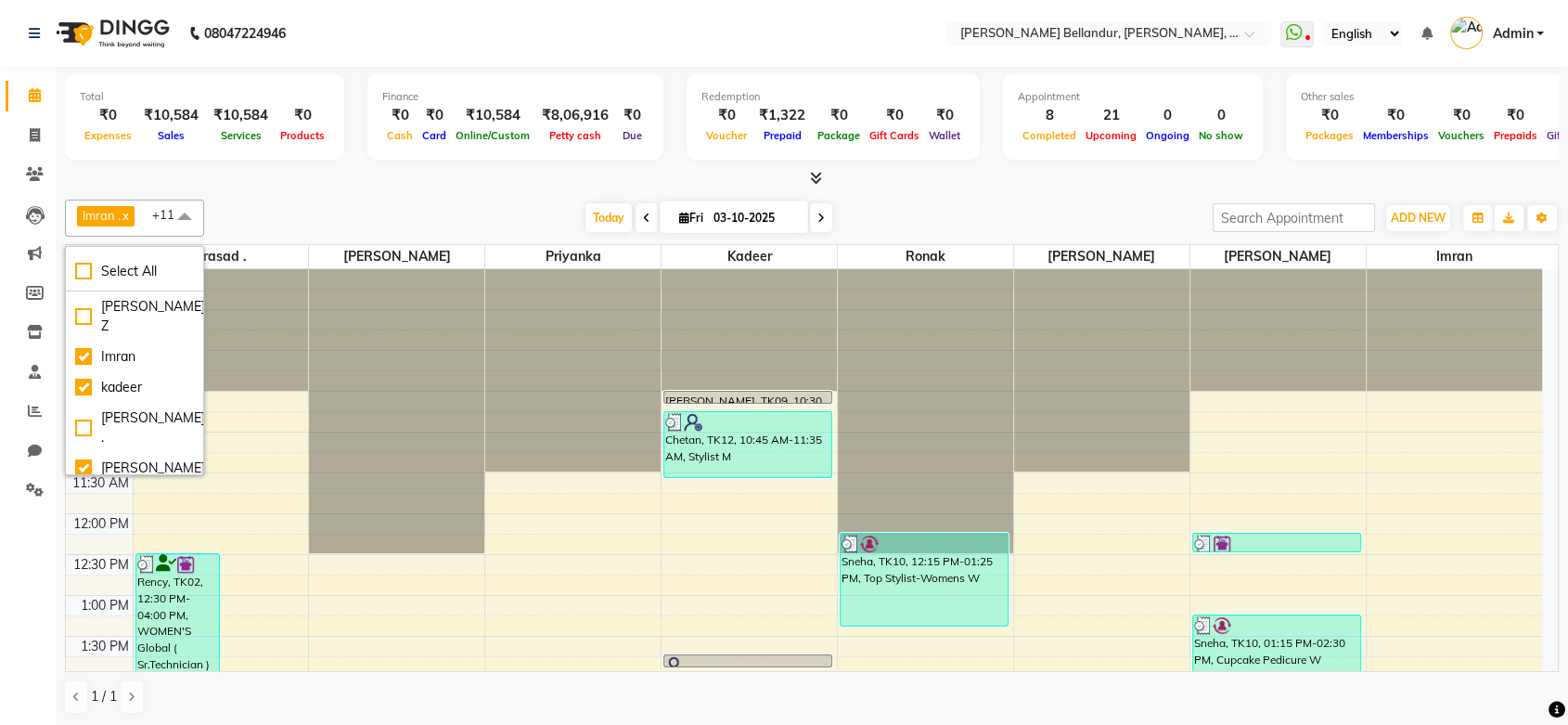
click at [412, 212] on div "Today Fri 03-10-2025" at bounding box center [708, 218] width 990 height 28
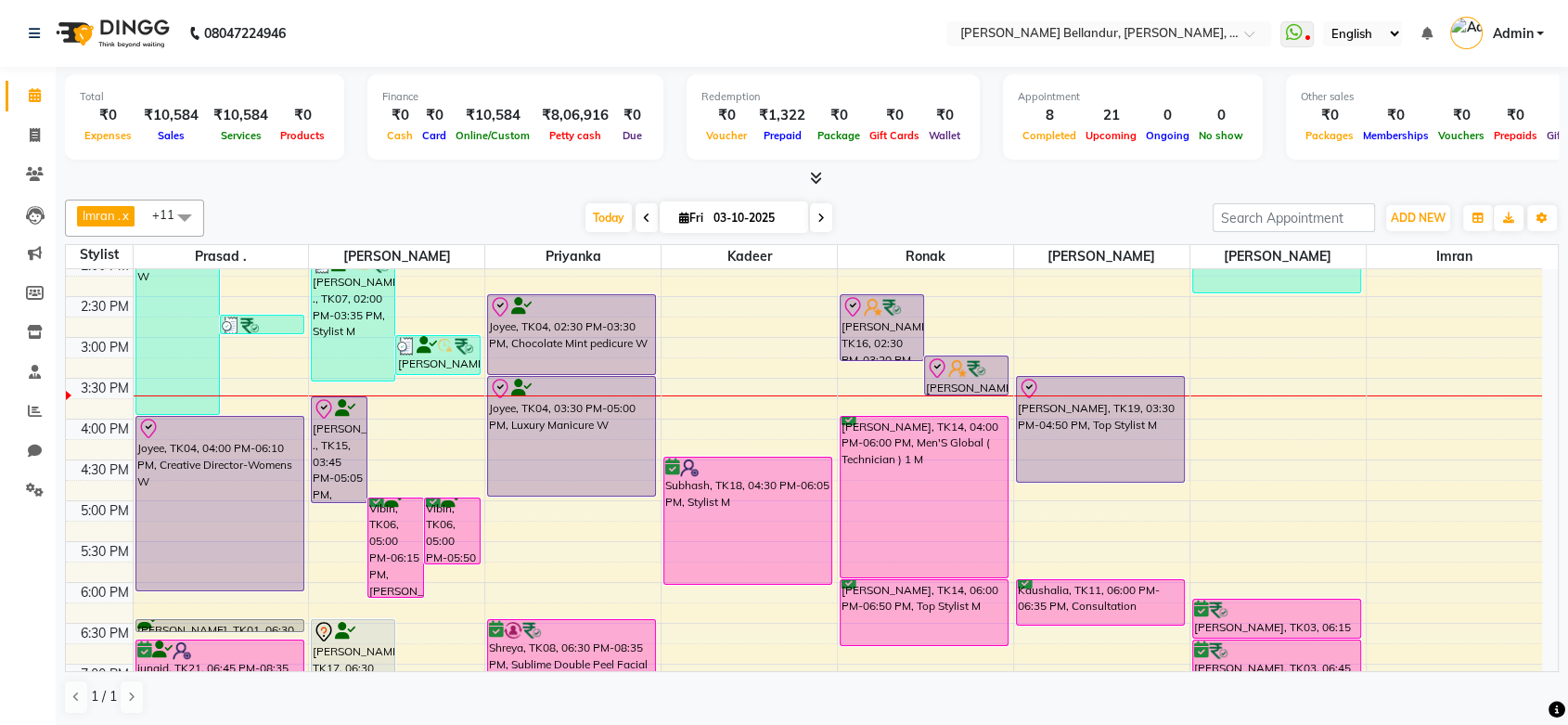
scroll to position [420, 0]
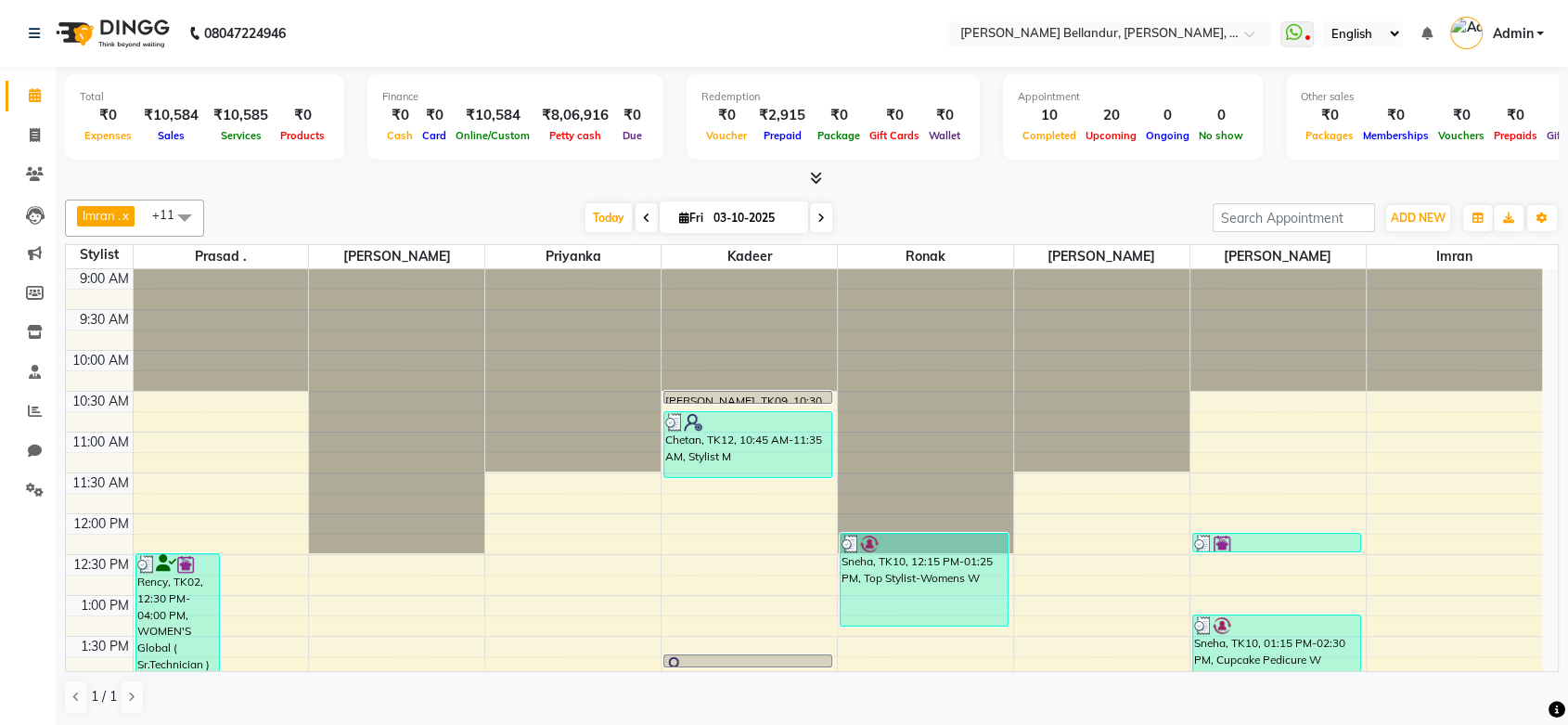
click at [1520, 41] on span "Admin" at bounding box center [1512, 34] width 41 height 20
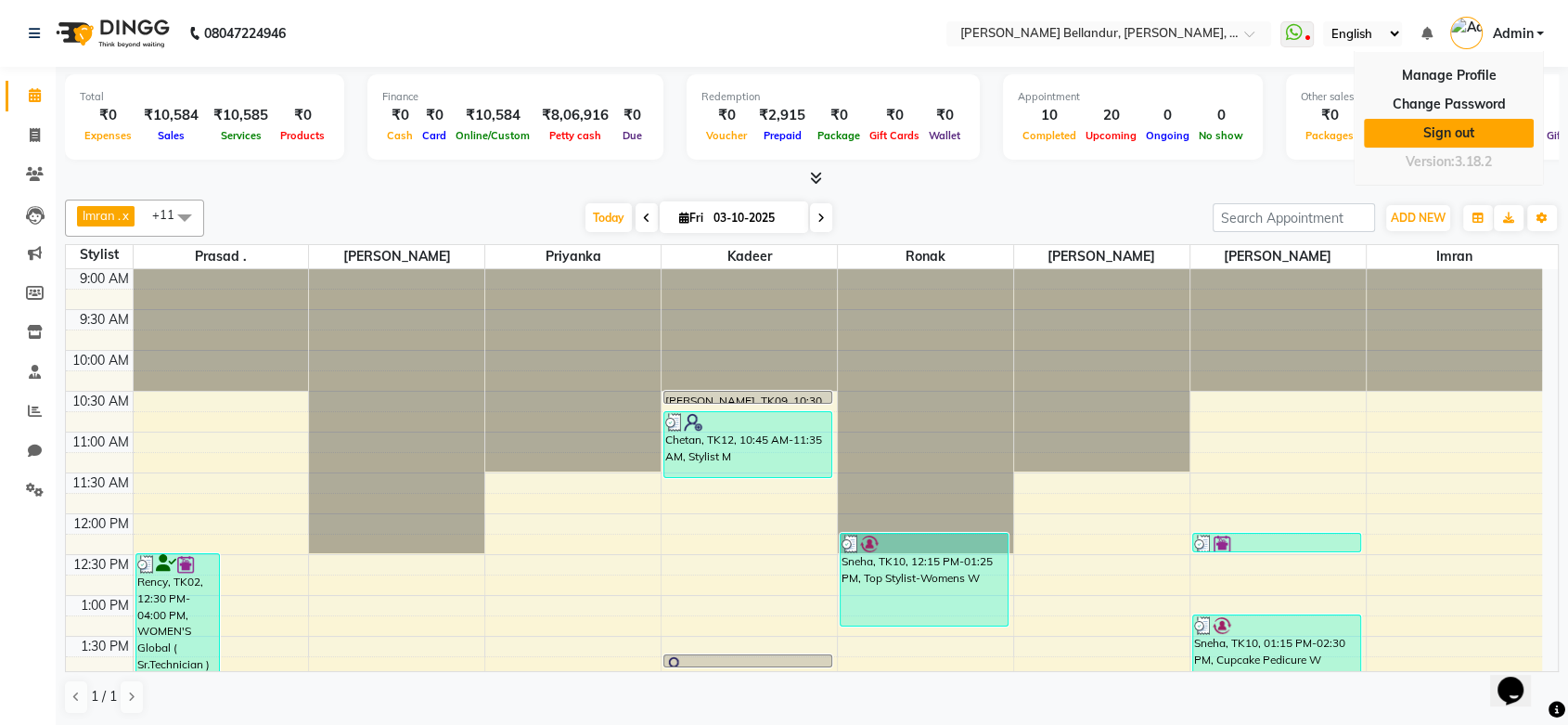
click at [1456, 133] on link "Sign out" at bounding box center [1448, 133] width 170 height 29
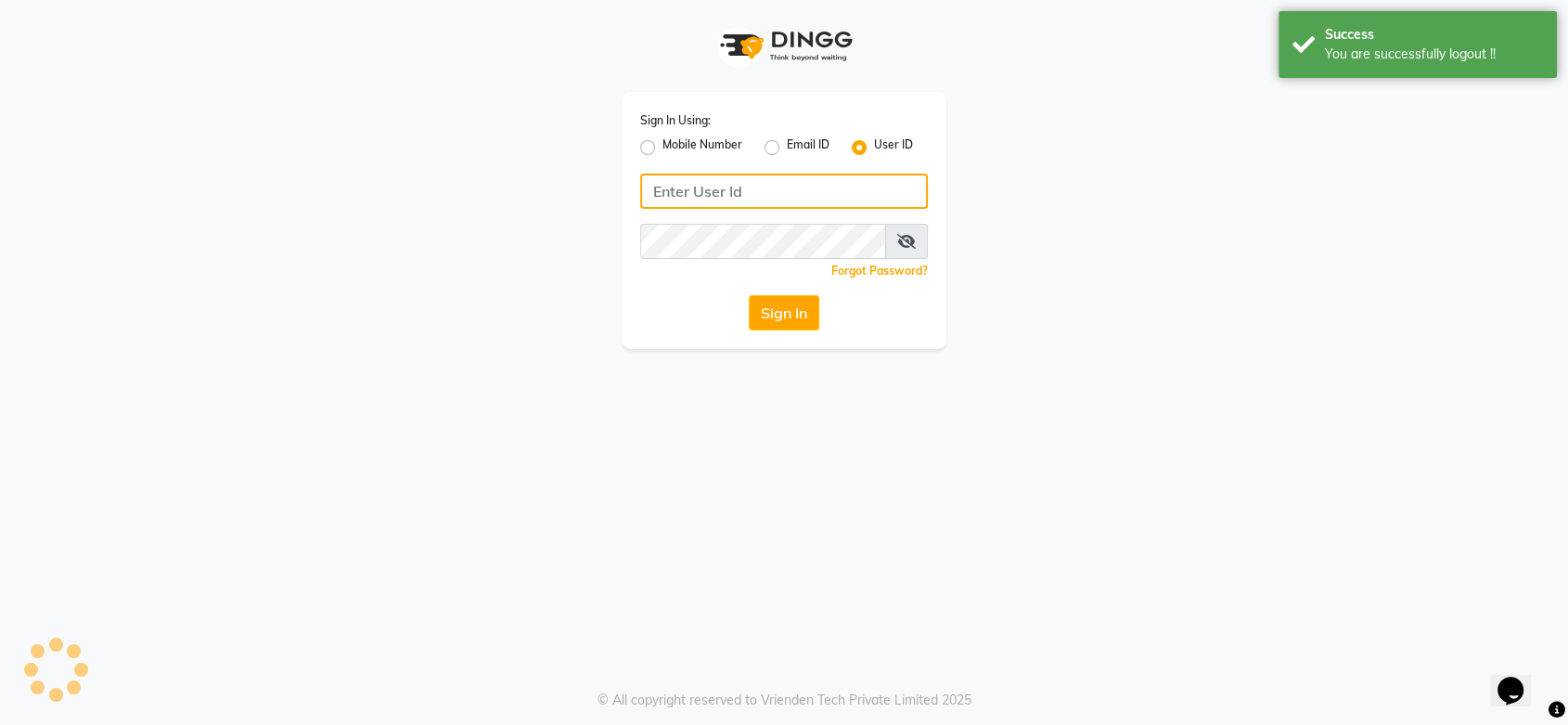
type input "tonyandguy01"
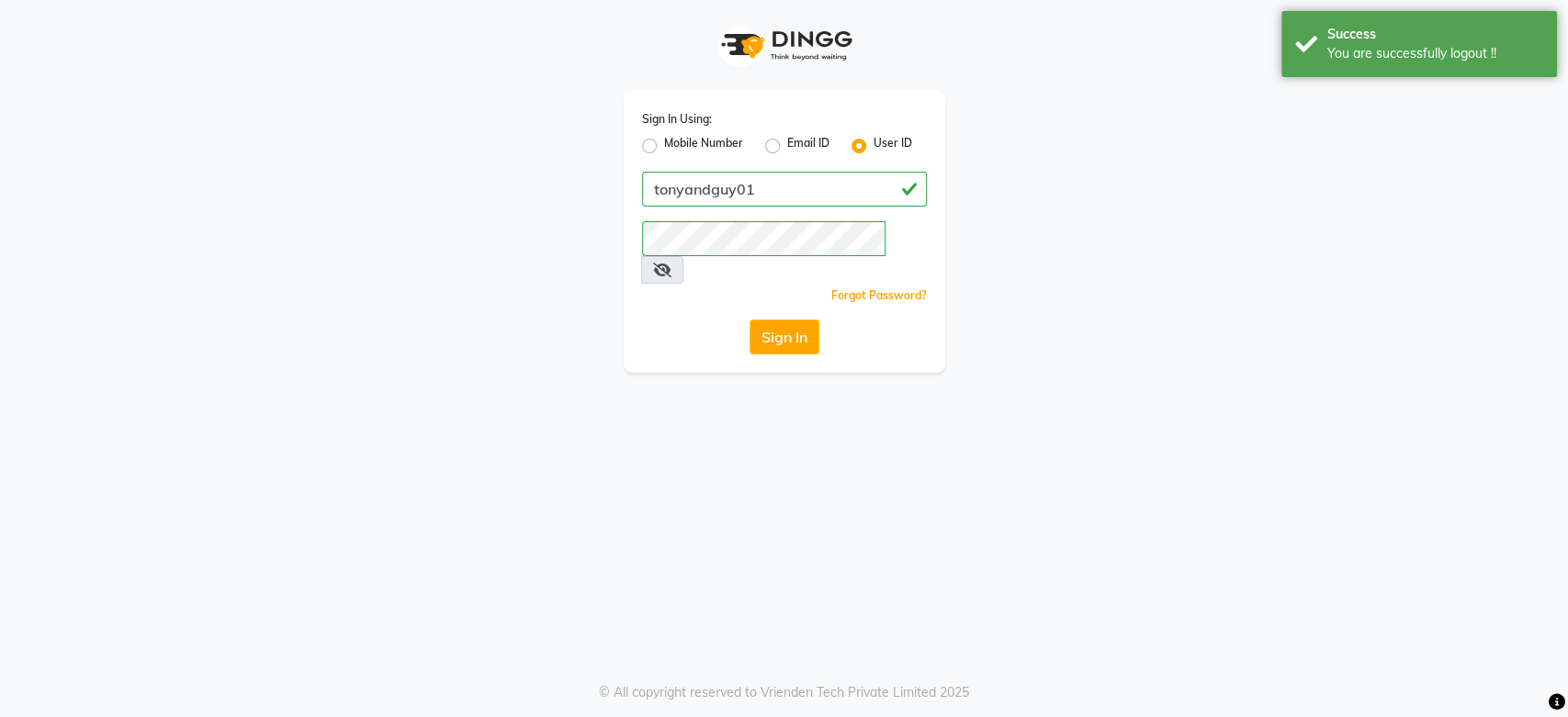
click at [664, 147] on label "Mobile Number" at bounding box center [703, 146] width 79 height 22
click at [664, 147] on input "Mobile Number" at bounding box center [670, 141] width 12 height 12
radio input "true"
radio input "false"
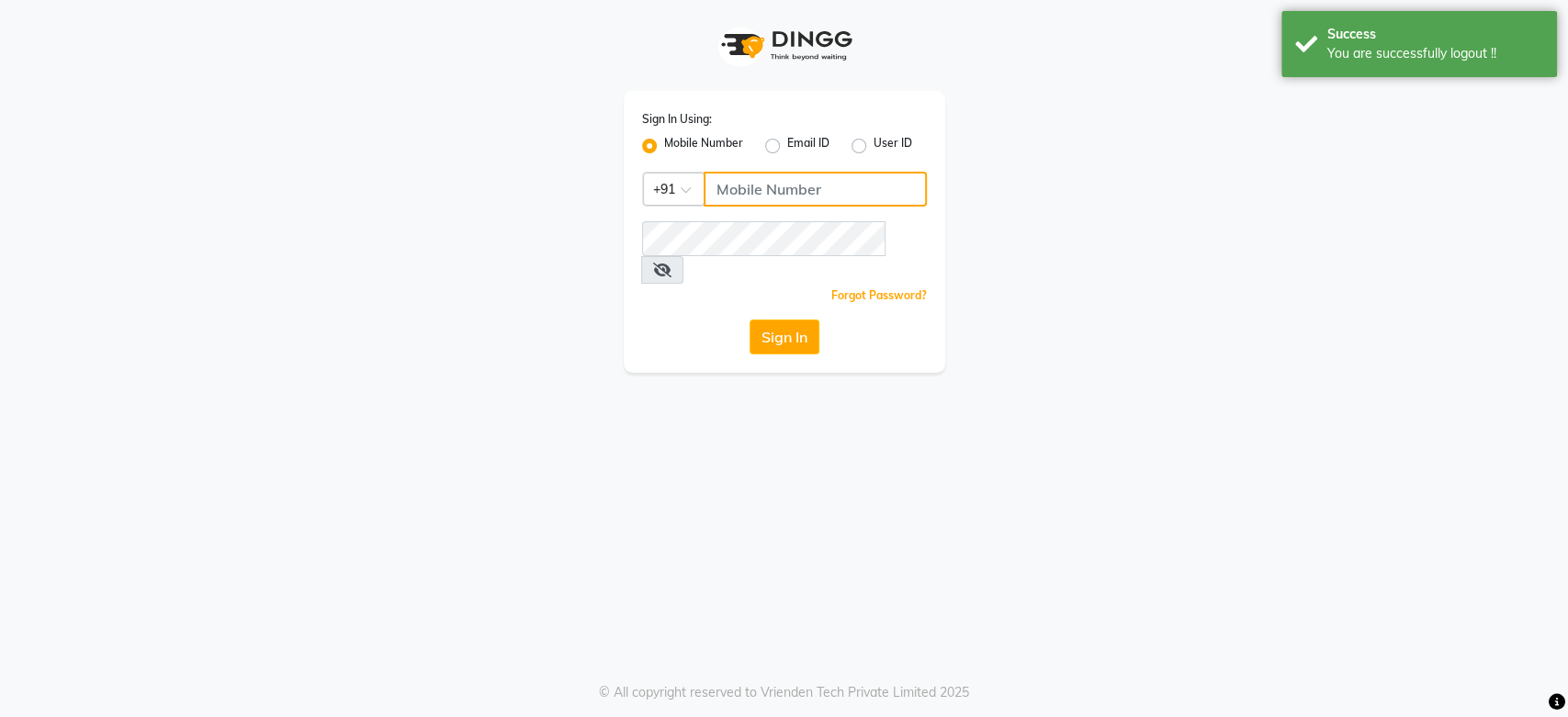
click at [751, 180] on input "Username" at bounding box center [815, 189] width 223 height 35
click at [726, 183] on input "Username" at bounding box center [815, 189] width 223 height 35
type input "8310924385"
click at [784, 319] on button "Sign In" at bounding box center [784, 337] width 70 height 35
